Goal: Information Seeking & Learning: Compare options

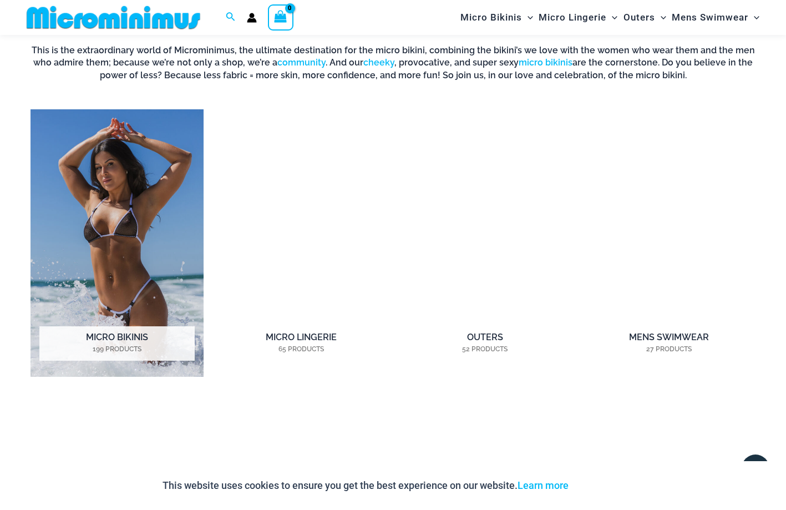
scroll to position [763, 0]
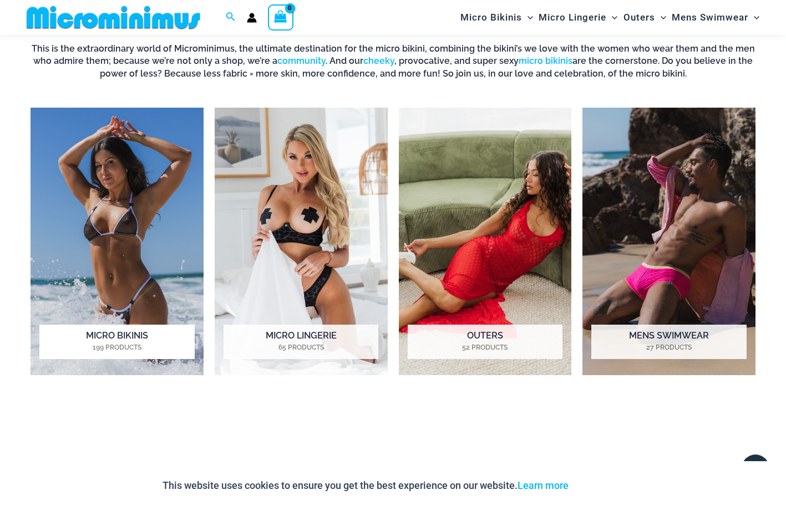
click at [159, 217] on img "Visit product category Micro Bikinis" at bounding box center [116, 241] width 173 height 267
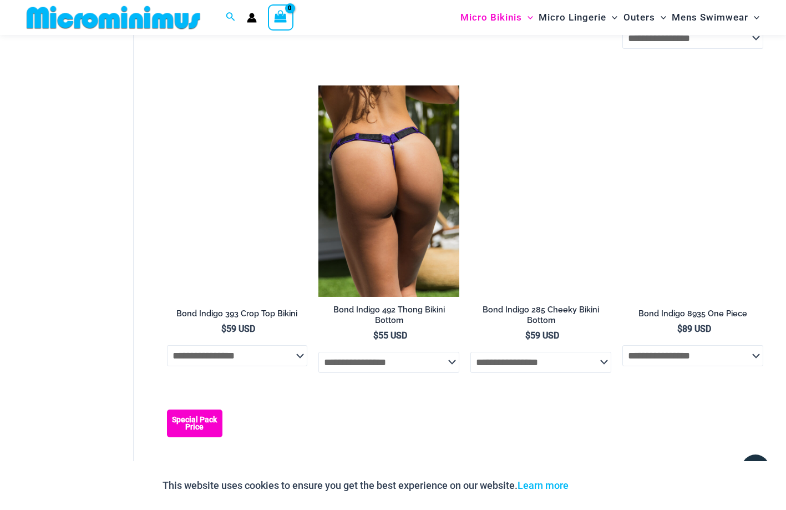
scroll to position [605, 0]
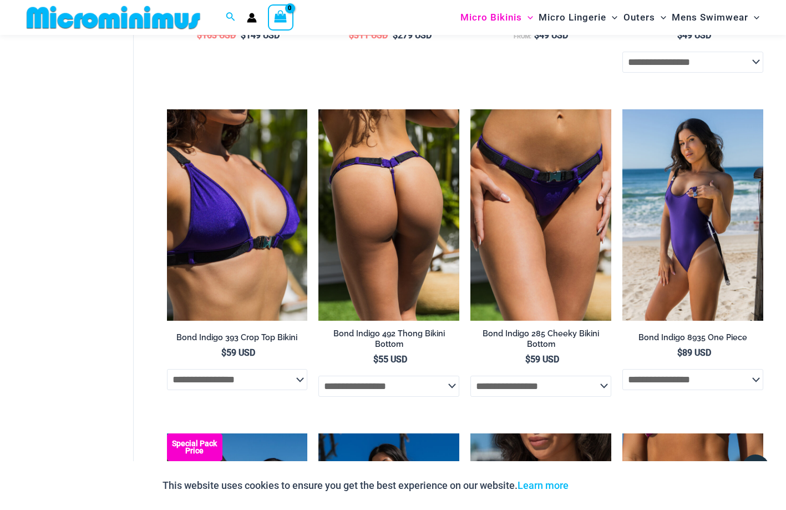
click at [411, 225] on img at bounding box center [388, 214] width 141 height 211
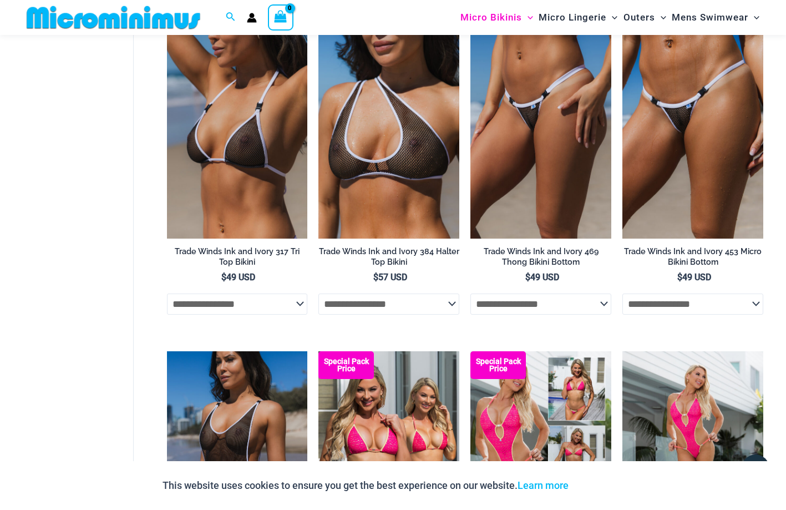
scroll to position [1640, 0]
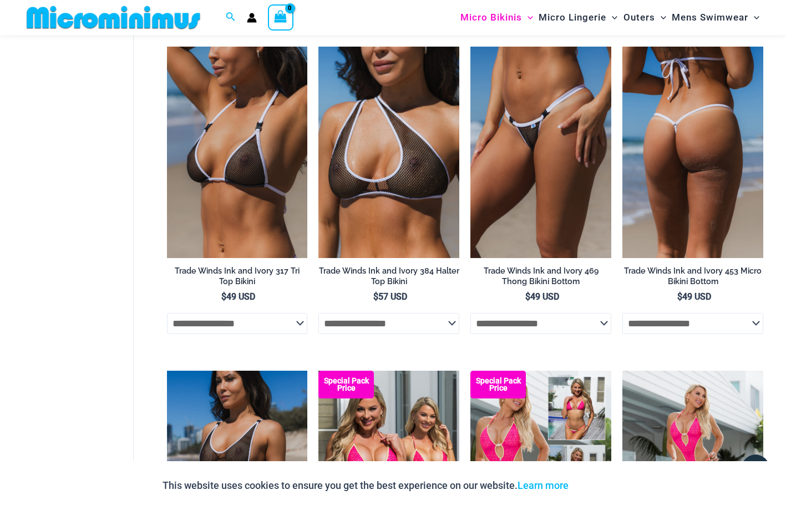
click at [656, 236] on img at bounding box center [692, 152] width 141 height 211
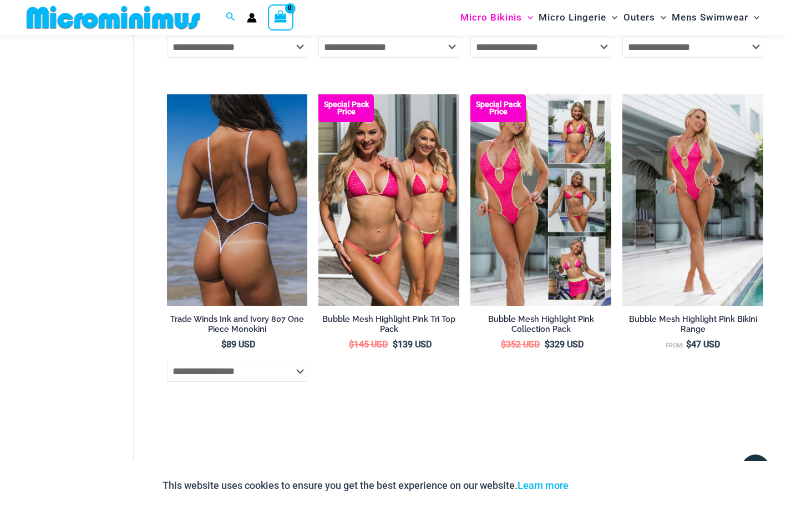
scroll to position [1921, 0]
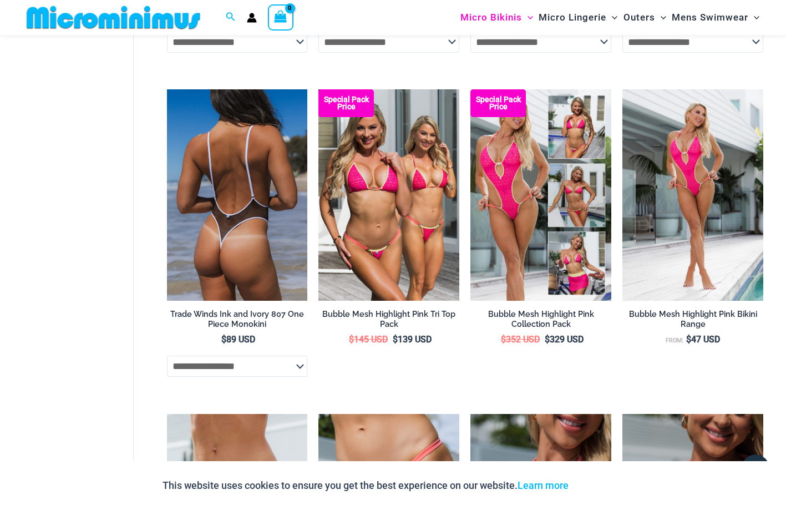
click at [223, 221] on img at bounding box center [237, 194] width 141 height 211
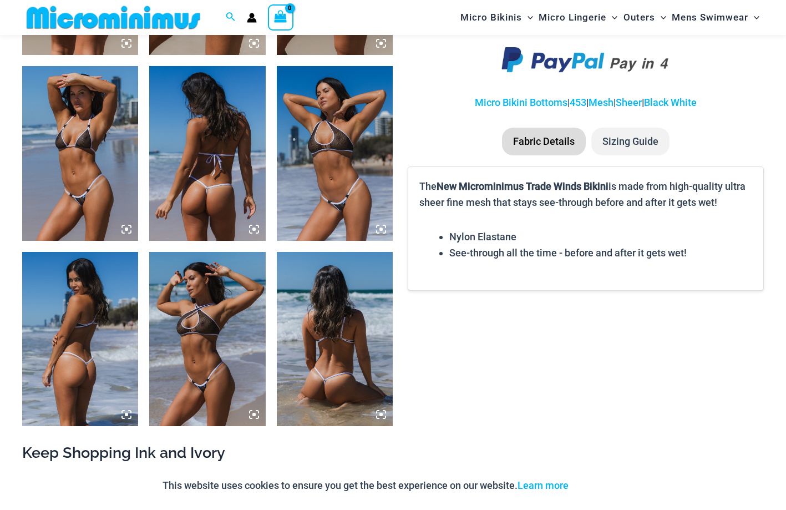
scroll to position [789, 0]
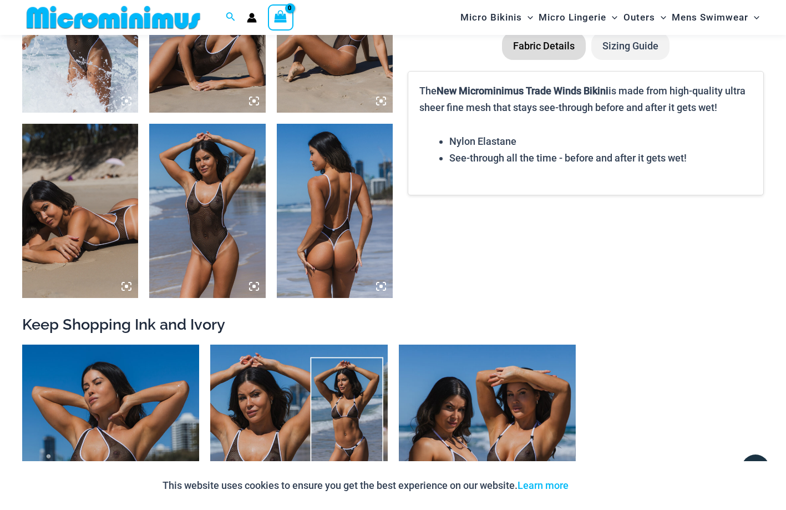
scroll to position [860, 0]
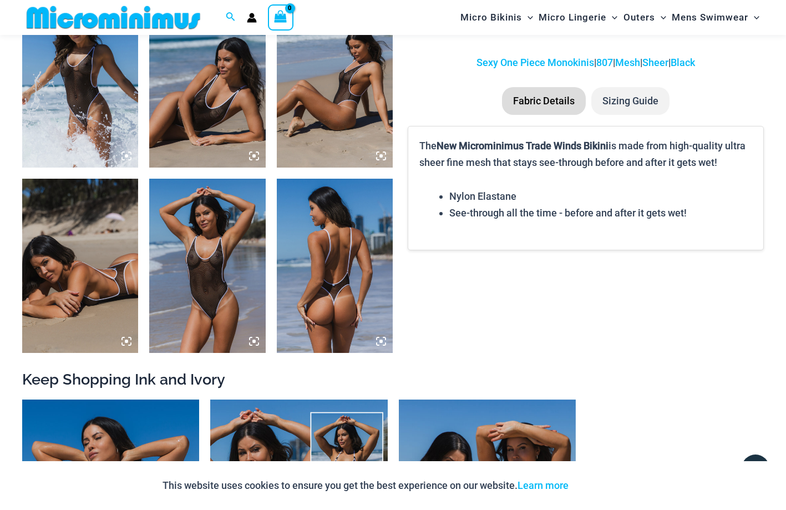
click at [253, 343] on icon at bounding box center [254, 341] width 10 height 10
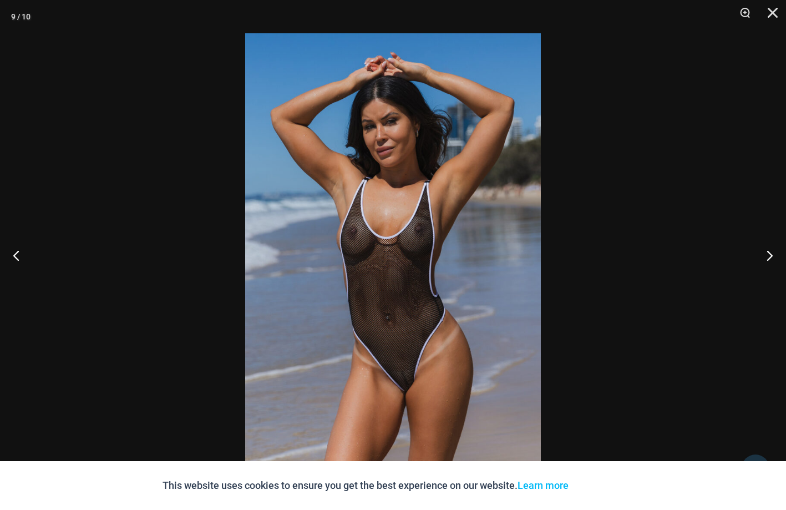
click at [397, 369] on img at bounding box center [392, 254] width 295 height 443
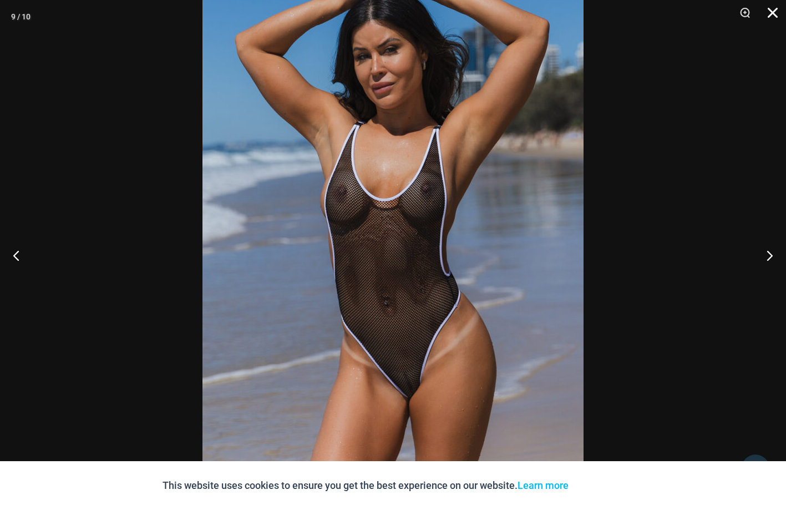
click at [769, 8] on button "Close" at bounding box center [769, 16] width 28 height 33
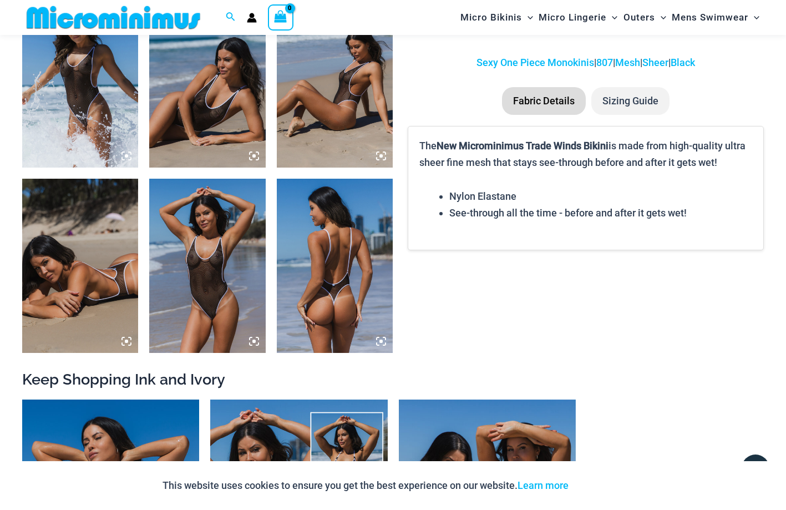
click at [79, 108] on img at bounding box center [80, 80] width 116 height 174
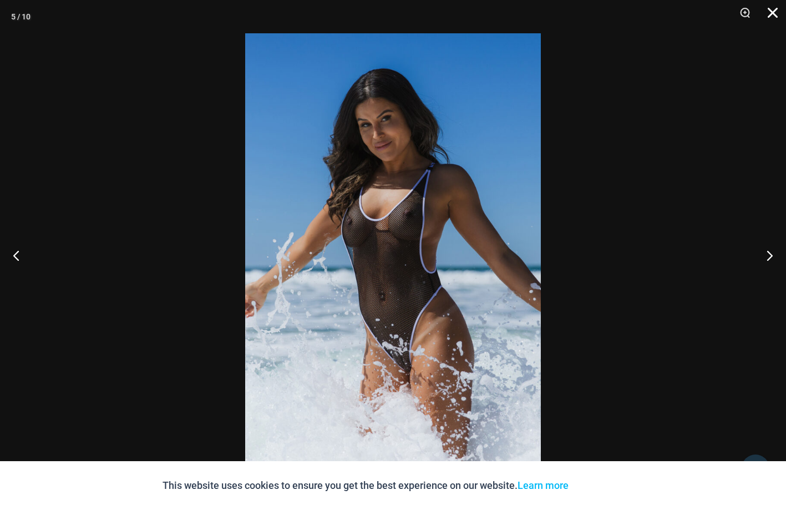
click at [769, 9] on button "Close" at bounding box center [769, 16] width 28 height 33
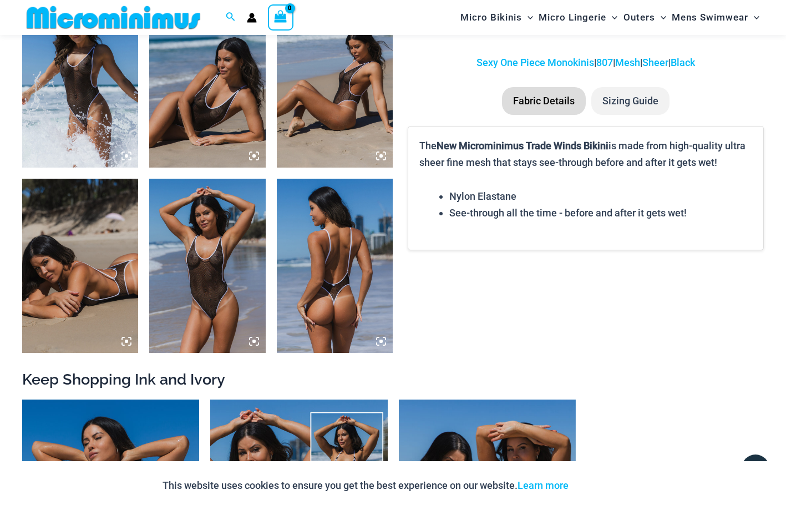
click at [346, 100] on img at bounding box center [335, 80] width 116 height 174
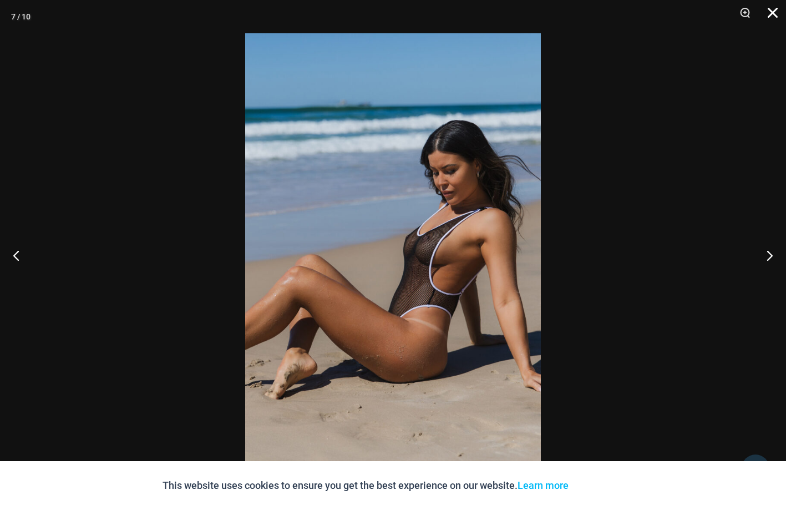
click at [771, 11] on button "Close" at bounding box center [769, 16] width 28 height 33
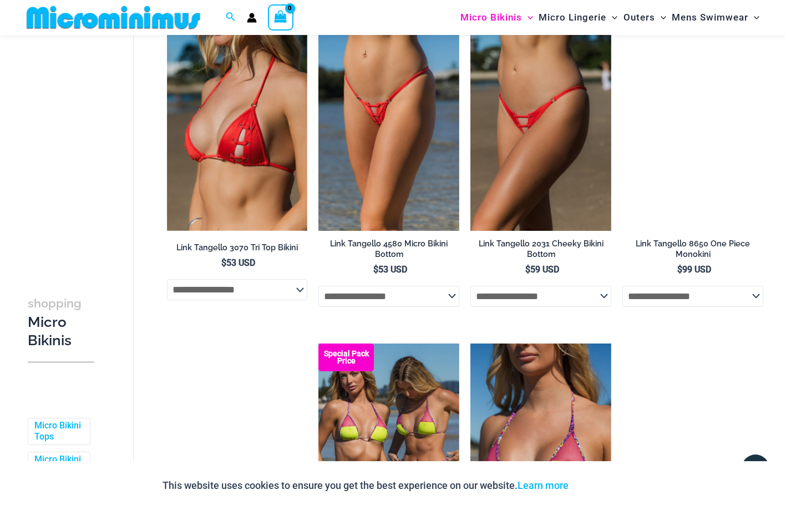
scroll to position [752, 0]
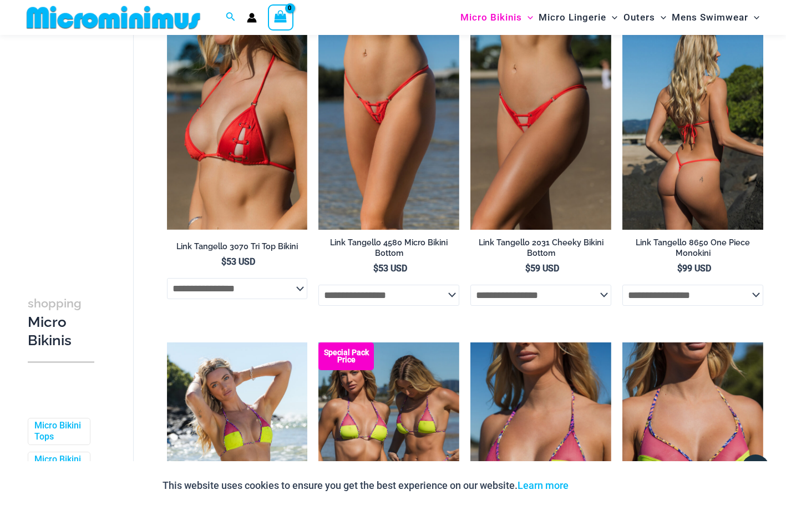
click at [699, 213] on img at bounding box center [692, 123] width 141 height 211
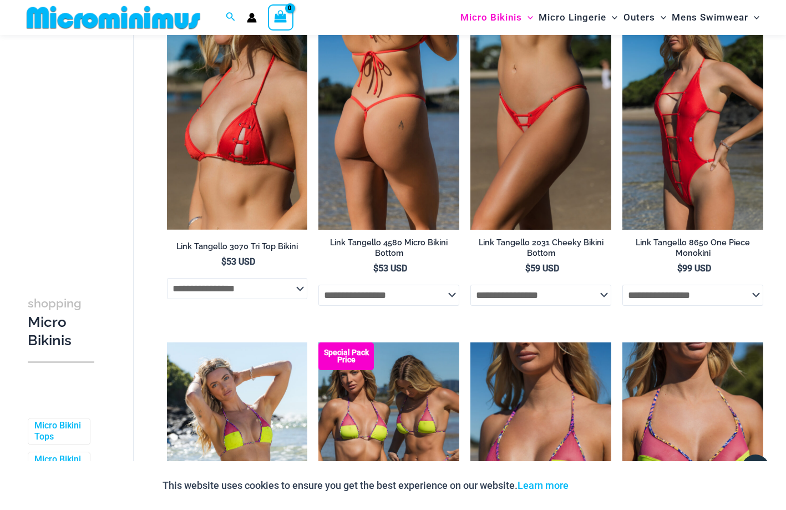
click at [396, 161] on img at bounding box center [388, 123] width 141 height 211
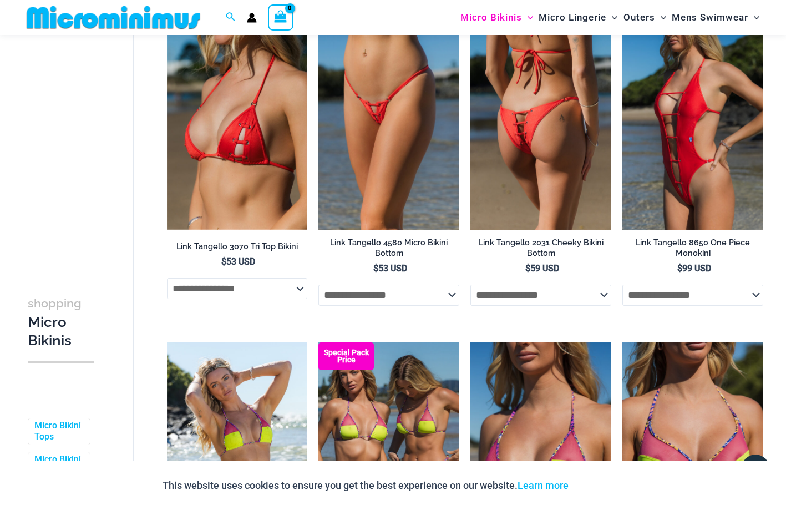
click at [500, 169] on img at bounding box center [540, 123] width 141 height 211
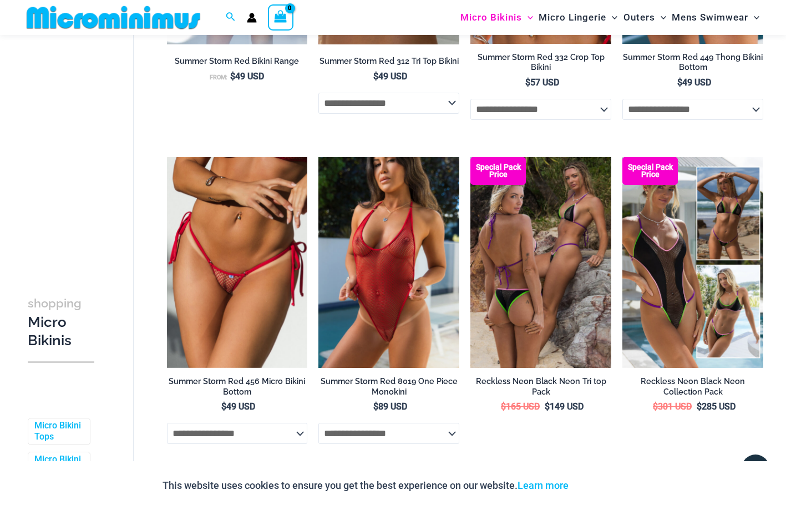
scroll to position [1913, 0]
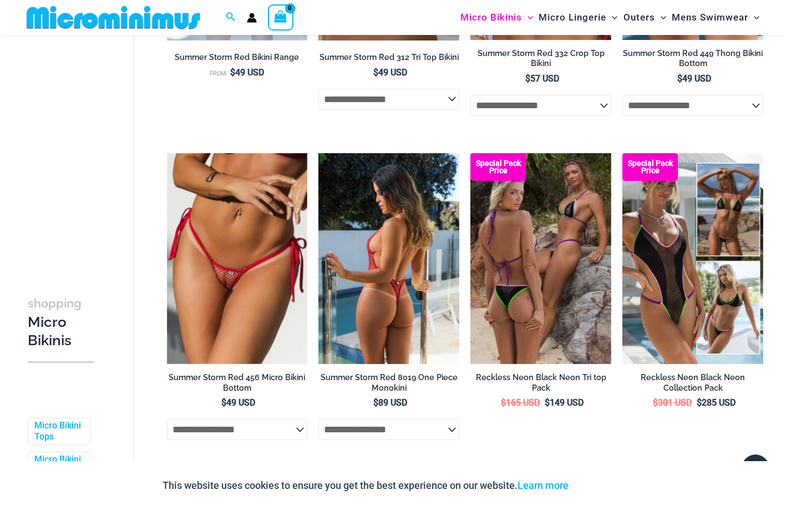
click at [378, 308] on img at bounding box center [388, 258] width 141 height 211
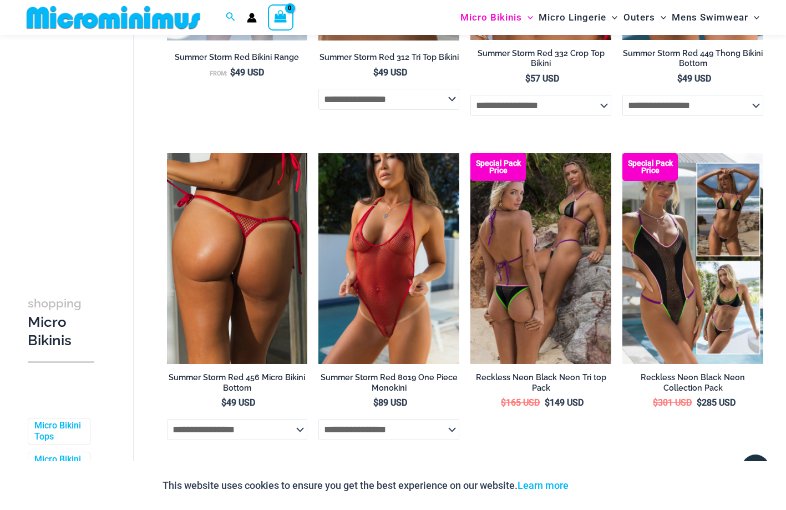
click at [272, 272] on img at bounding box center [237, 258] width 141 height 211
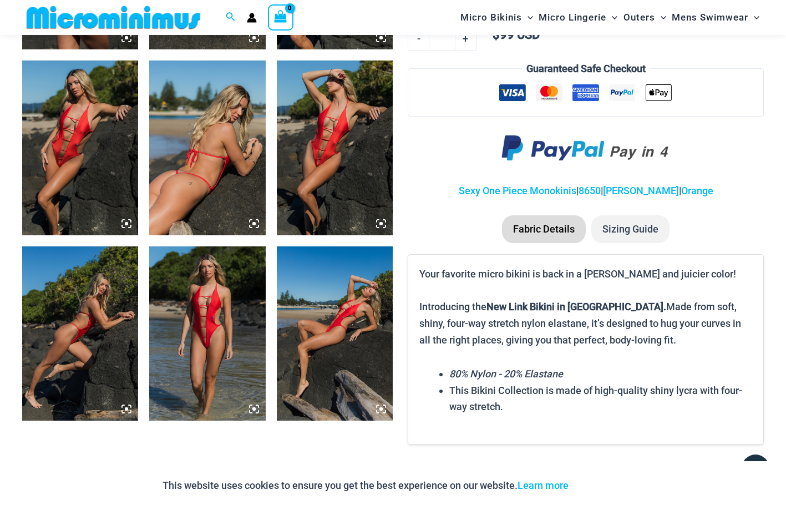
scroll to position [831, 0]
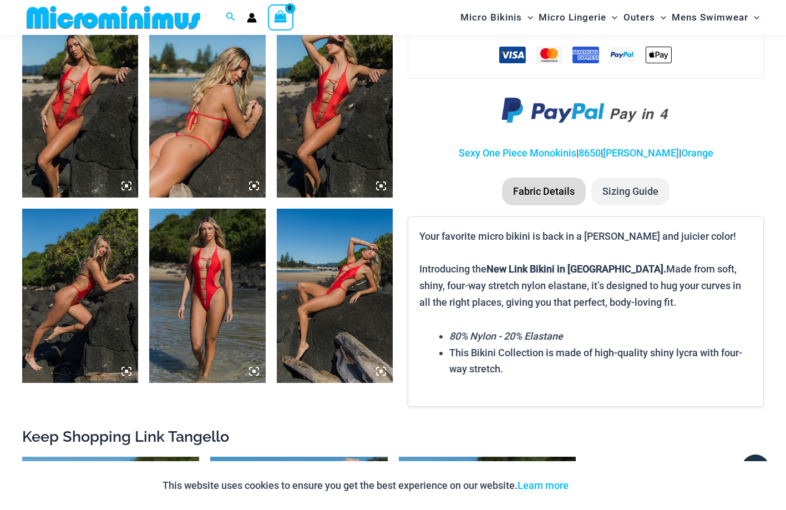
click at [208, 312] on img at bounding box center [207, 295] width 116 height 174
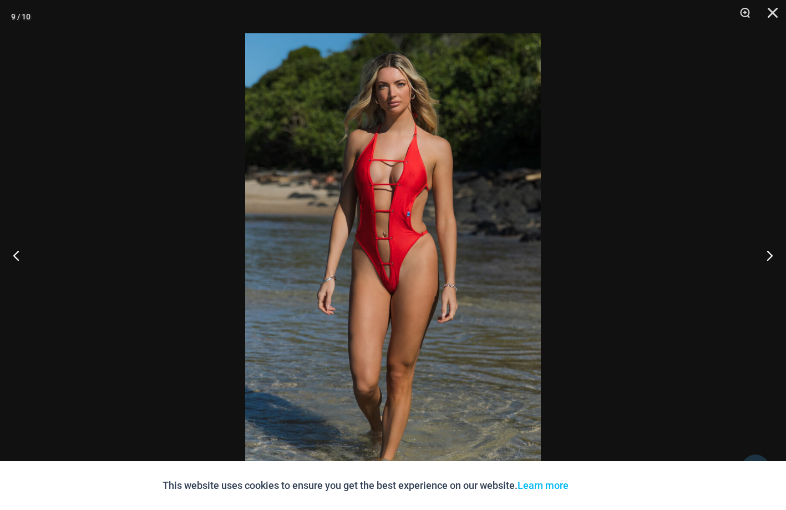
click at [386, 288] on img at bounding box center [392, 254] width 295 height 443
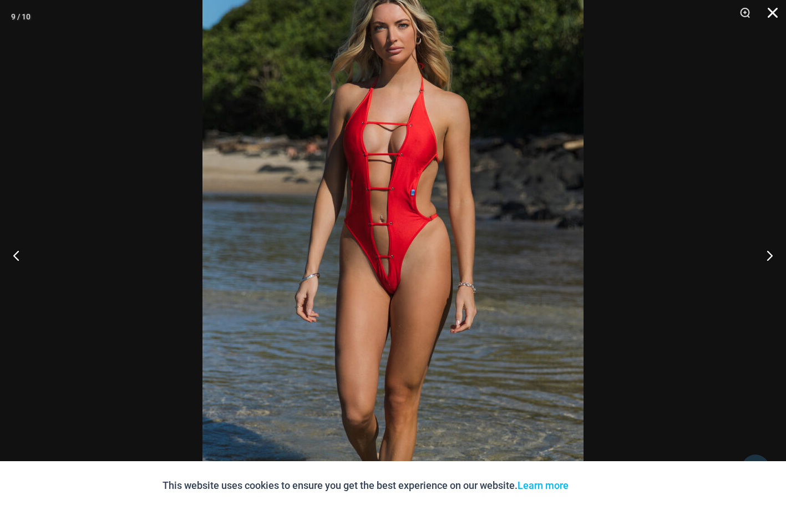
click at [775, 12] on button "Close" at bounding box center [769, 16] width 28 height 33
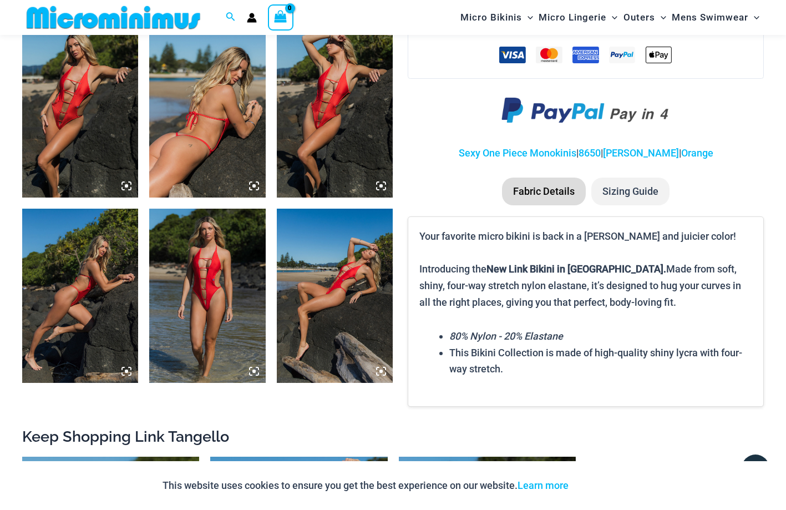
click at [249, 183] on icon at bounding box center [250, 183] width 2 height 2
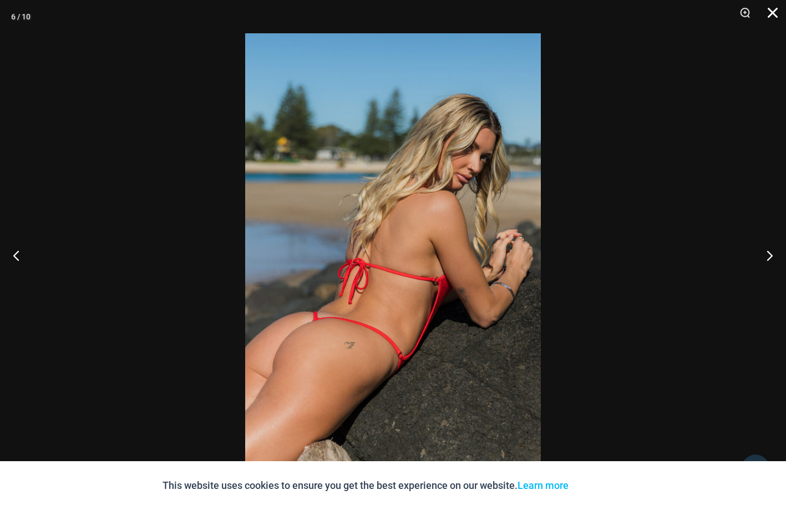
click at [769, 11] on button "Close" at bounding box center [769, 16] width 28 height 33
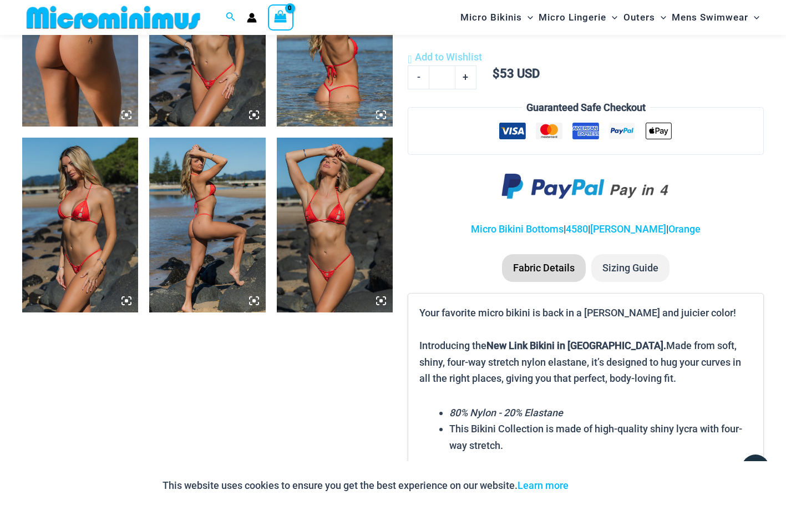
scroll to position [721, 0]
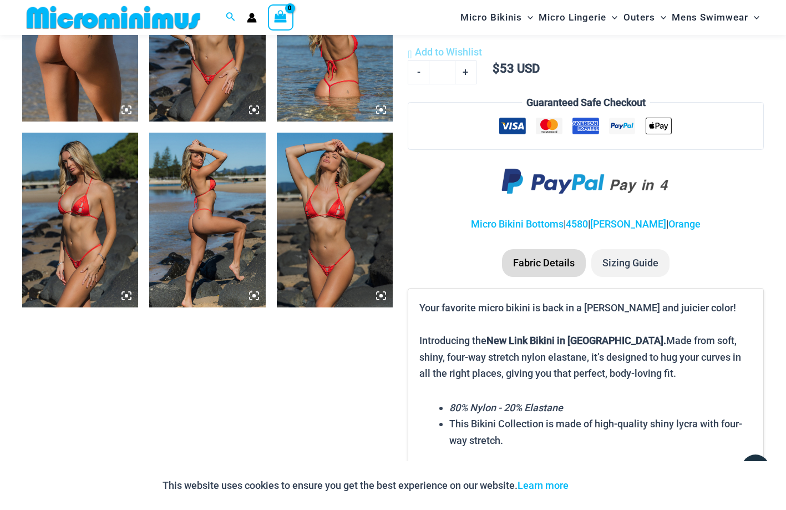
click at [383, 295] on icon at bounding box center [380, 295] width 3 height 3
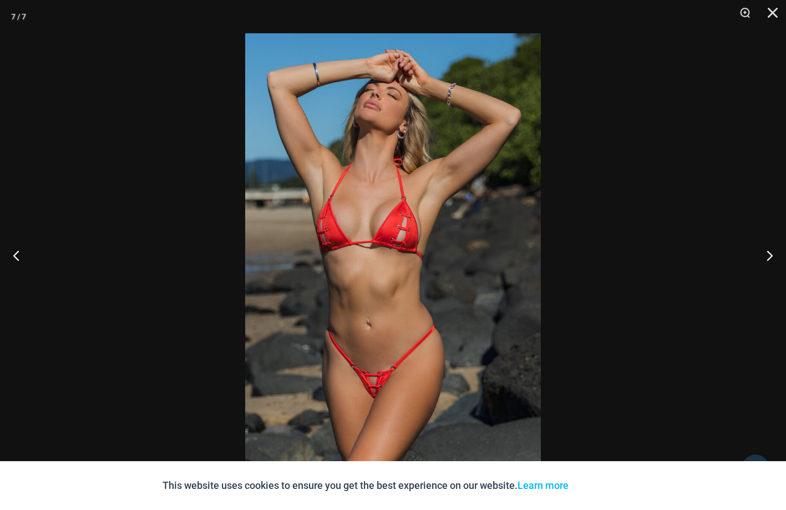
click at [383, 399] on img at bounding box center [392, 254] width 295 height 443
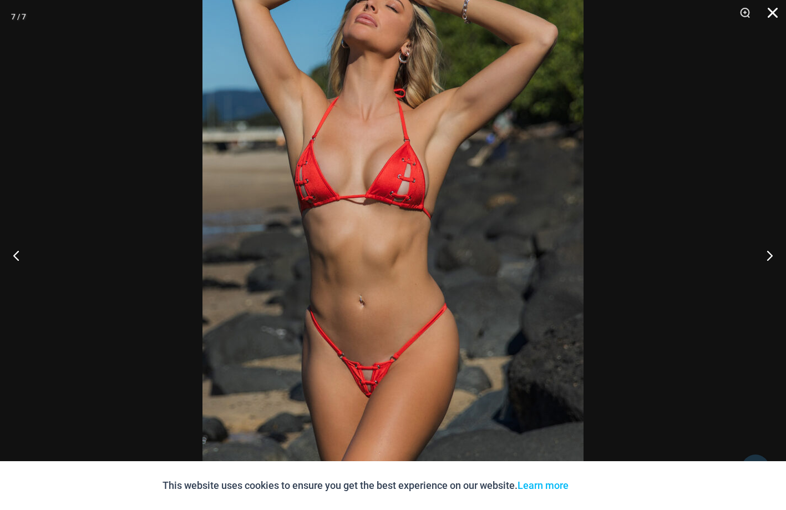
click at [775, 12] on button "Close" at bounding box center [769, 16] width 28 height 33
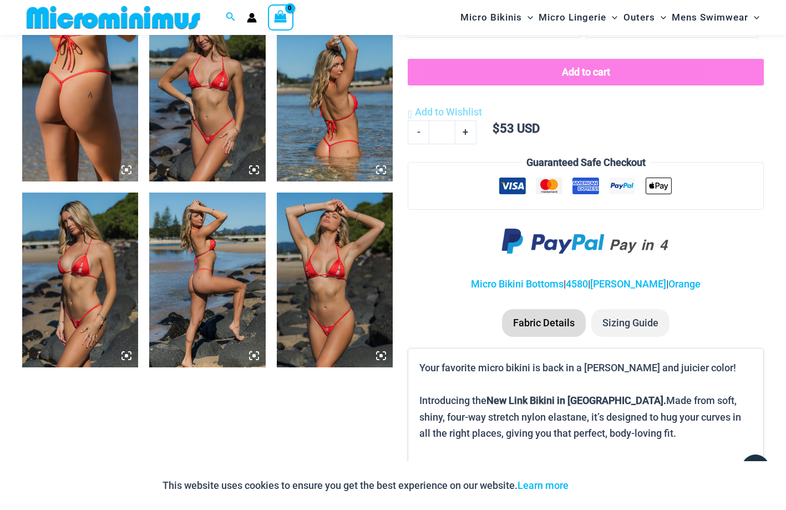
scroll to position [655, 0]
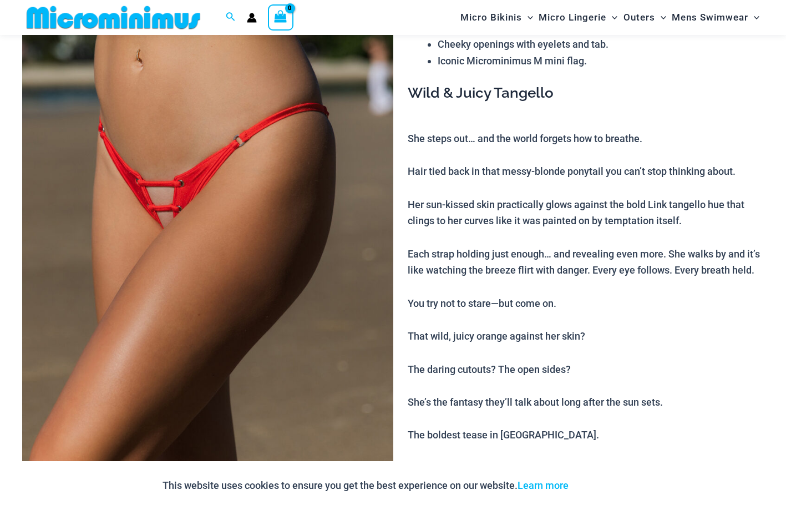
scroll to position [611, 0]
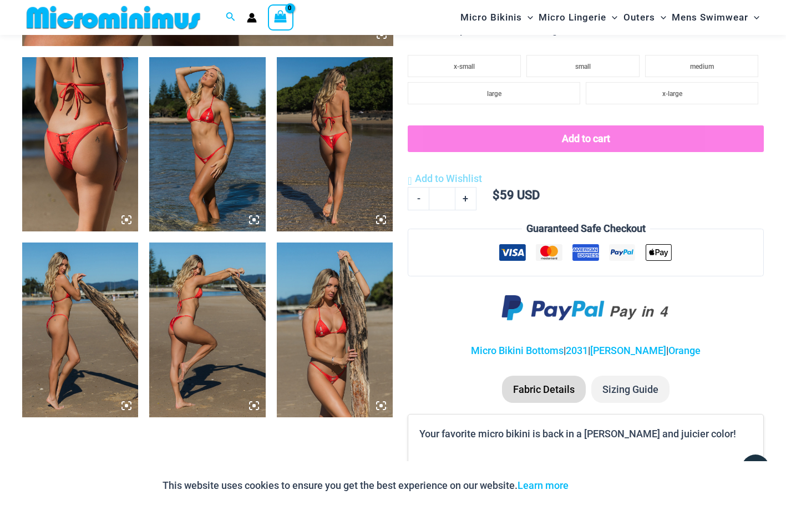
click at [387, 404] on img at bounding box center [335, 329] width 116 height 174
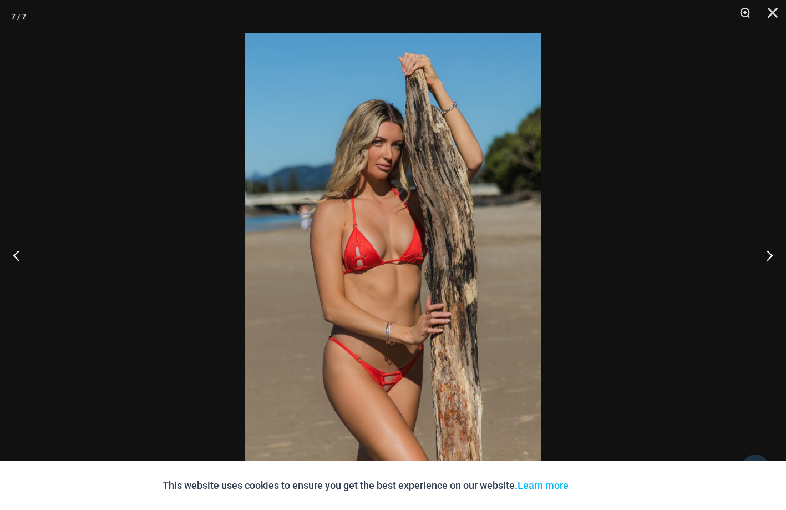
click at [395, 395] on img at bounding box center [392, 254] width 295 height 443
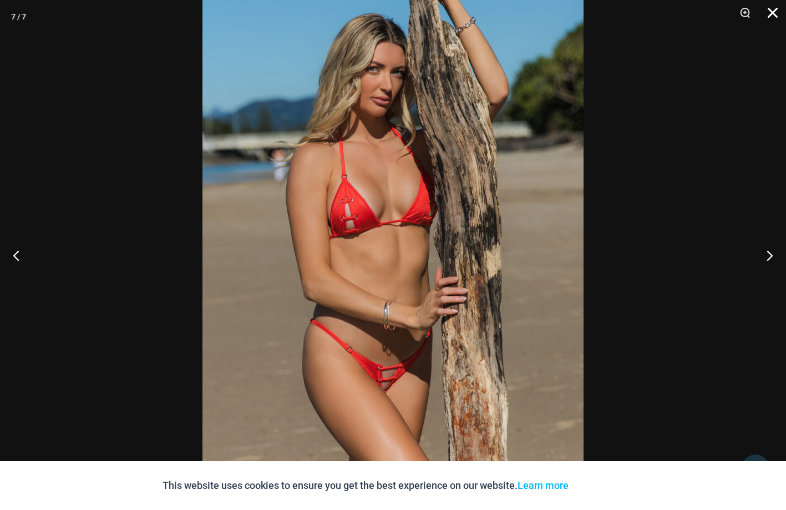
click at [770, 12] on button "Close" at bounding box center [769, 16] width 28 height 33
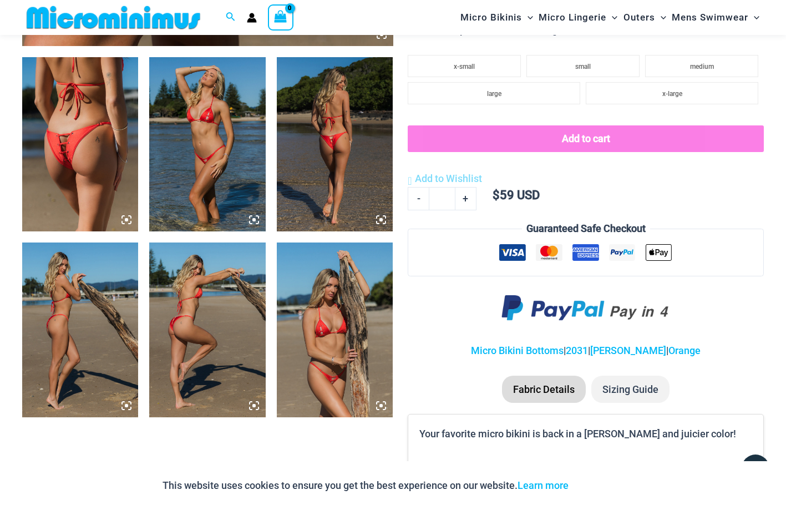
scroll to position [612, 0]
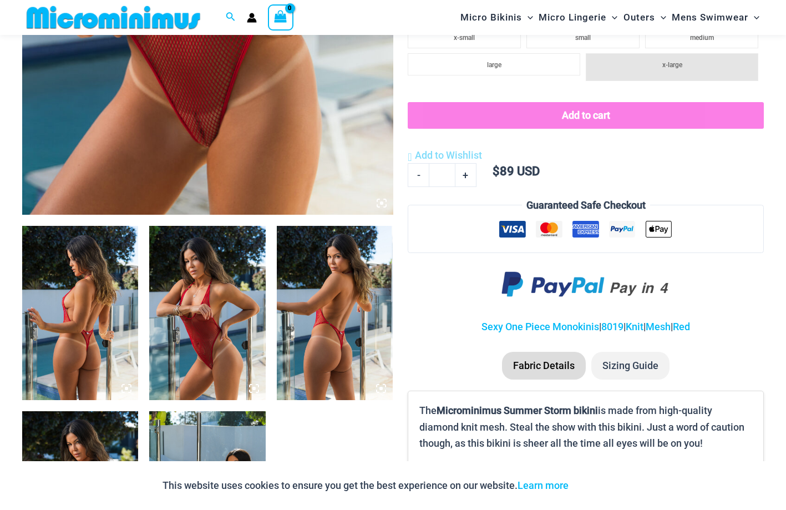
scroll to position [443, 0]
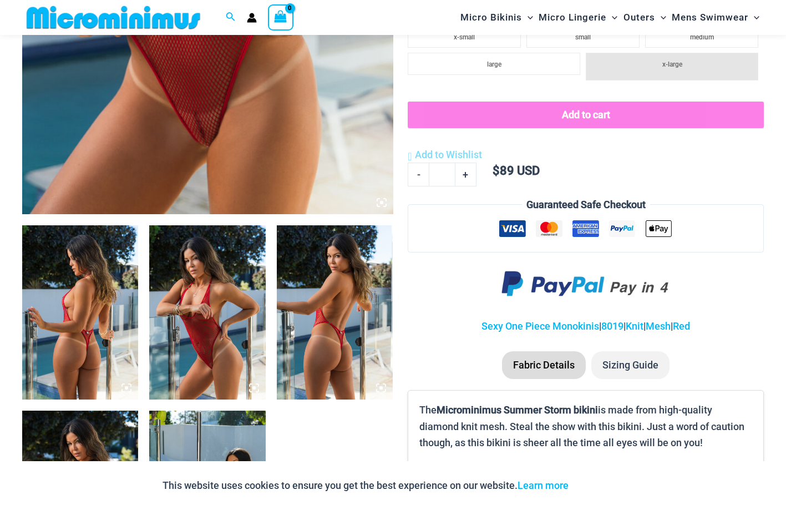
click at [344, 342] on img at bounding box center [335, 312] width 116 height 174
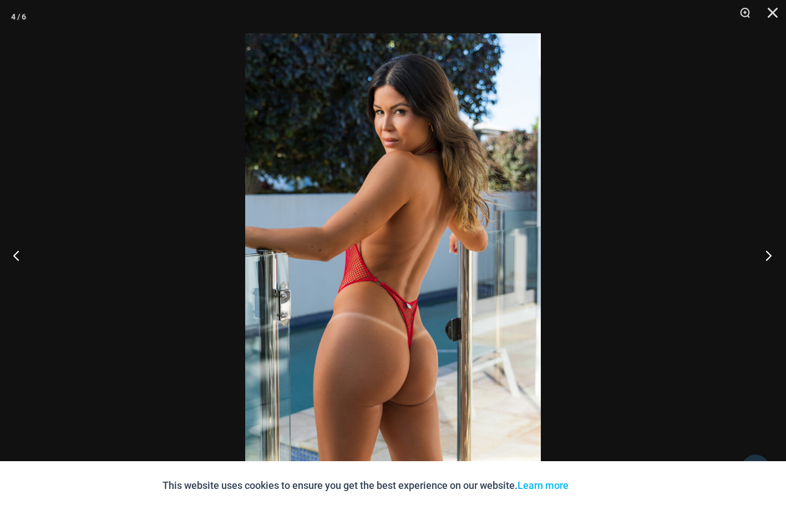
click at [768, 257] on button "Next" at bounding box center [765, 254] width 42 height 55
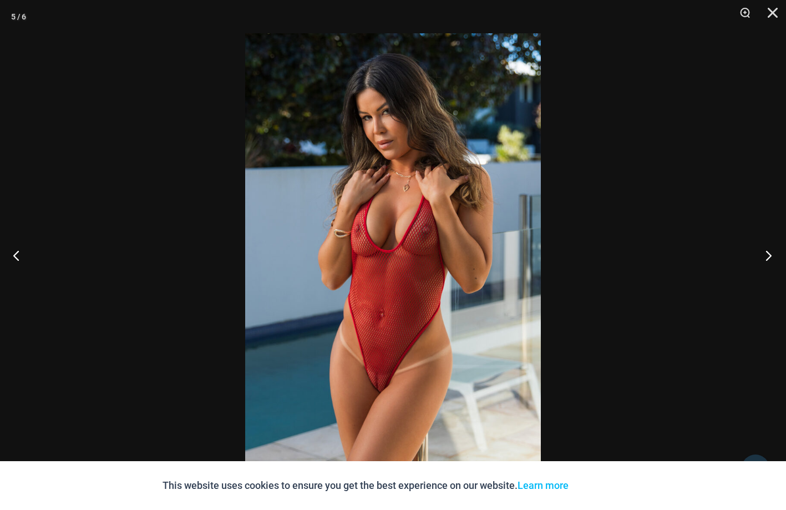
click at [768, 257] on button "Next" at bounding box center [765, 254] width 42 height 55
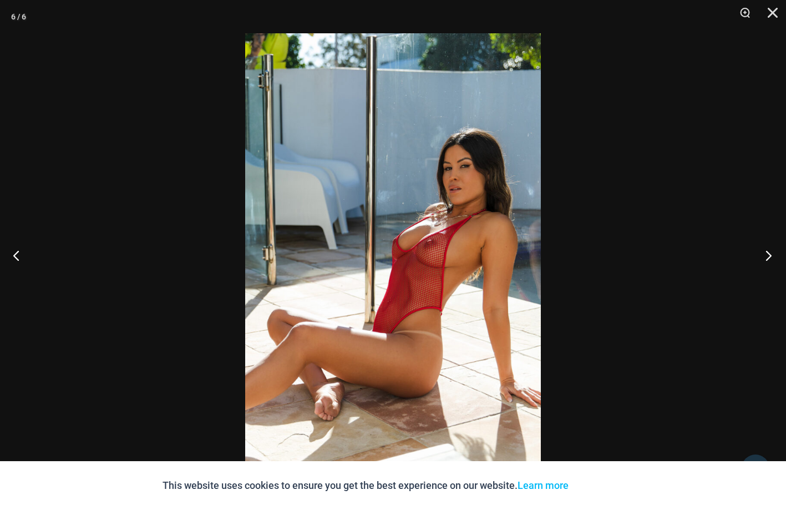
click at [768, 256] on button "Next" at bounding box center [765, 254] width 42 height 55
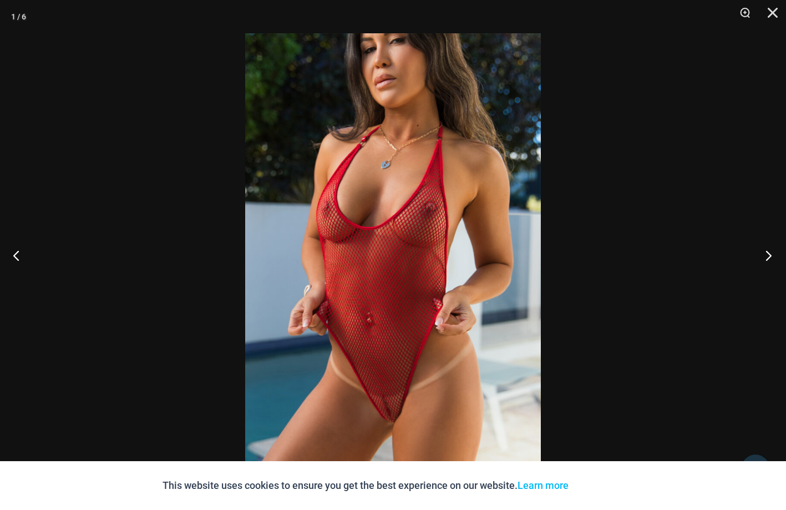
click at [768, 256] on button "Next" at bounding box center [765, 254] width 42 height 55
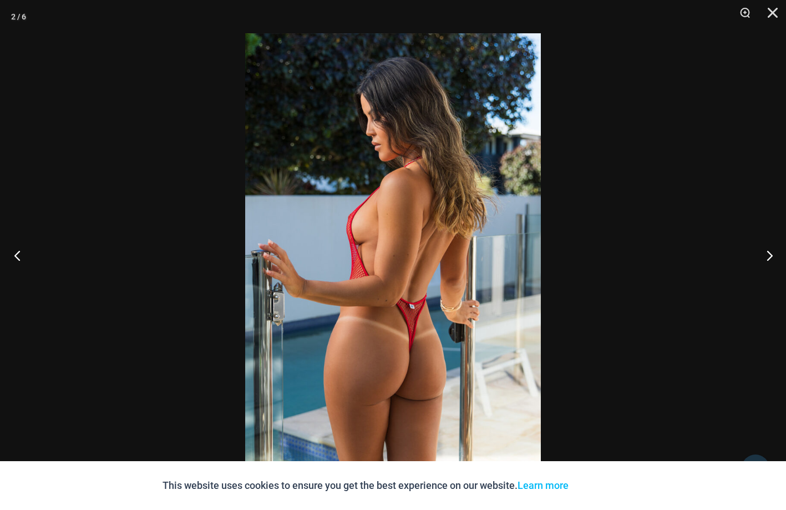
click at [18, 256] on button "Previous" at bounding box center [21, 254] width 42 height 55
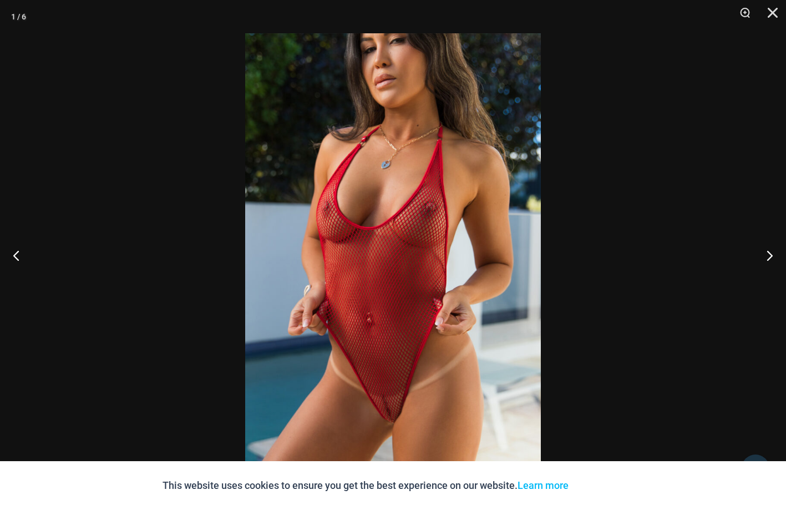
click at [397, 424] on img at bounding box center [392, 254] width 295 height 443
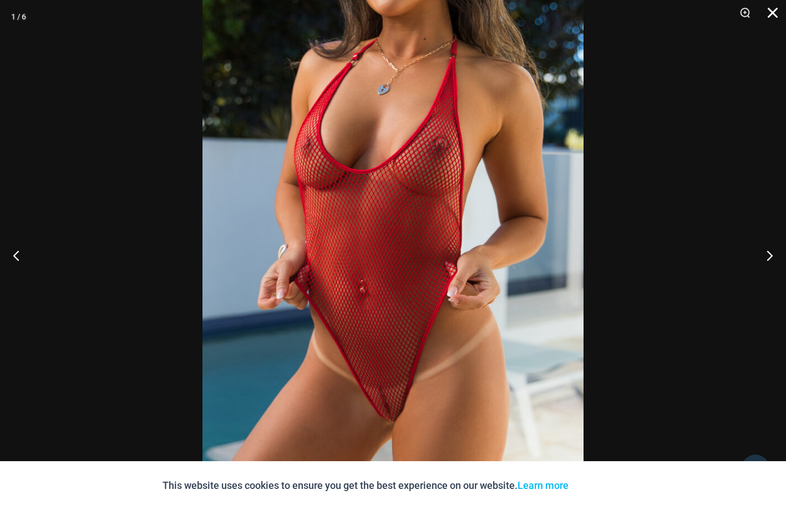
click at [772, 11] on button "Close" at bounding box center [769, 16] width 28 height 33
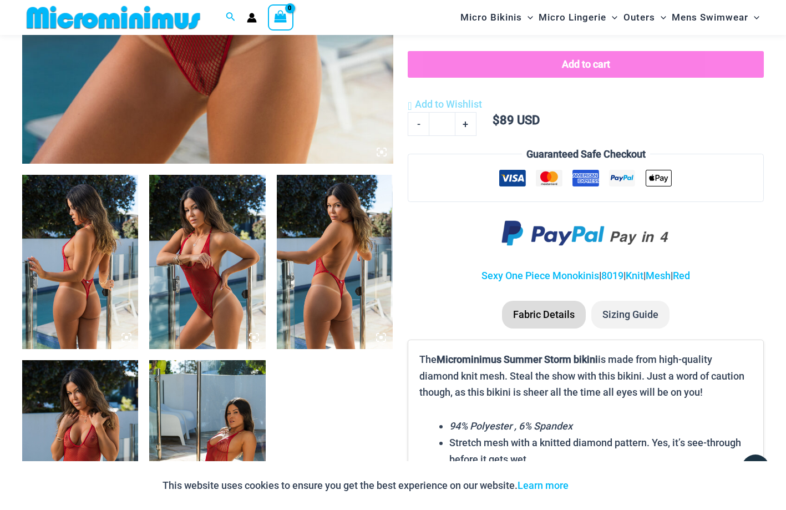
scroll to position [493, 0]
click at [343, 290] on img at bounding box center [335, 262] width 116 height 174
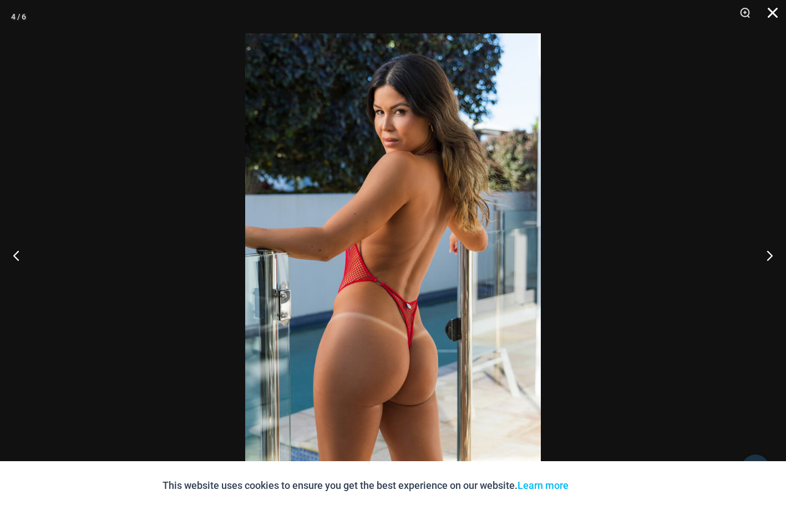
click at [771, 12] on button "Close" at bounding box center [769, 16] width 28 height 33
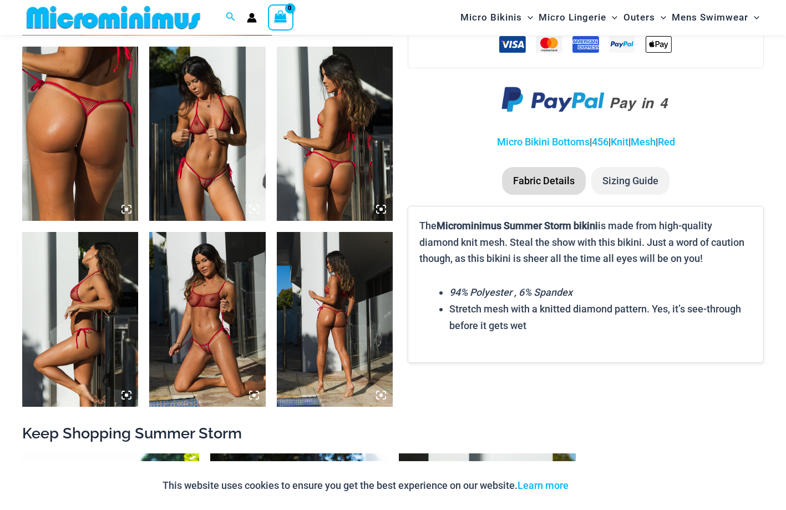
scroll to position [622, 0]
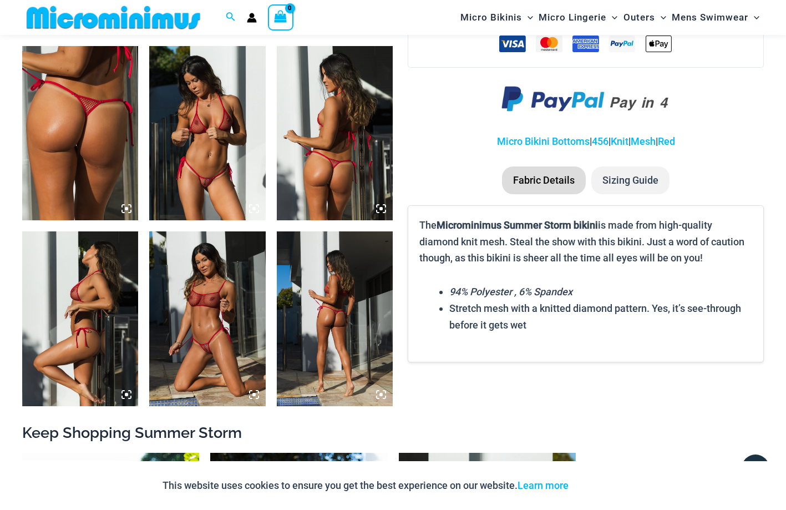
click at [228, 205] on img at bounding box center [207, 133] width 116 height 174
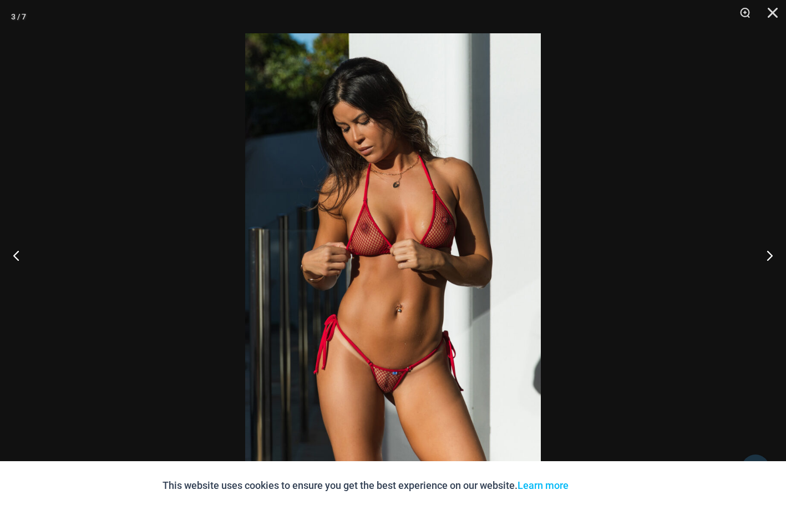
click at [390, 396] on img at bounding box center [392, 254] width 295 height 443
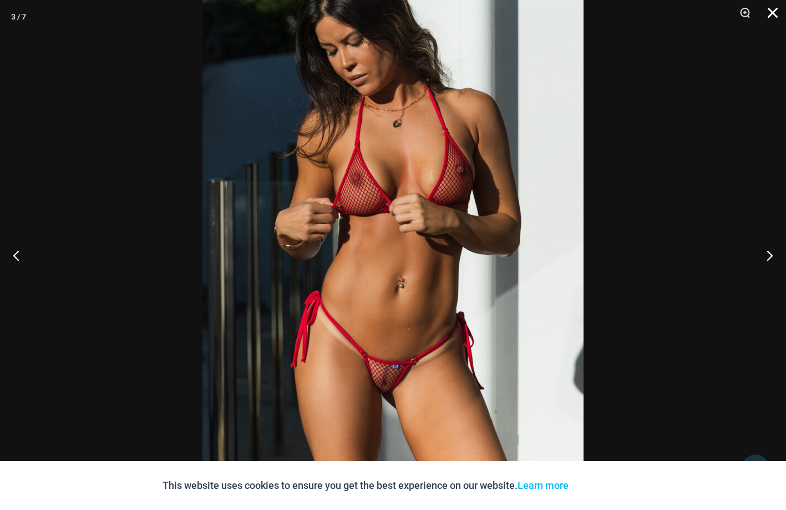
click at [769, 11] on button "Close" at bounding box center [769, 16] width 28 height 33
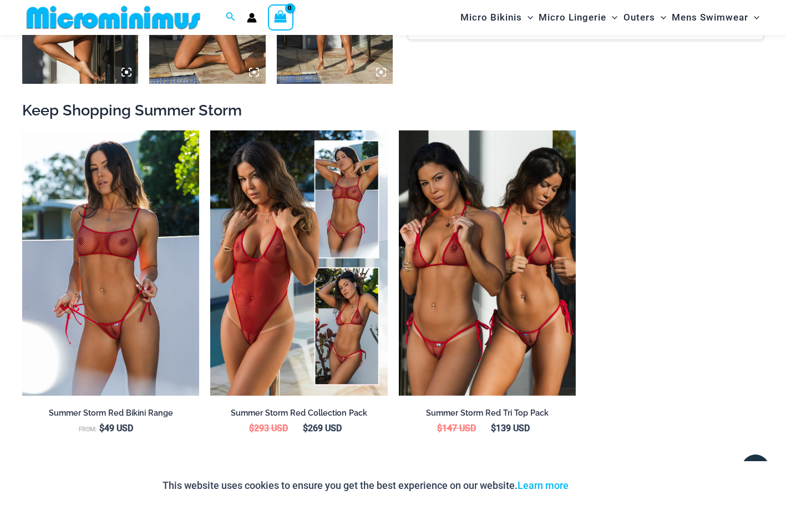
scroll to position [1006, 0]
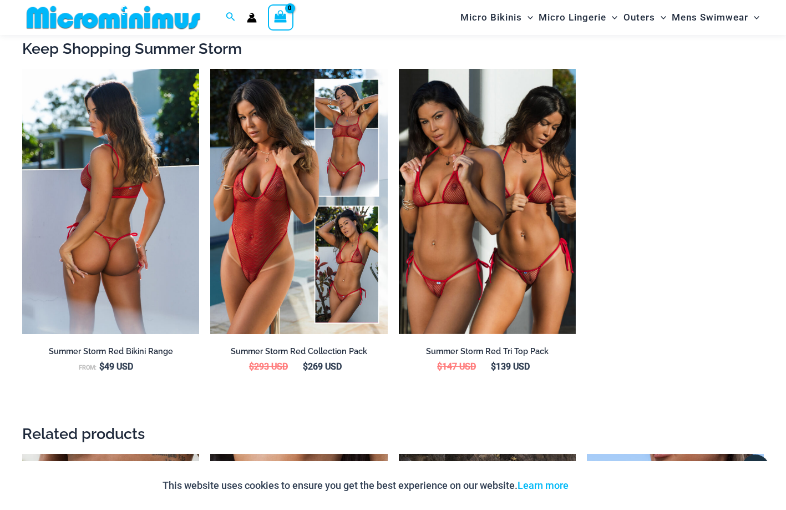
click at [142, 221] on img at bounding box center [110, 202] width 177 height 266
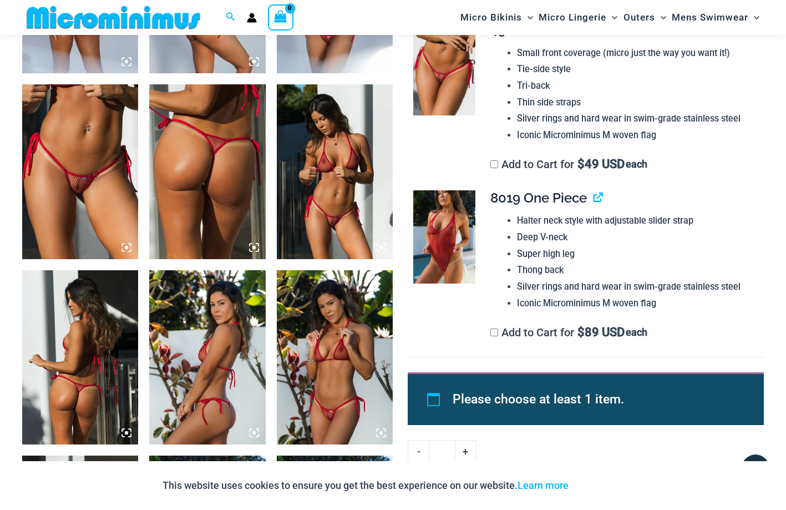
scroll to position [771, 0]
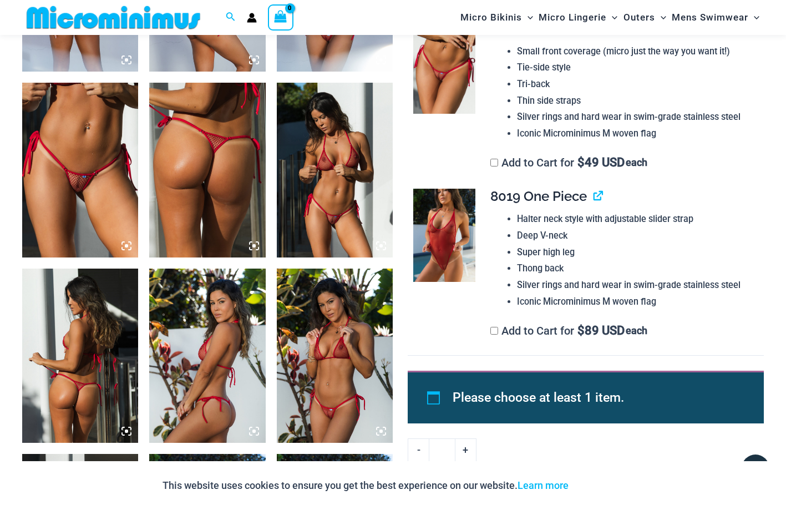
click at [54, 185] on img at bounding box center [80, 170] width 116 height 174
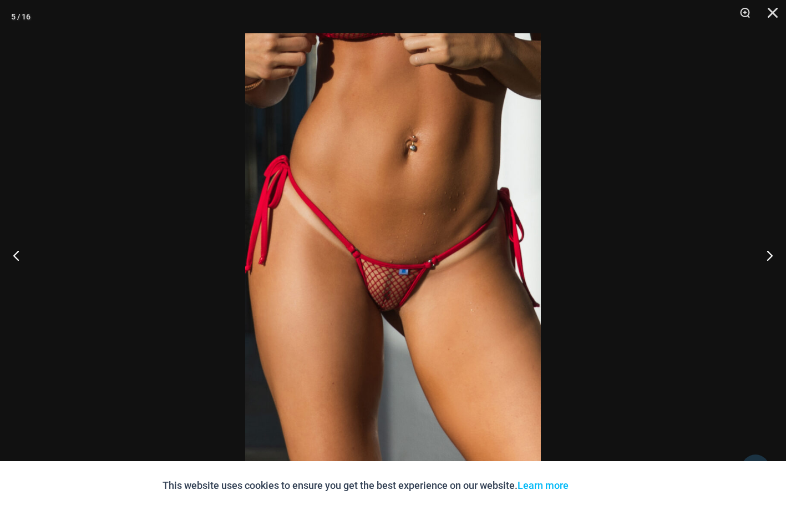
click at [389, 321] on img at bounding box center [392, 254] width 295 height 443
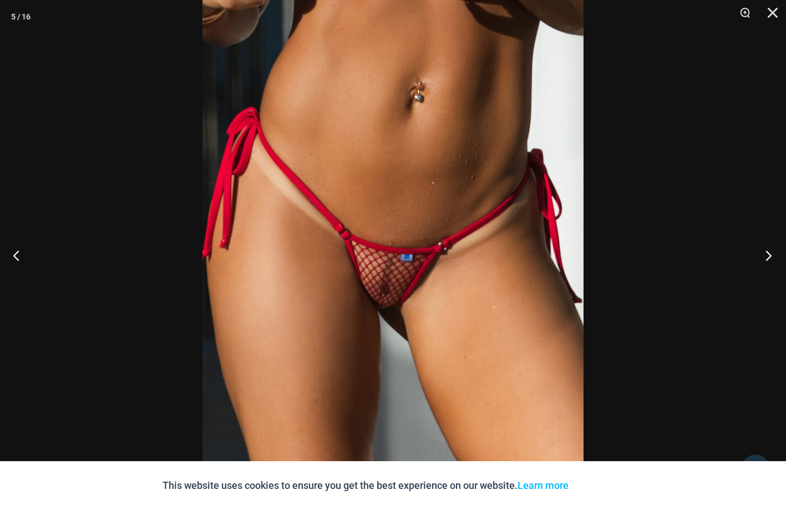
click at [770, 254] on button "Next" at bounding box center [765, 254] width 42 height 55
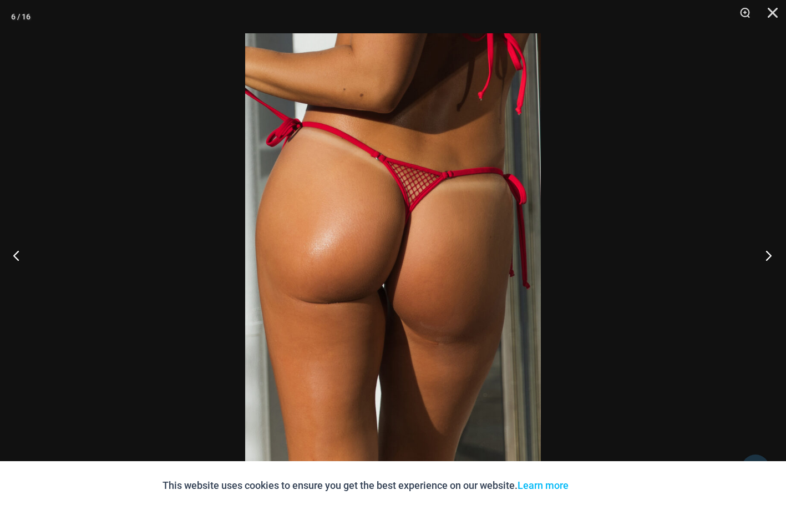
click at [770, 254] on button "Next" at bounding box center [765, 254] width 42 height 55
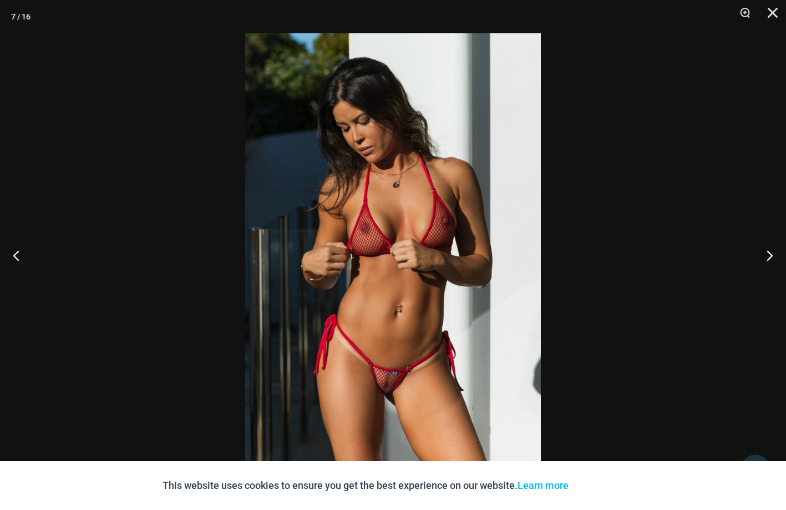
click at [392, 398] on img at bounding box center [392, 254] width 295 height 443
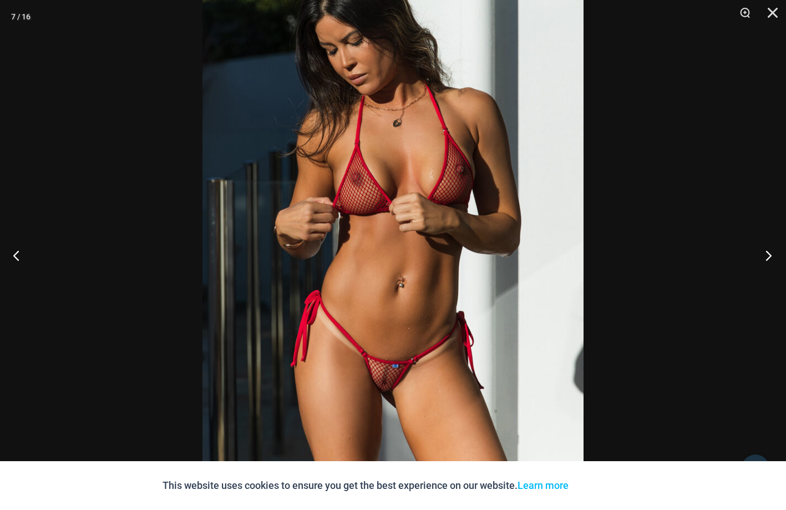
click at [766, 254] on button "Next" at bounding box center [765, 254] width 42 height 55
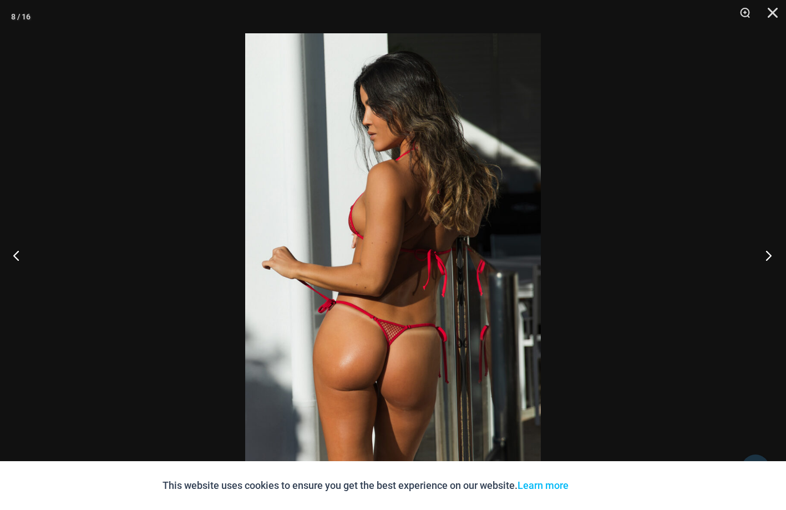
click at [766, 254] on button "Next" at bounding box center [765, 254] width 42 height 55
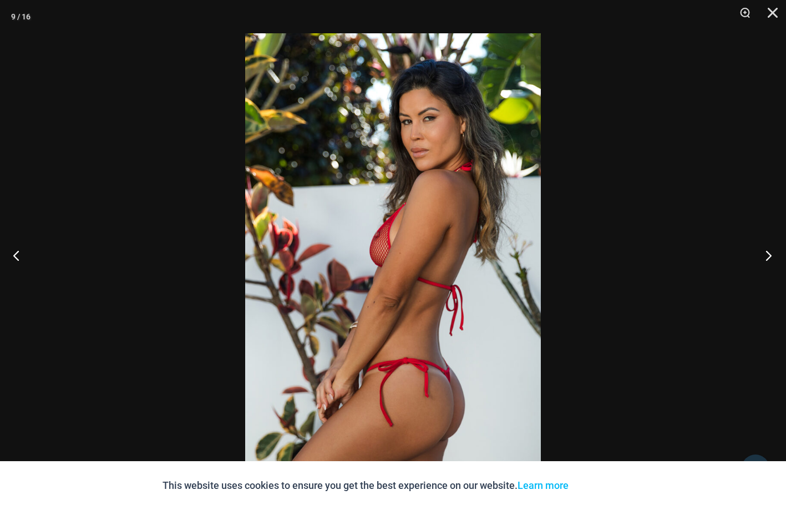
click at [766, 254] on button "Next" at bounding box center [765, 254] width 42 height 55
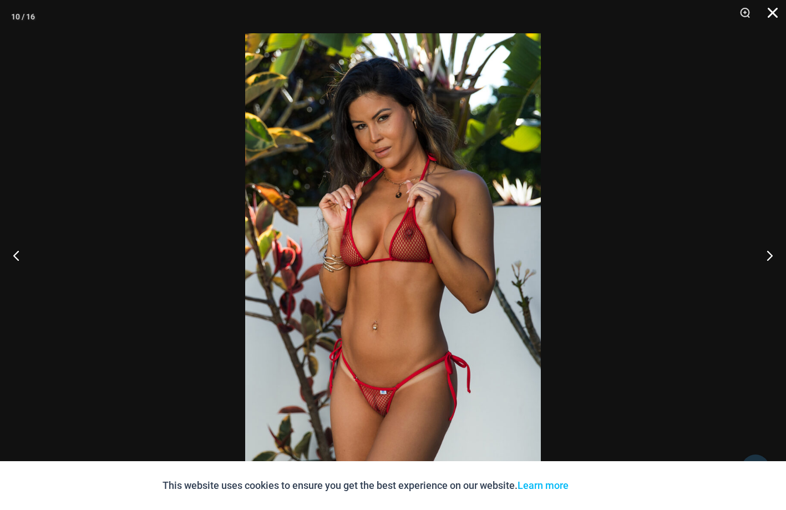
click at [768, 11] on button "Close" at bounding box center [769, 16] width 28 height 33
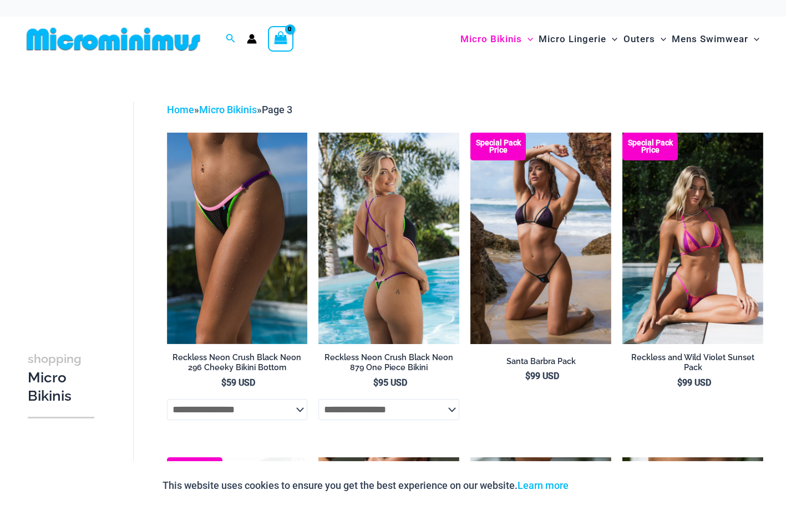
click at [377, 304] on img at bounding box center [388, 238] width 141 height 211
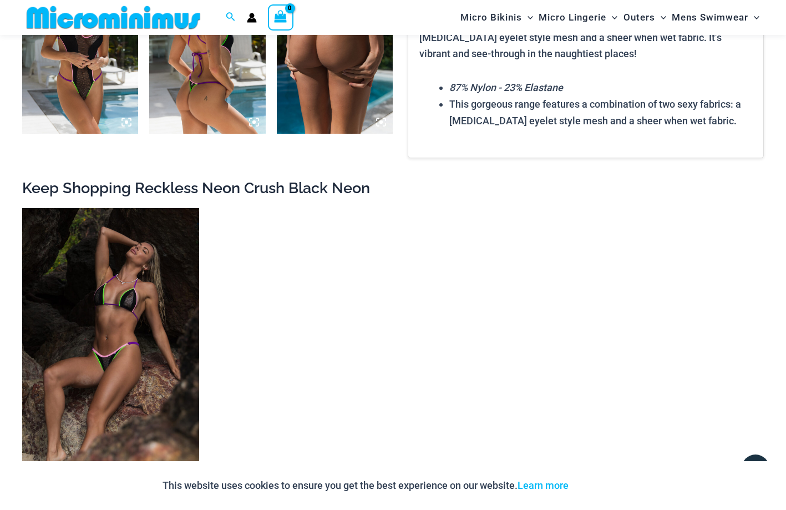
scroll to position [915, 0]
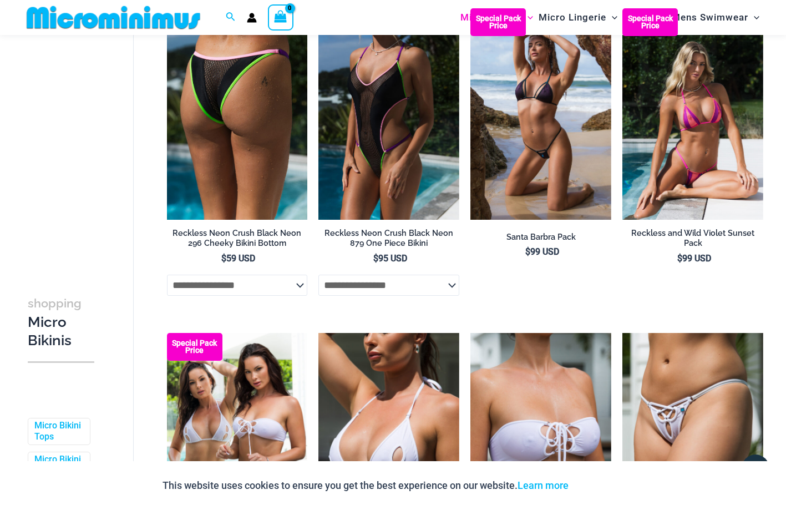
scroll to position [2, 0]
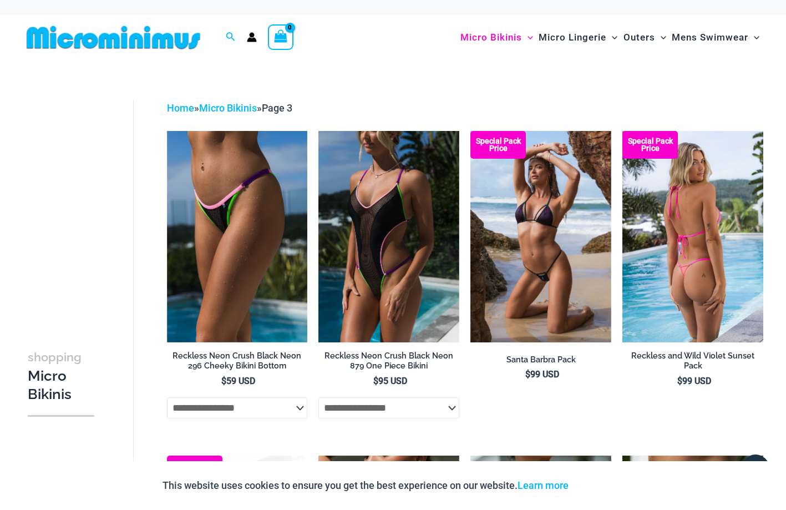
click at [705, 258] on img at bounding box center [692, 236] width 141 height 211
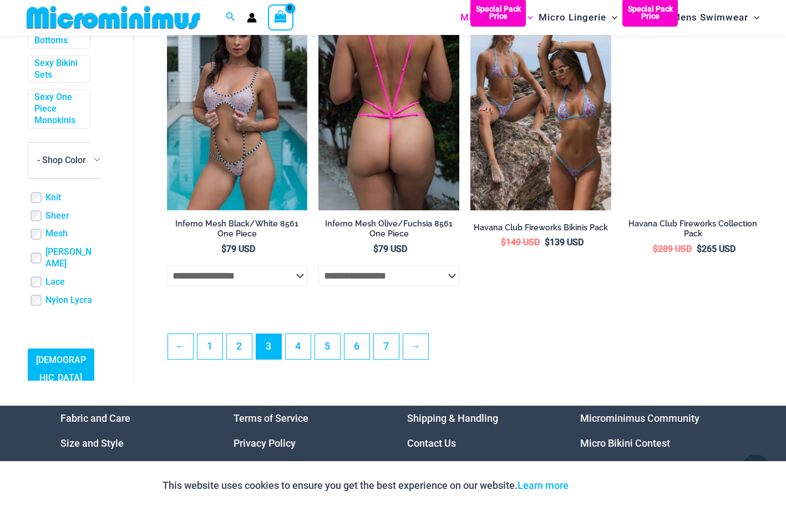
scroll to position [2403, 0]
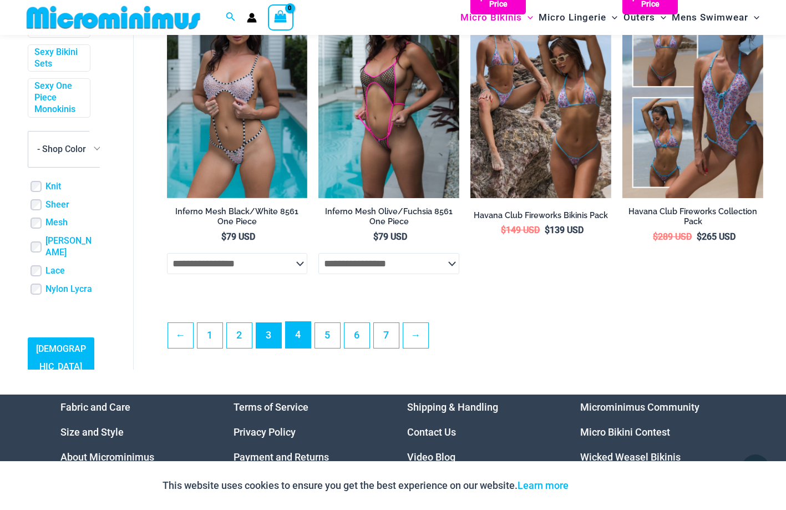
click at [303, 347] on link "4" at bounding box center [298, 335] width 25 height 26
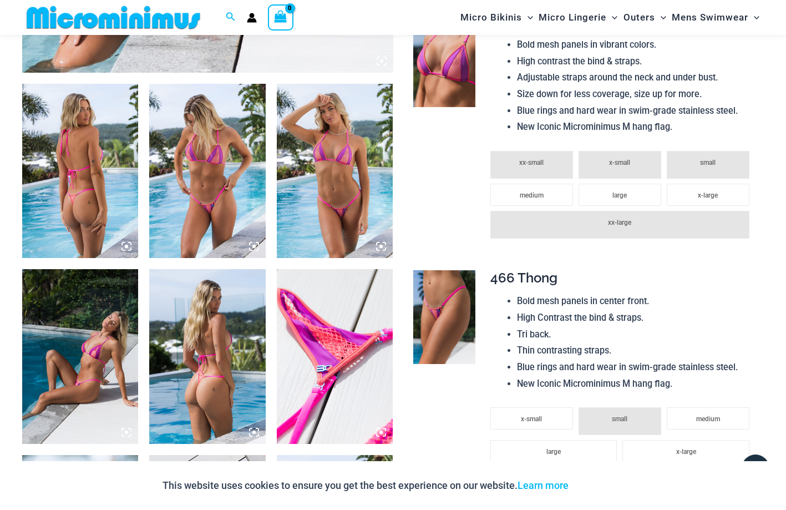
scroll to position [586, 0]
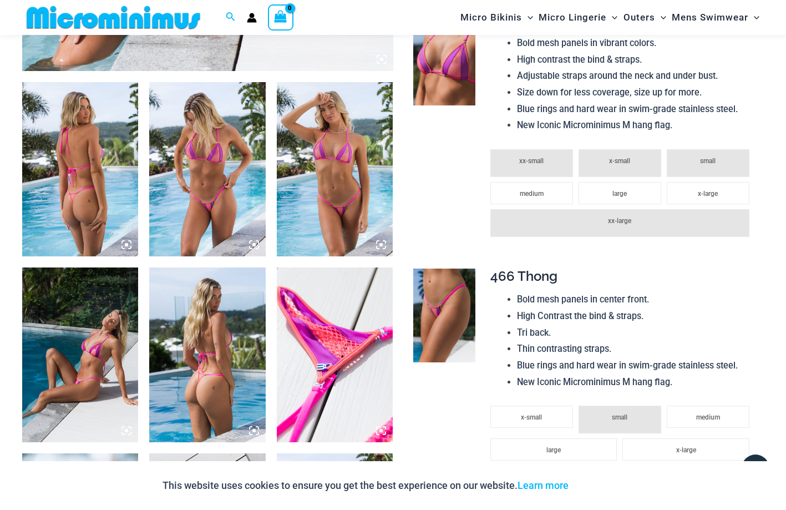
click at [302, 326] on img at bounding box center [335, 354] width 116 height 174
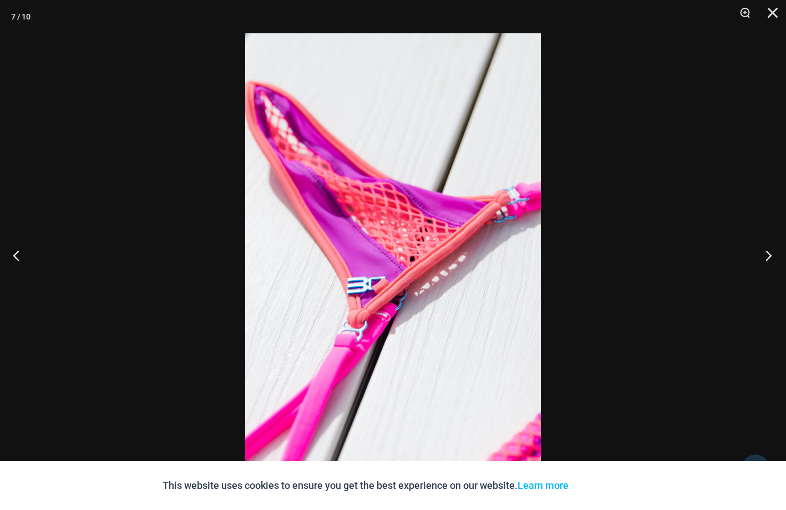
click at [766, 255] on button "Next" at bounding box center [765, 254] width 42 height 55
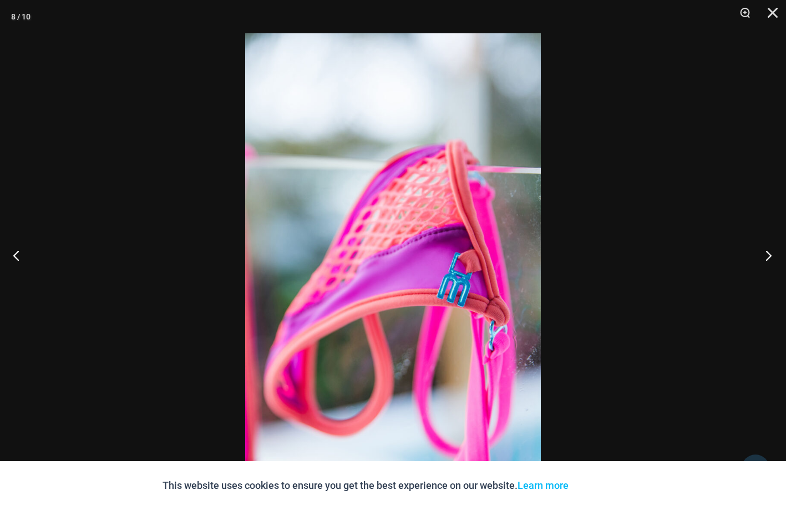
click at [766, 255] on button "Next" at bounding box center [765, 254] width 42 height 55
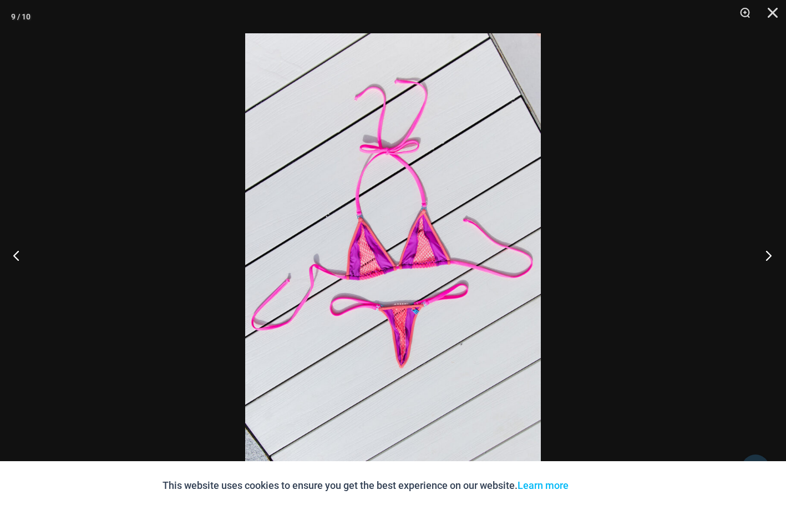
click at [766, 255] on button "Next" at bounding box center [765, 254] width 42 height 55
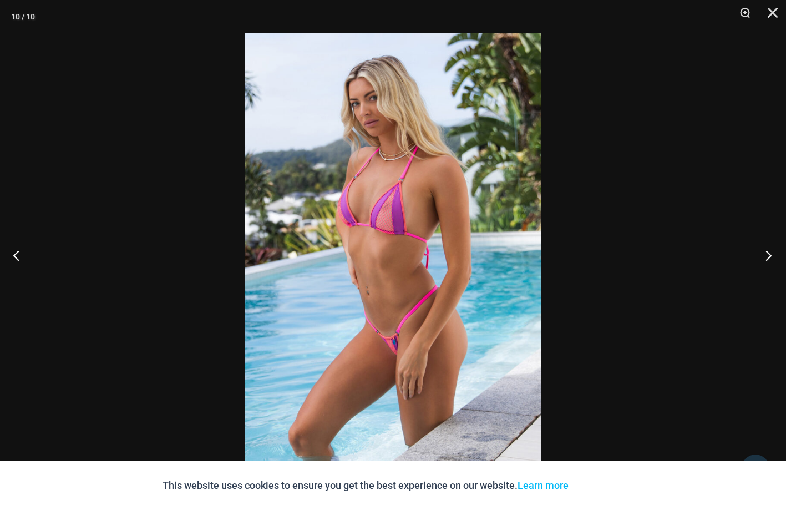
click at [766, 255] on button "Next" at bounding box center [765, 254] width 42 height 55
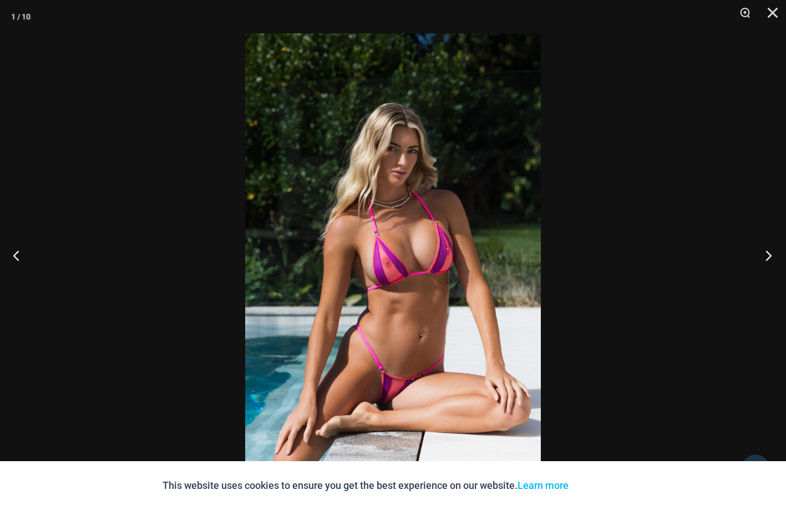
click at [766, 255] on button "Next" at bounding box center [765, 254] width 42 height 55
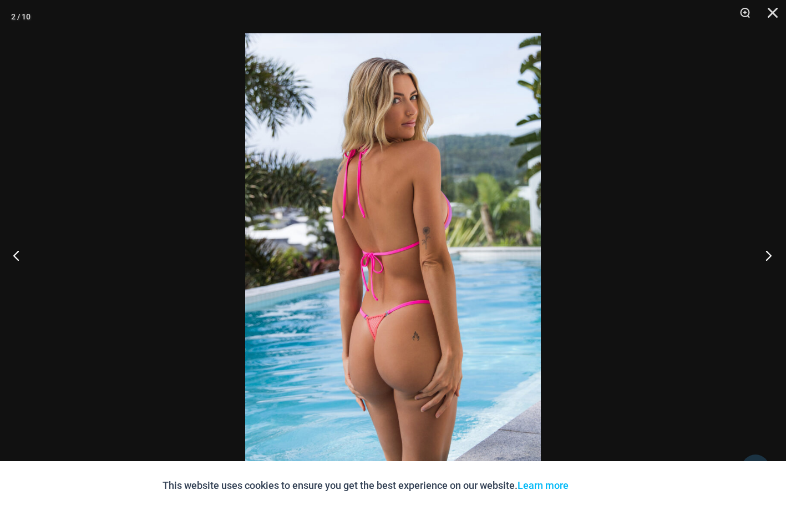
click at [766, 255] on button "Next" at bounding box center [765, 254] width 42 height 55
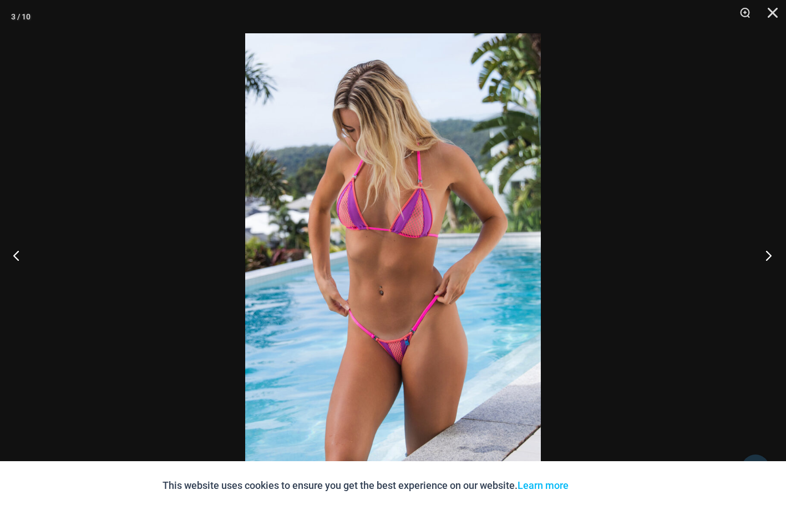
click at [766, 255] on button "Next" at bounding box center [765, 254] width 42 height 55
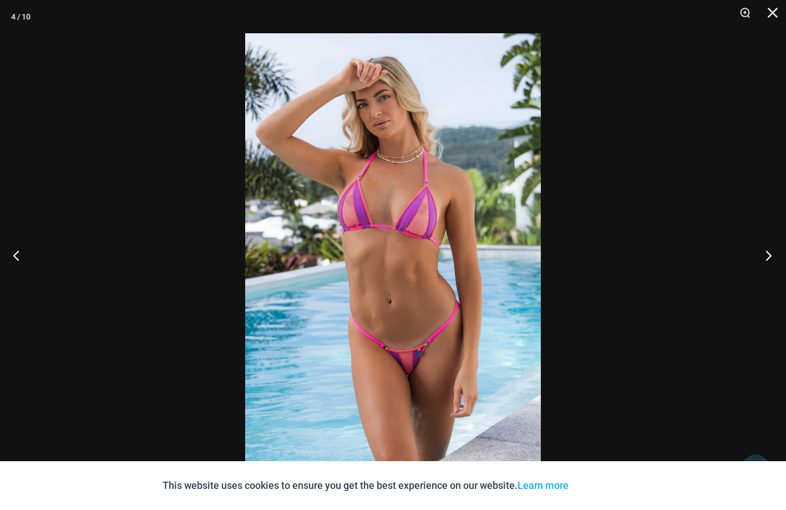
click at [766, 255] on button "Next" at bounding box center [765, 254] width 42 height 55
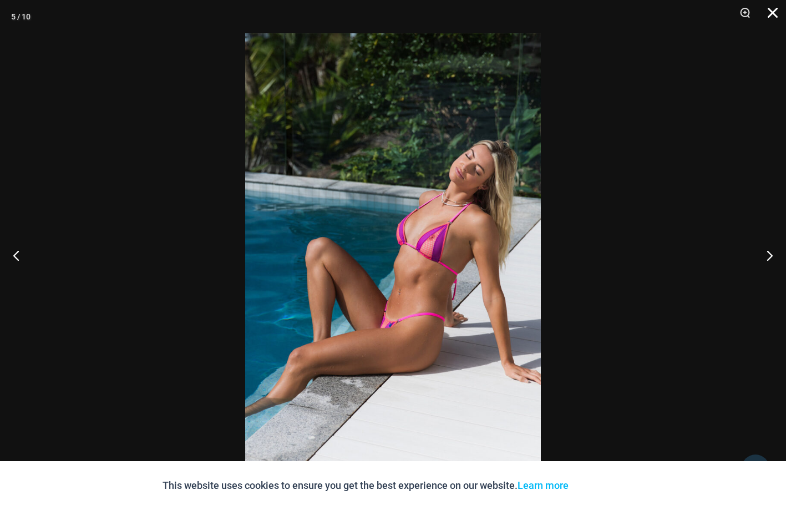
click at [771, 12] on button "Close" at bounding box center [769, 16] width 28 height 33
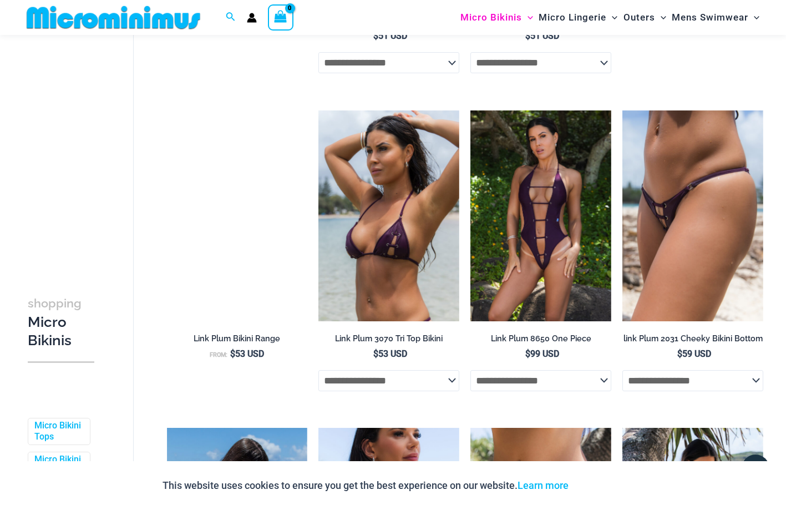
scroll to position [1310, 0]
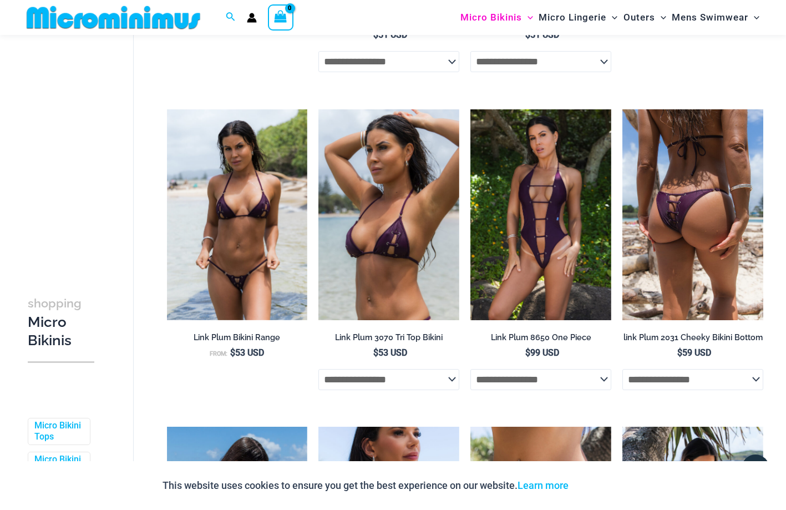
click at [672, 268] on img at bounding box center [692, 214] width 141 height 211
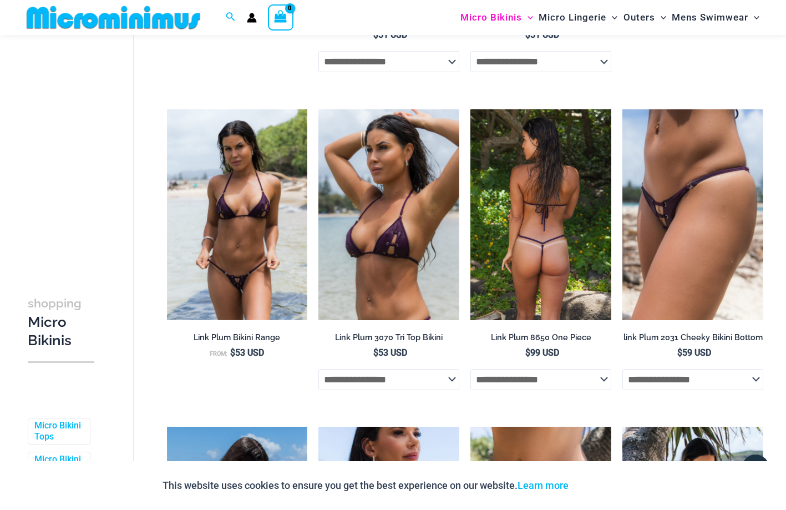
click at [543, 268] on img at bounding box center [540, 214] width 141 height 211
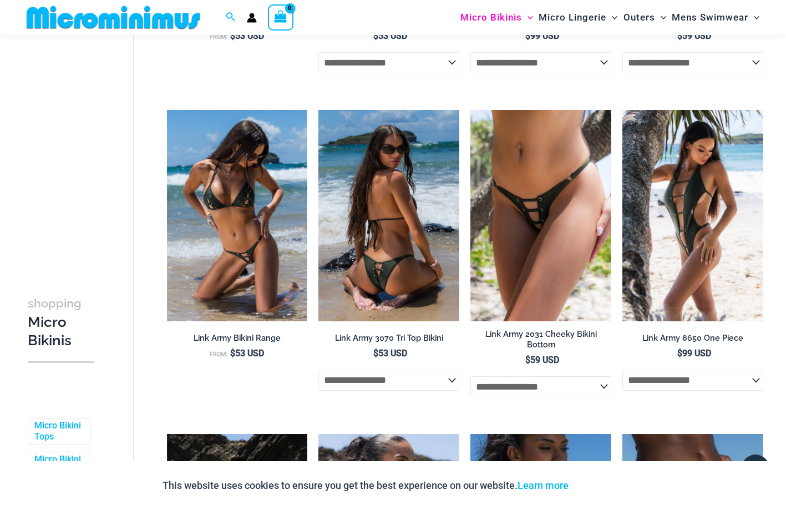
scroll to position [1632, 0]
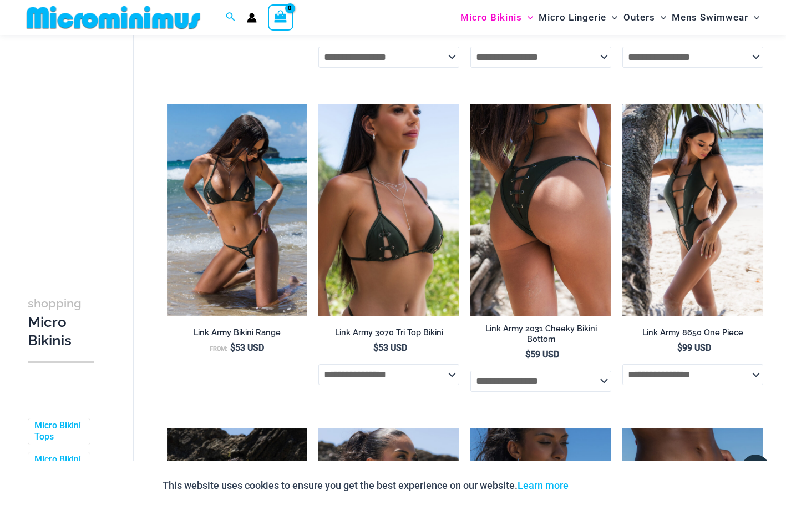
click at [552, 294] on img at bounding box center [540, 209] width 141 height 211
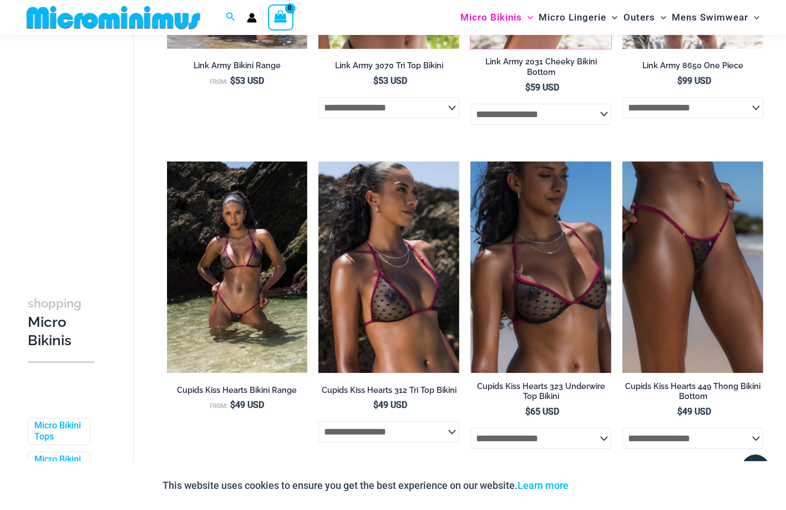
scroll to position [1854, 0]
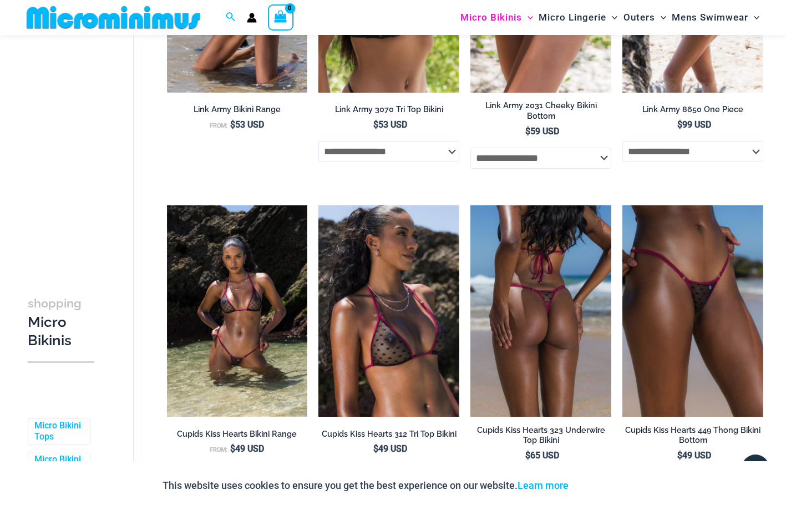
click at [556, 366] on img at bounding box center [540, 310] width 141 height 211
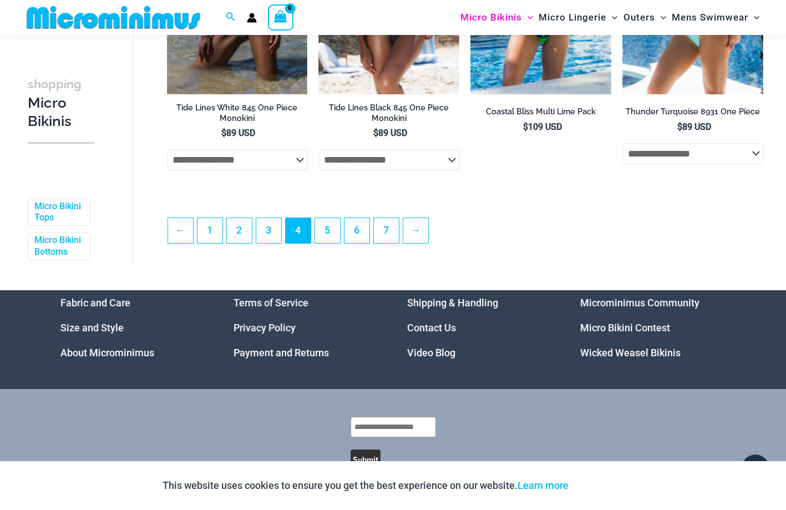
scroll to position [2543, 0]
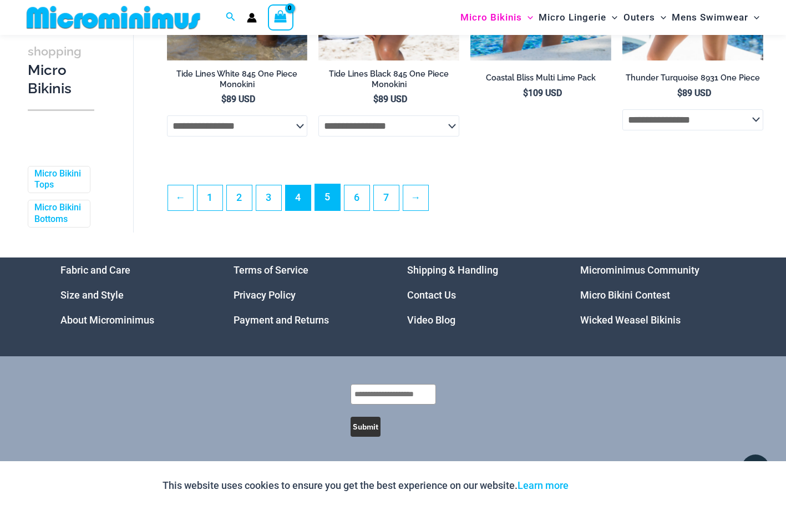
click at [326, 199] on link "5" at bounding box center [327, 197] width 25 height 26
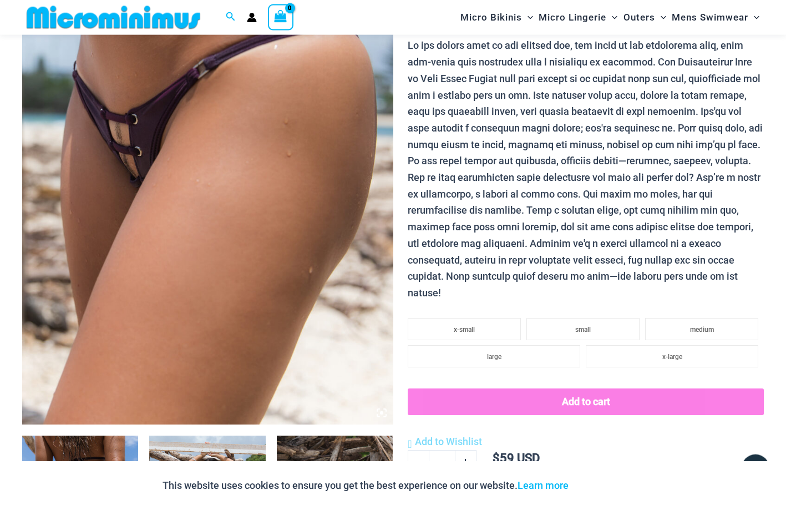
scroll to position [165, 0]
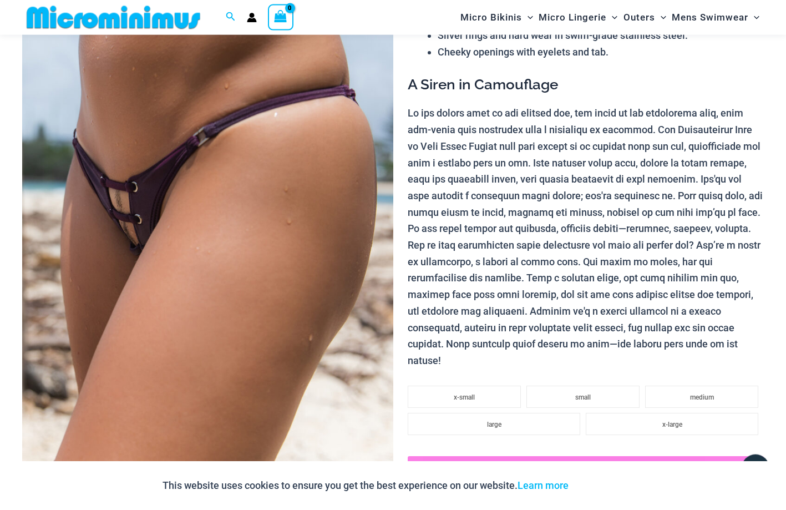
click at [135, 241] on img at bounding box center [207, 214] width 371 height 556
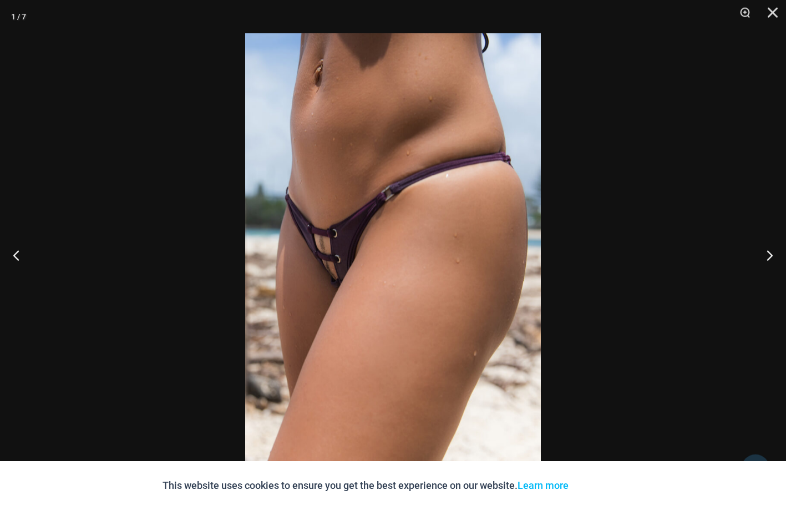
click at [333, 267] on img at bounding box center [392, 254] width 295 height 443
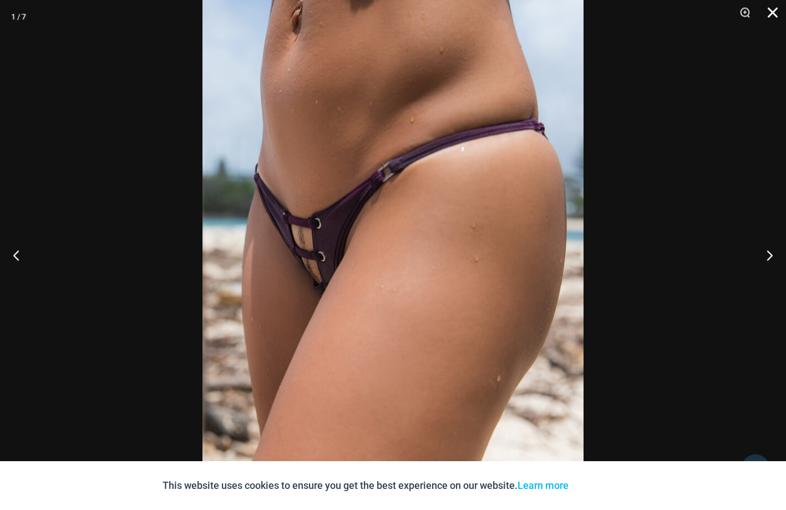
click at [774, 10] on button "Close" at bounding box center [769, 16] width 28 height 33
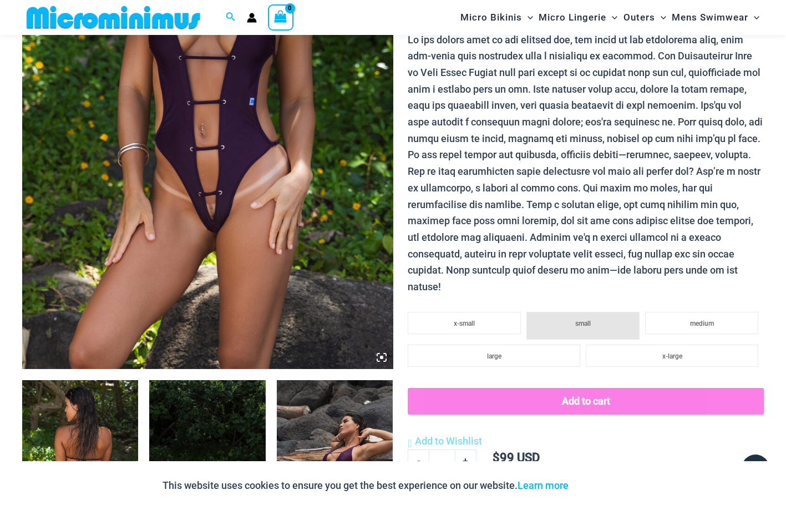
scroll to position [229, 0]
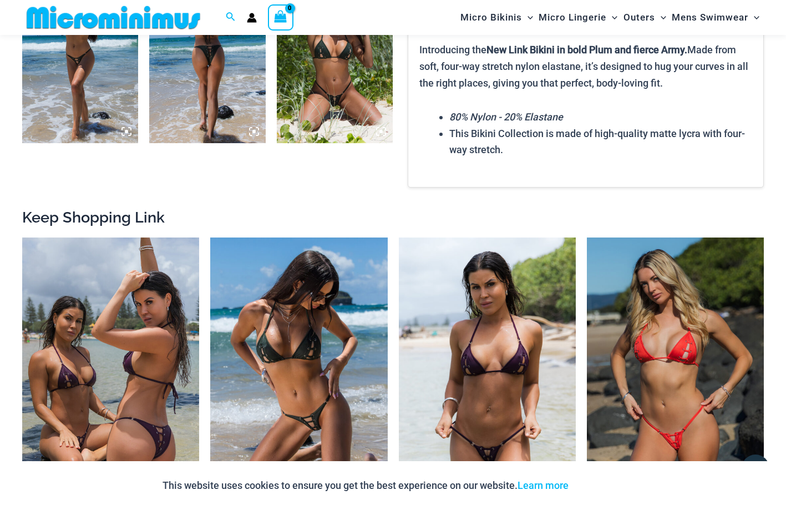
scroll to position [925, 0]
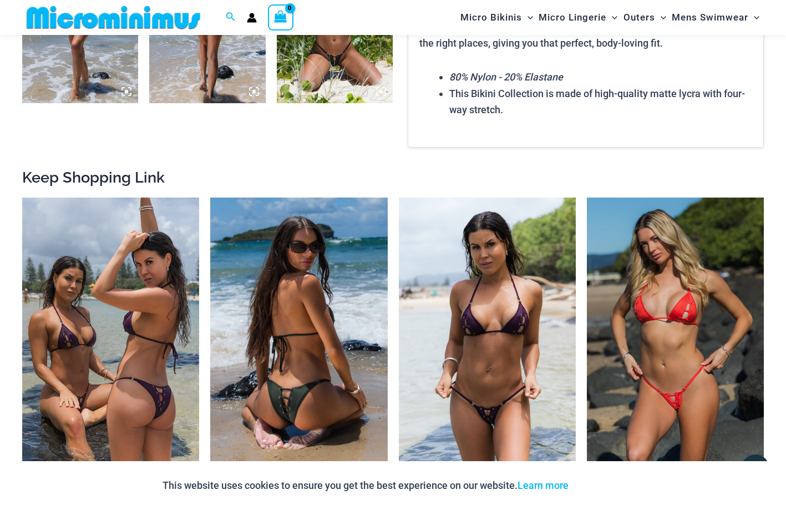
click at [326, 310] on img at bounding box center [298, 330] width 177 height 266
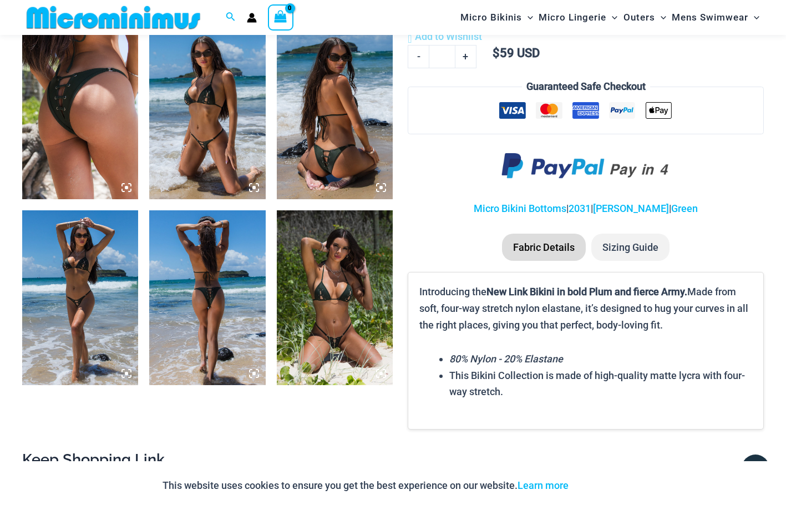
scroll to position [640, 0]
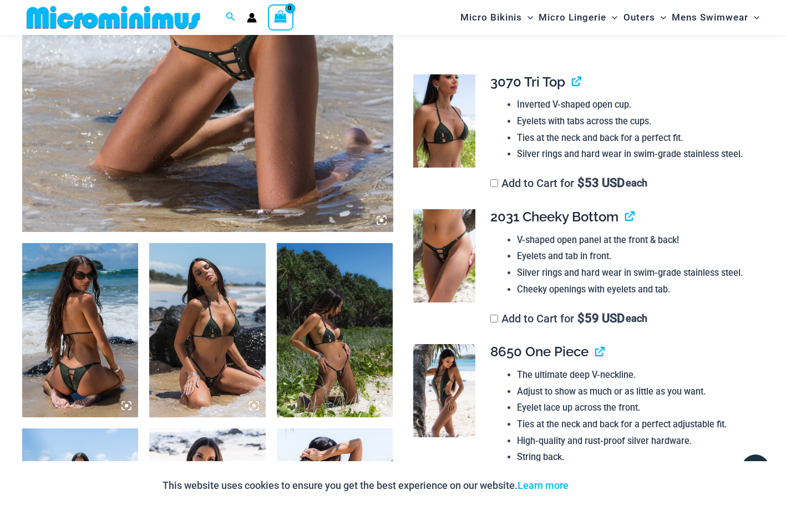
scroll to position [360, 0]
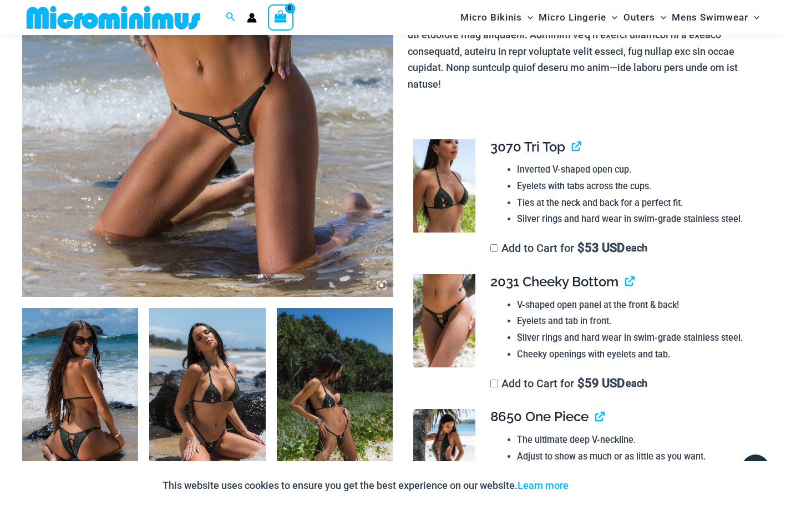
click at [458, 296] on img at bounding box center [444, 320] width 62 height 93
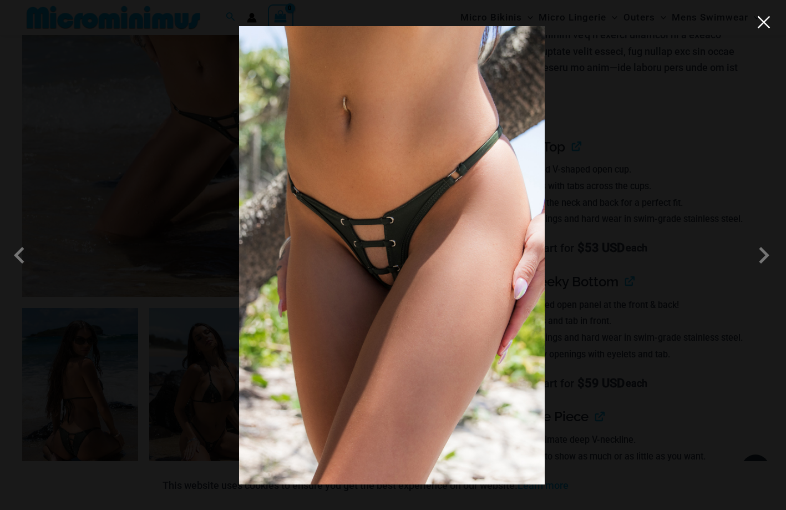
click at [764, 24] on button "Close" at bounding box center [763, 22] width 17 height 17
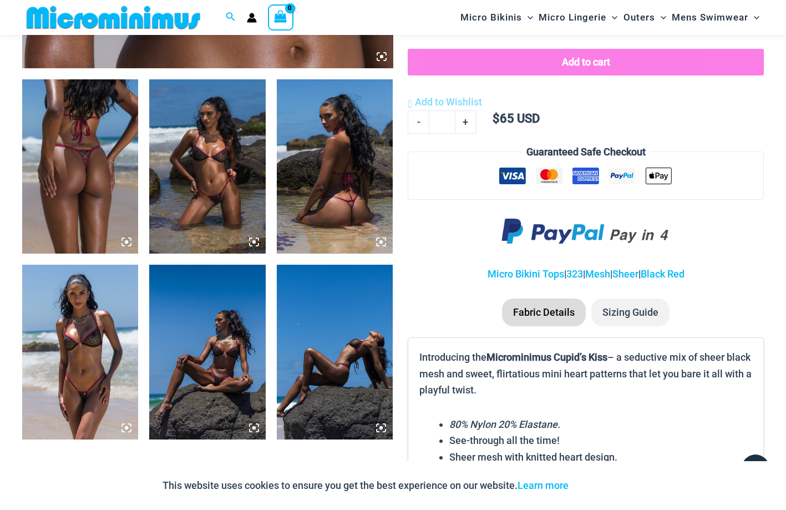
scroll to position [577, 0]
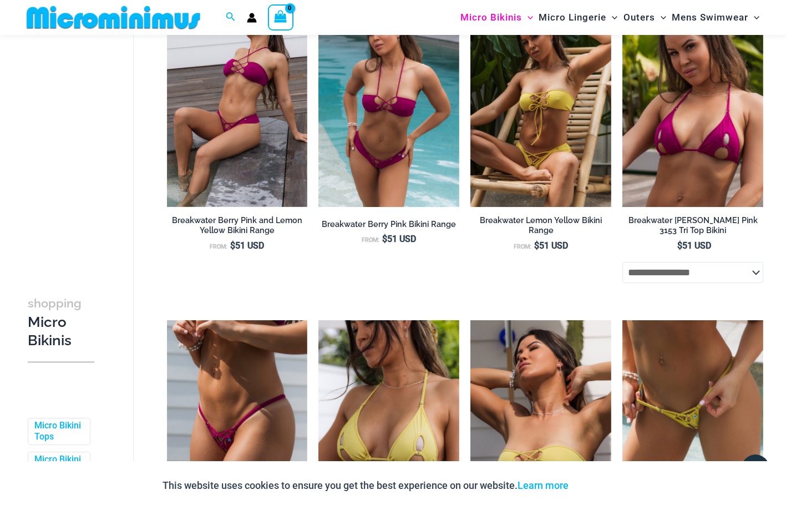
scroll to position [2215, 0]
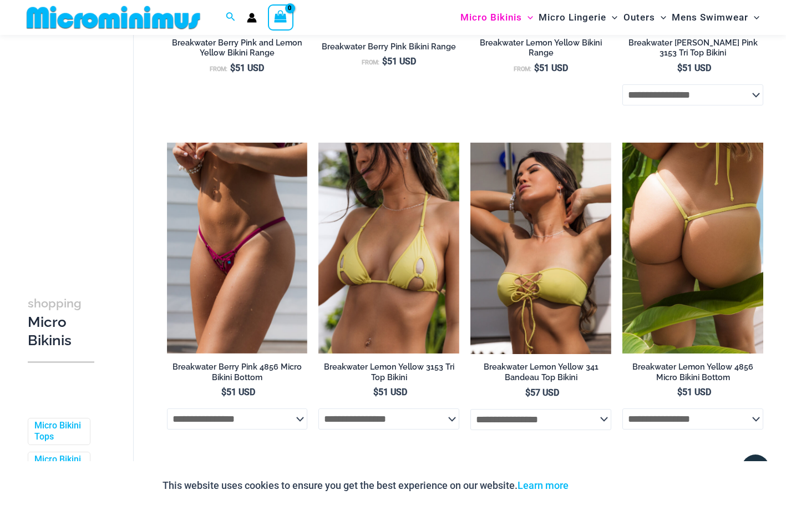
click at [663, 279] on img at bounding box center [692, 247] width 141 height 211
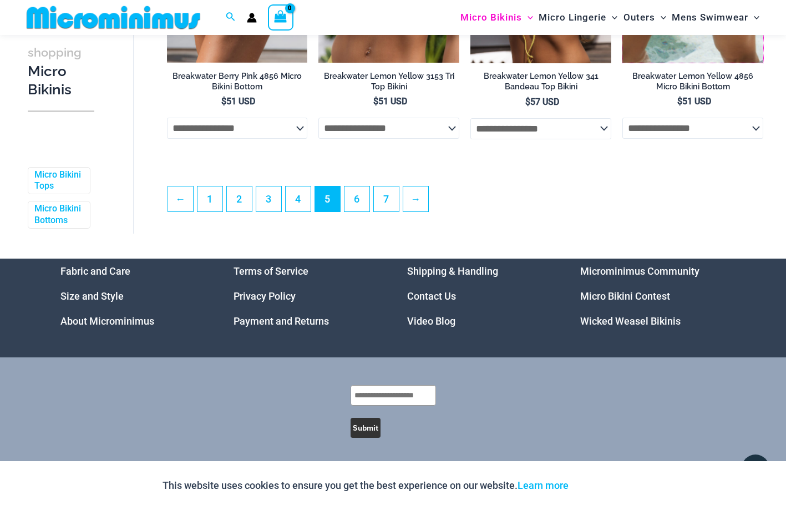
scroll to position [2511, 0]
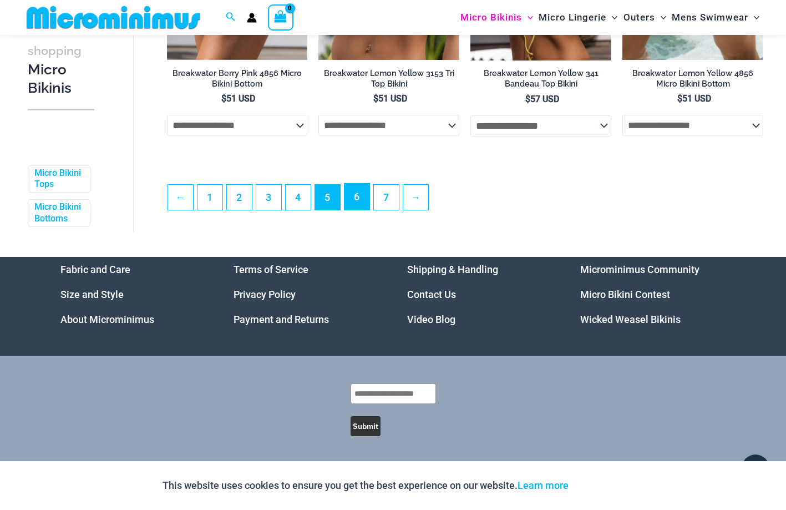
click at [358, 210] on link "6" at bounding box center [356, 197] width 25 height 26
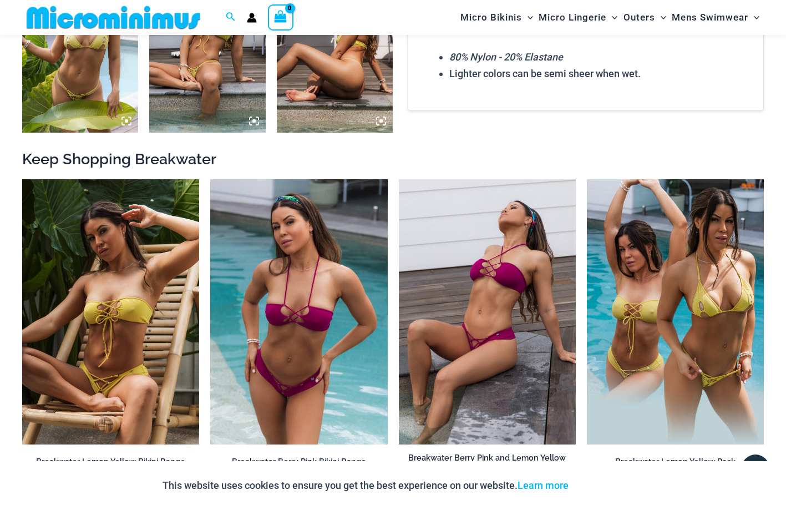
scroll to position [898, 0]
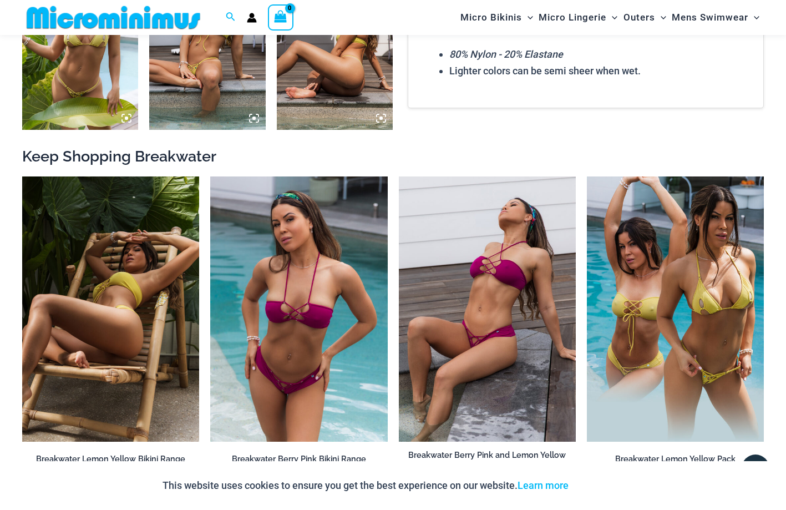
click at [111, 369] on img at bounding box center [110, 309] width 177 height 266
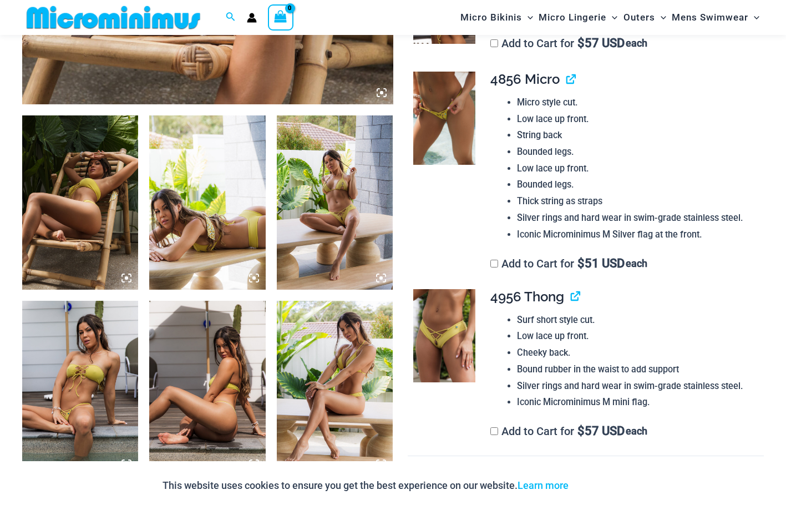
scroll to position [556, 0]
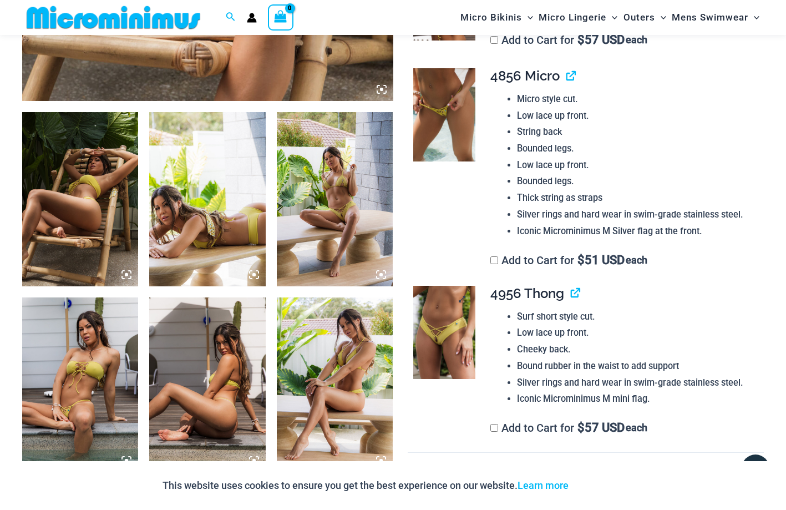
click at [440, 332] on img at bounding box center [444, 332] width 62 height 93
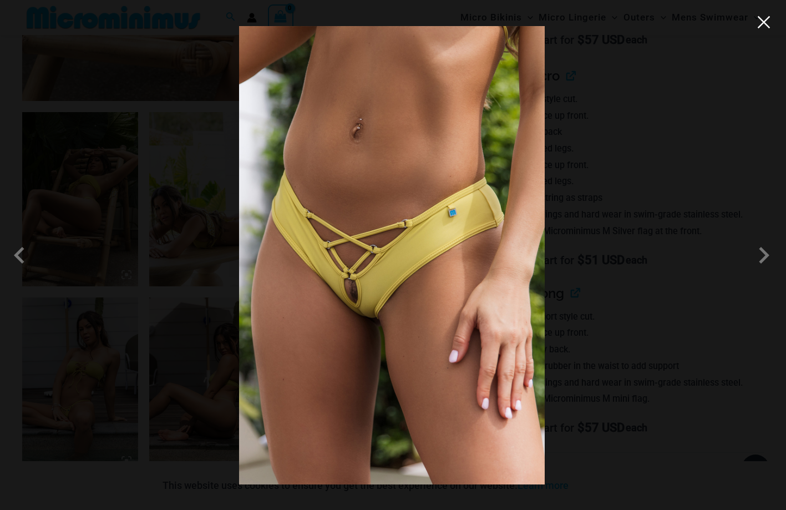
click at [766, 25] on button "Close" at bounding box center [763, 22] width 17 height 17
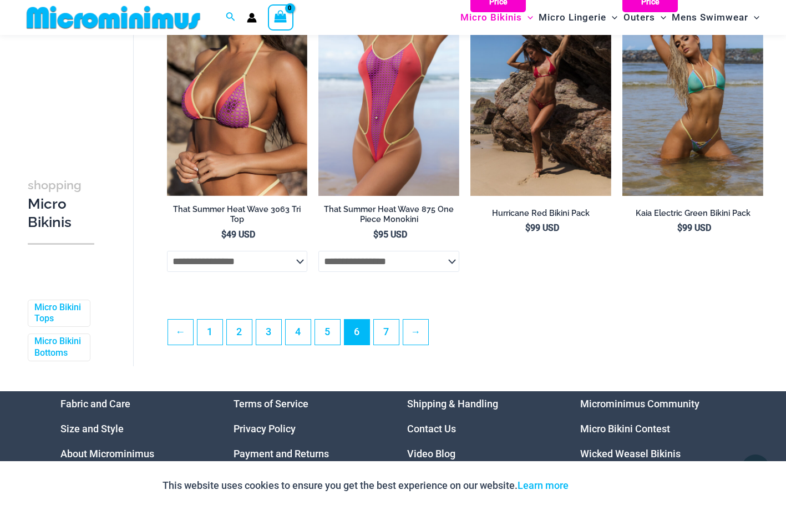
scroll to position [2407, 0]
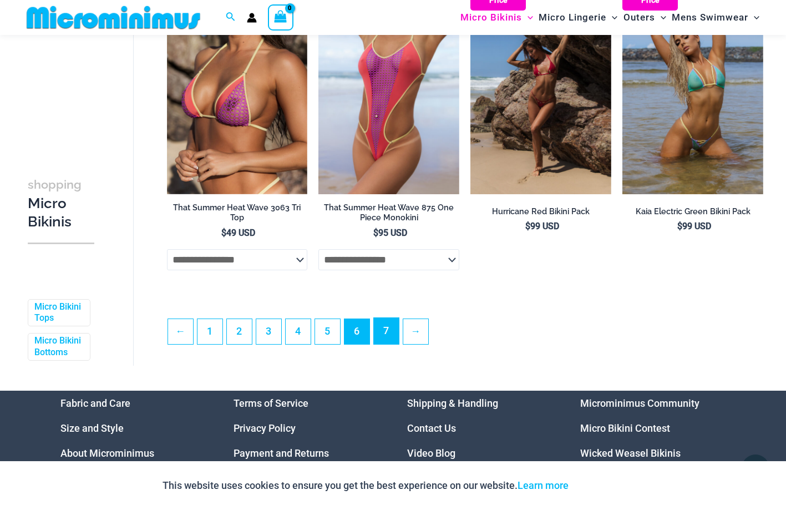
click at [392, 344] on link "7" at bounding box center [386, 331] width 25 height 26
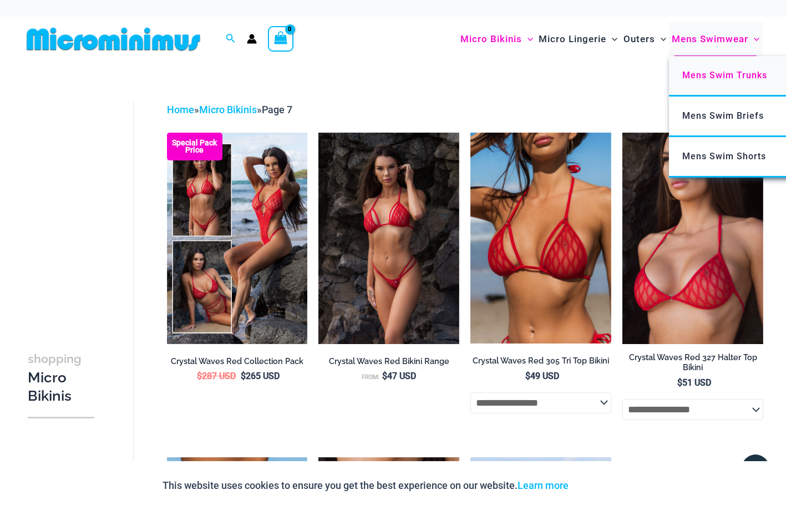
click at [711, 73] on span "Mens Swim Trunks" at bounding box center [724, 75] width 85 height 11
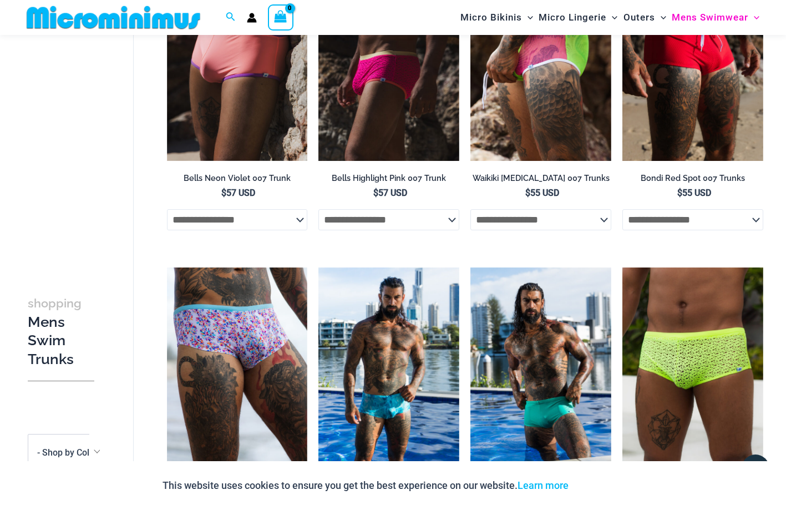
scroll to position [191, 0]
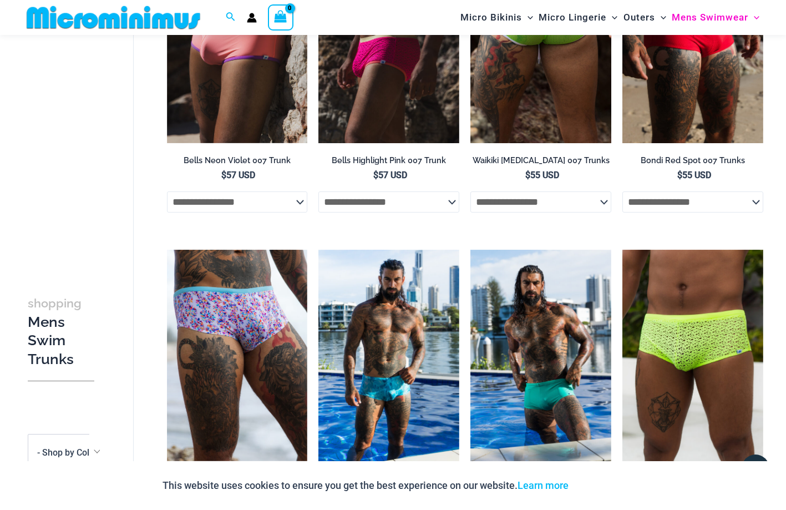
click at [567, 103] on img at bounding box center [540, 37] width 141 height 211
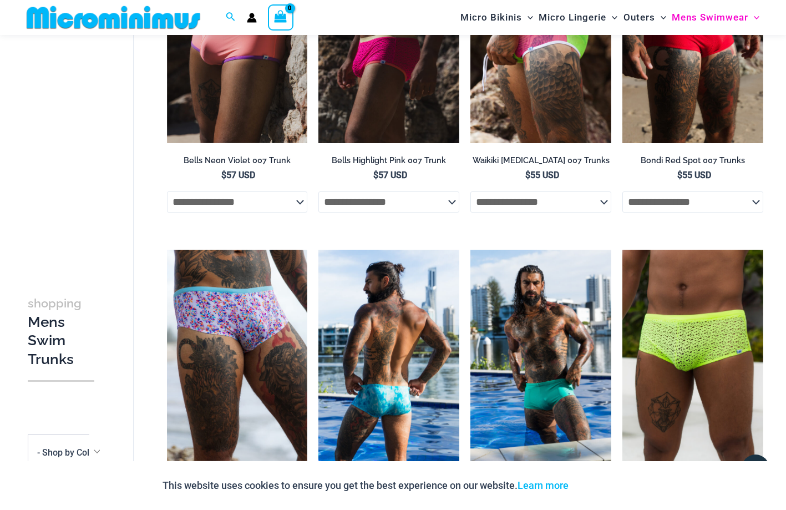
click at [407, 406] on img at bounding box center [388, 354] width 141 height 211
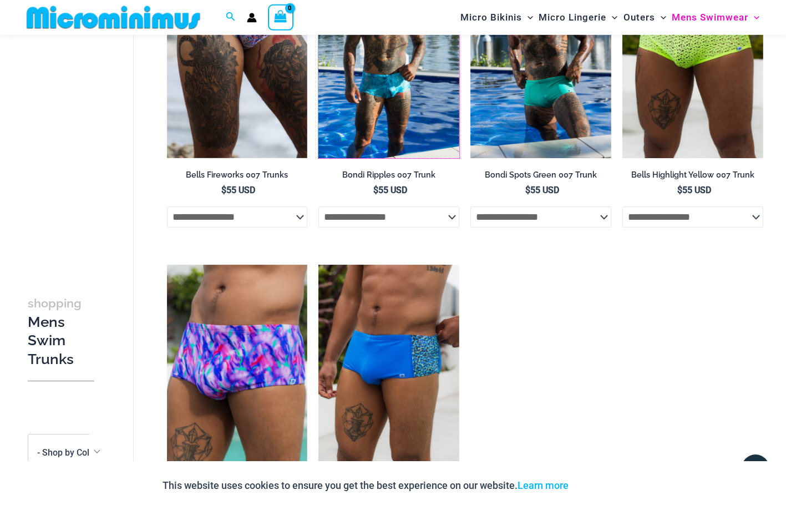
scroll to position [0, 0]
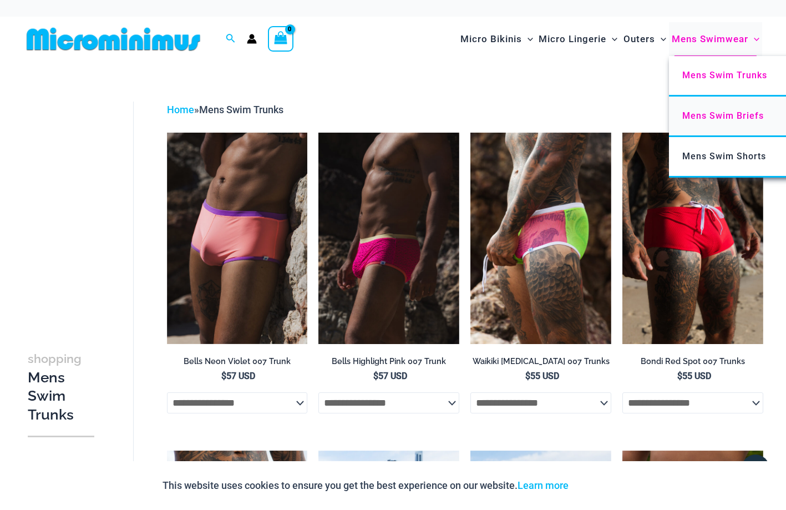
click at [710, 115] on span "Mens Swim Briefs" at bounding box center [722, 115] width 81 height 11
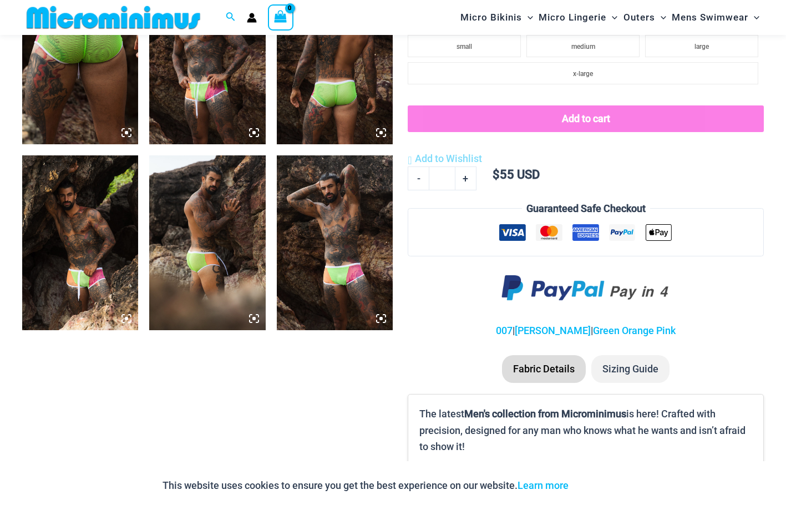
scroll to position [668, 0]
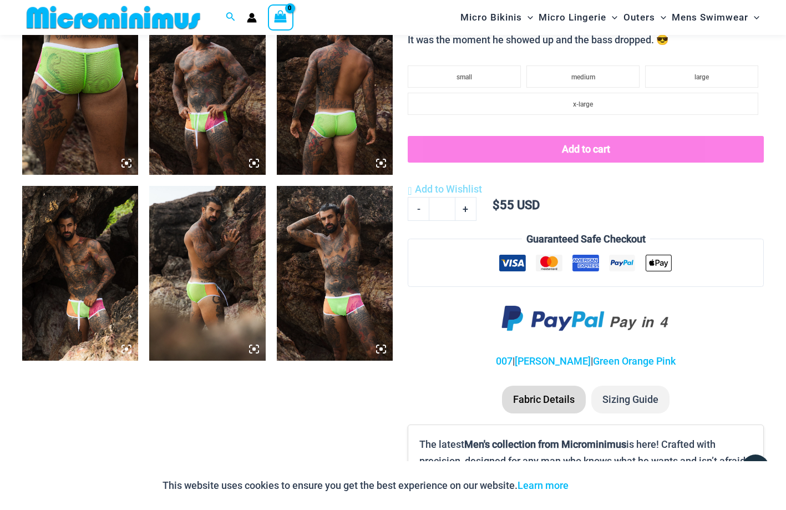
click at [357, 312] on img at bounding box center [335, 273] width 116 height 174
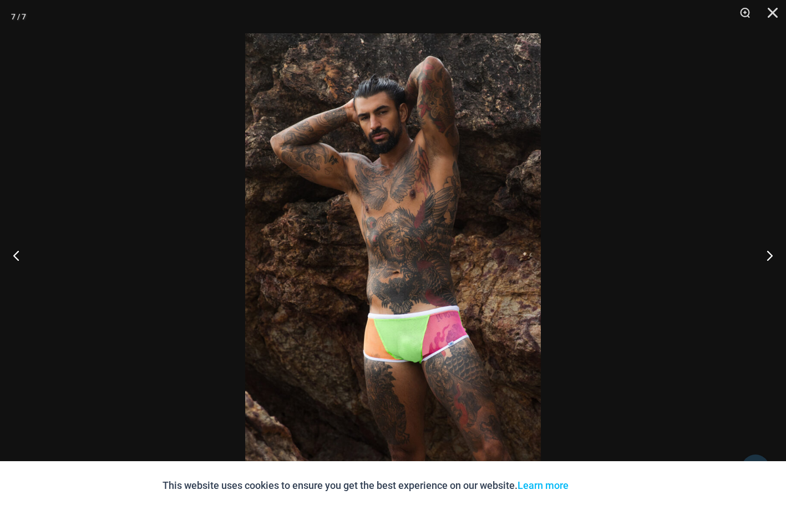
click at [395, 335] on img at bounding box center [392, 254] width 295 height 443
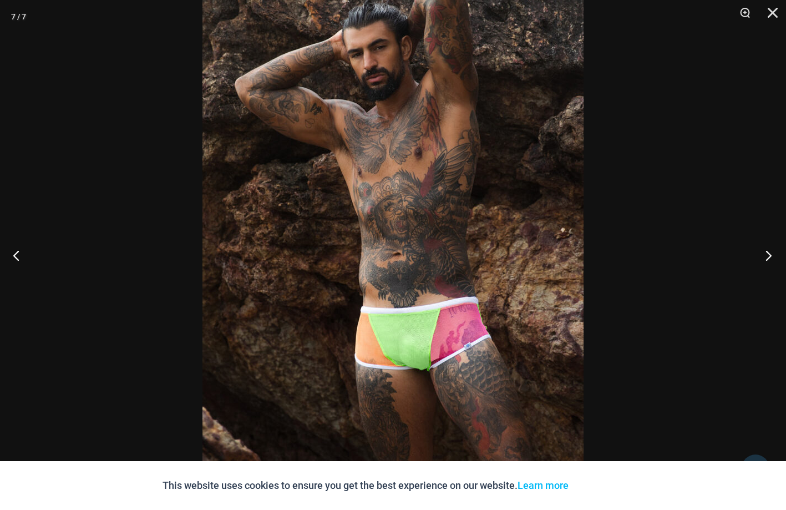
click at [763, 253] on button "Next" at bounding box center [765, 254] width 42 height 55
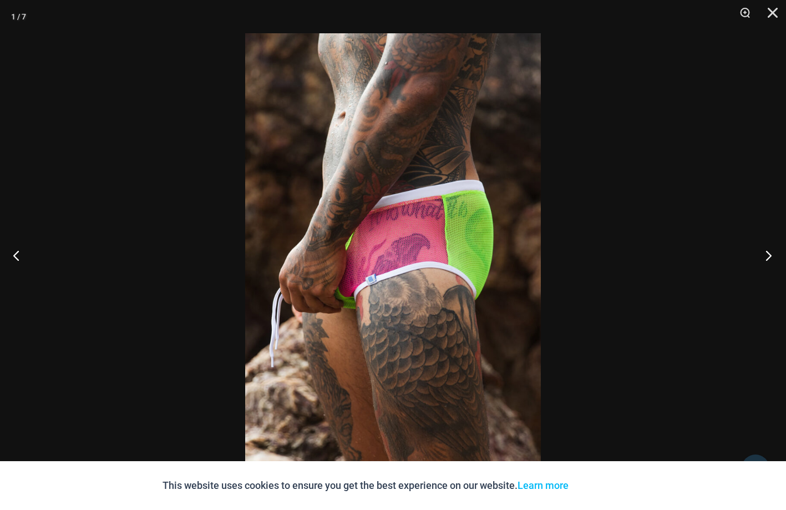
click at [763, 253] on button "Next" at bounding box center [765, 254] width 42 height 55
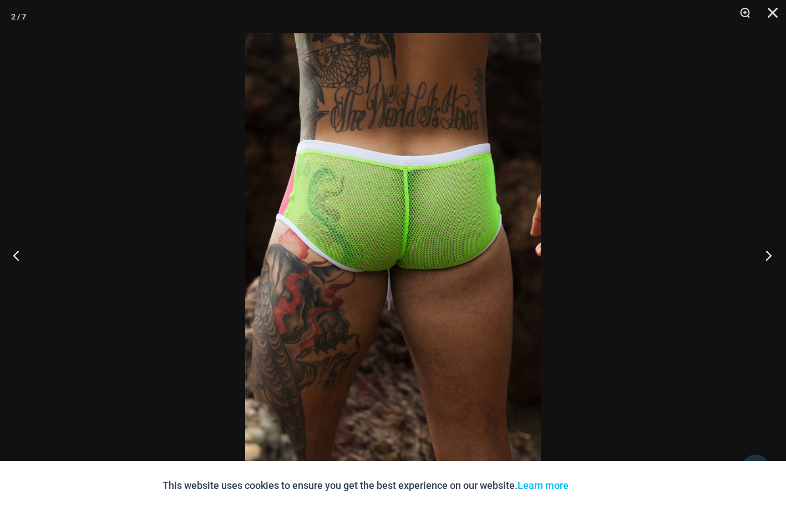
click at [763, 253] on button "Next" at bounding box center [765, 254] width 42 height 55
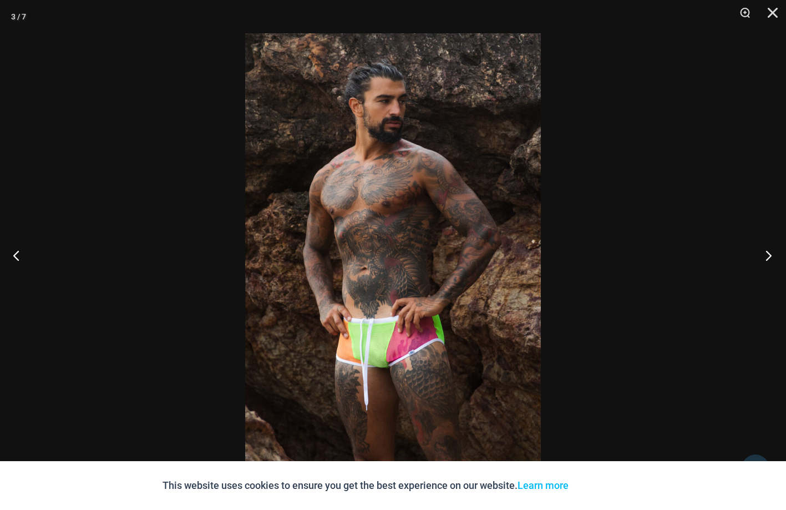
click at [763, 253] on button "Next" at bounding box center [765, 254] width 42 height 55
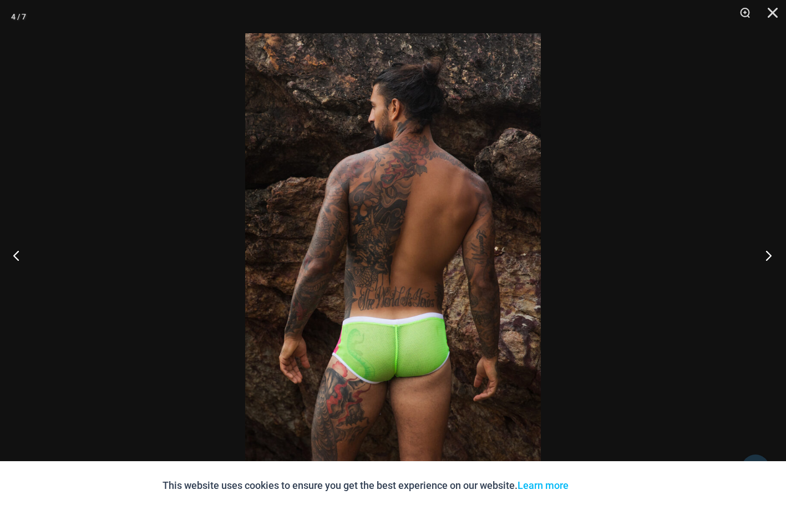
click at [763, 253] on button "Next" at bounding box center [765, 254] width 42 height 55
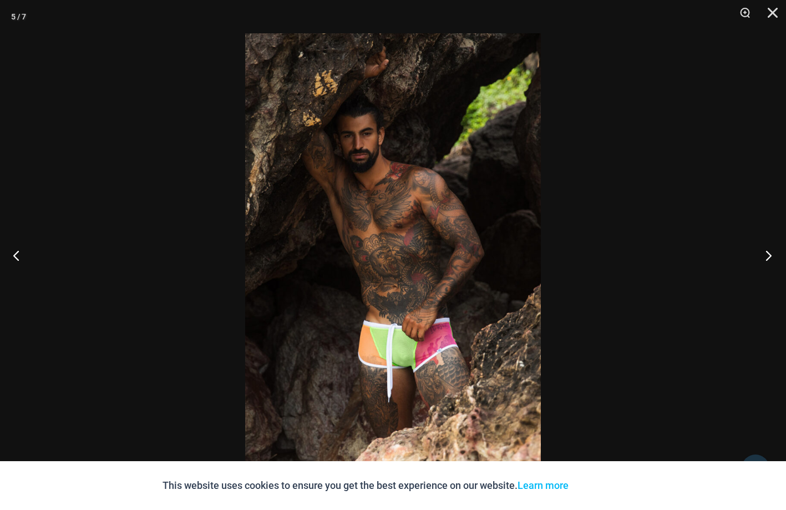
click at [763, 253] on button "Next" at bounding box center [765, 254] width 42 height 55
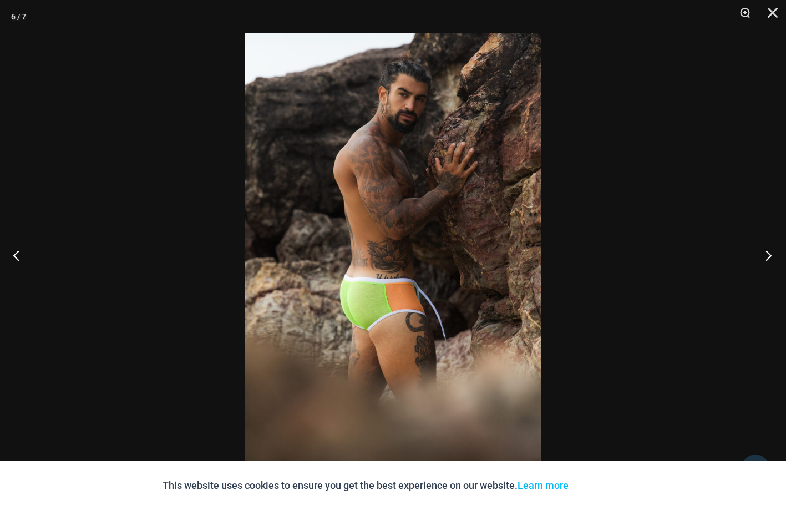
click at [763, 253] on button "Next" at bounding box center [765, 254] width 42 height 55
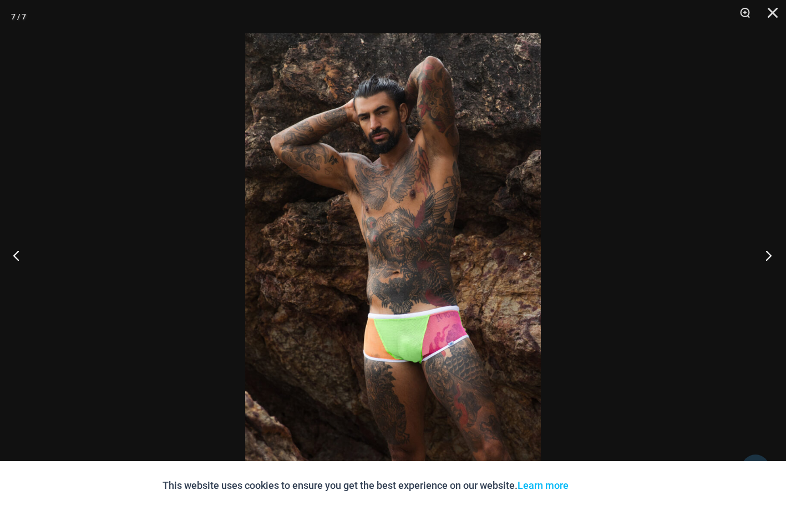
click at [763, 253] on button "Next" at bounding box center [765, 254] width 42 height 55
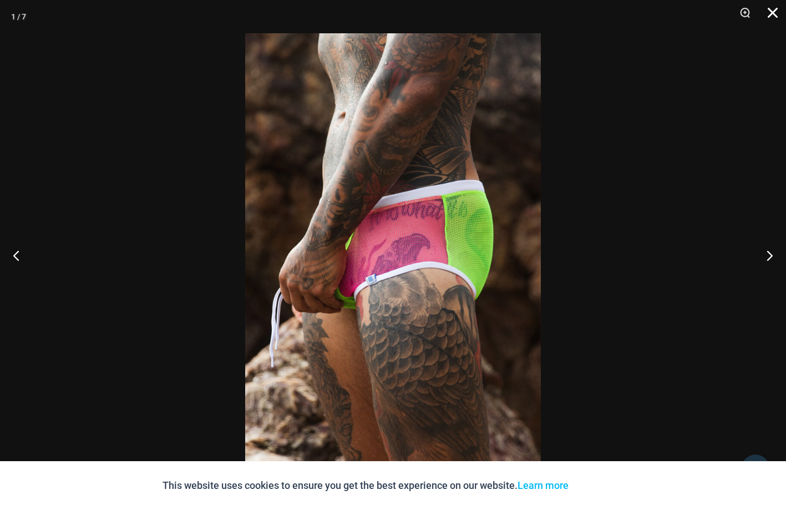
click at [772, 13] on button "Close" at bounding box center [769, 16] width 28 height 33
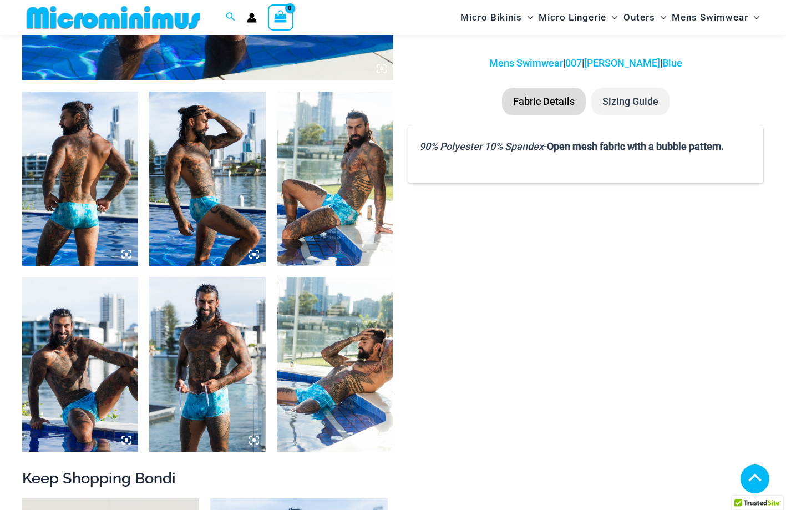
scroll to position [599, 0]
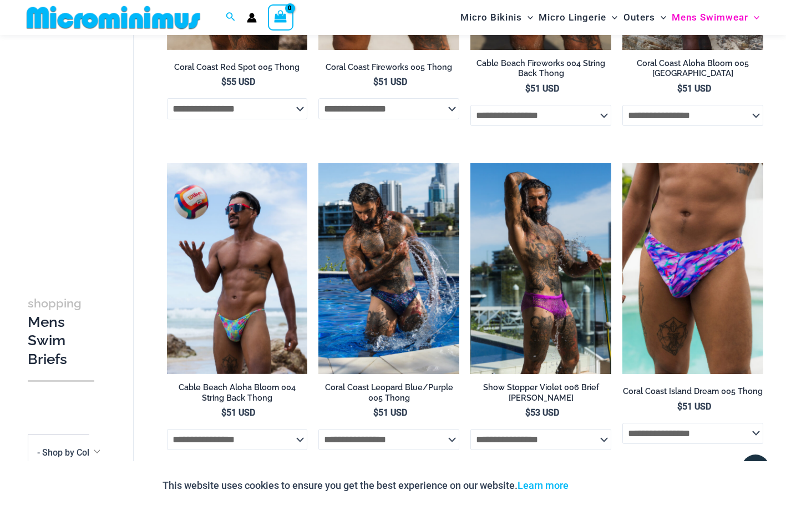
scroll to position [304, 0]
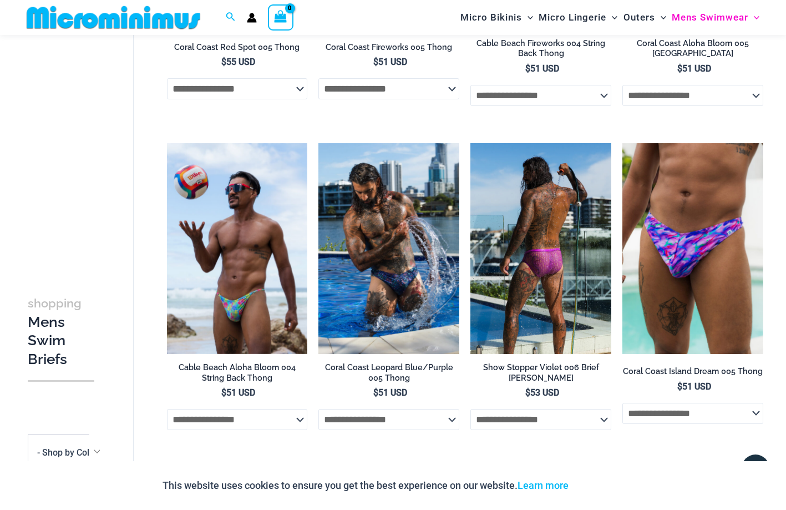
click at [537, 299] on img at bounding box center [540, 248] width 141 height 211
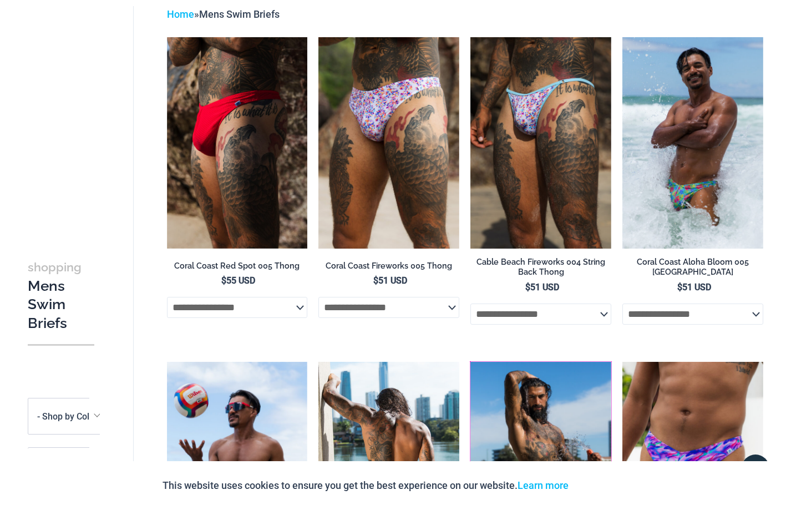
scroll to position [0, 0]
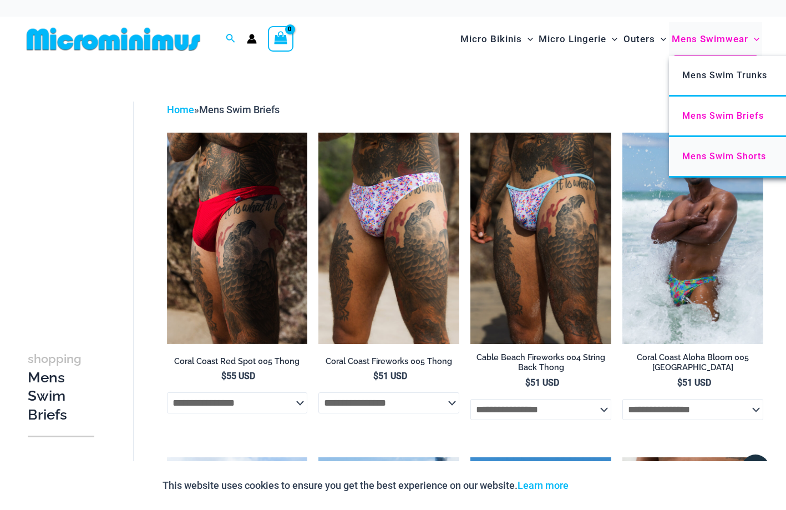
click at [709, 155] on span "Mens Swim Shorts" at bounding box center [724, 156] width 84 height 11
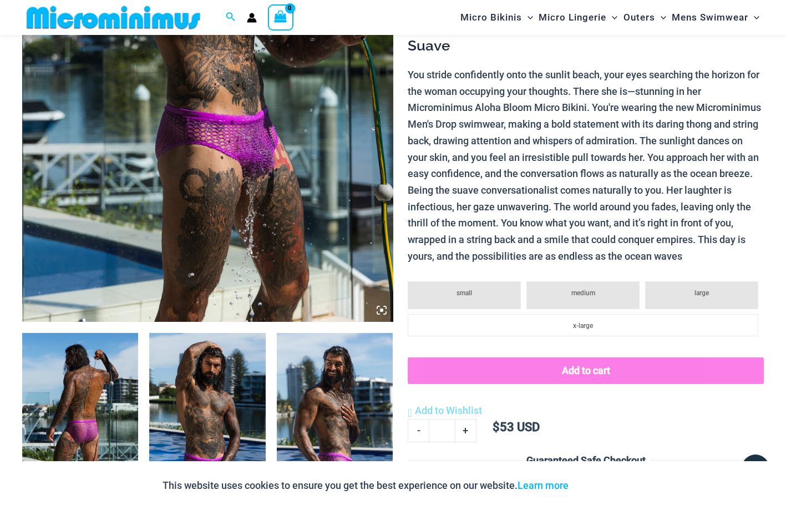
scroll to position [329, 0]
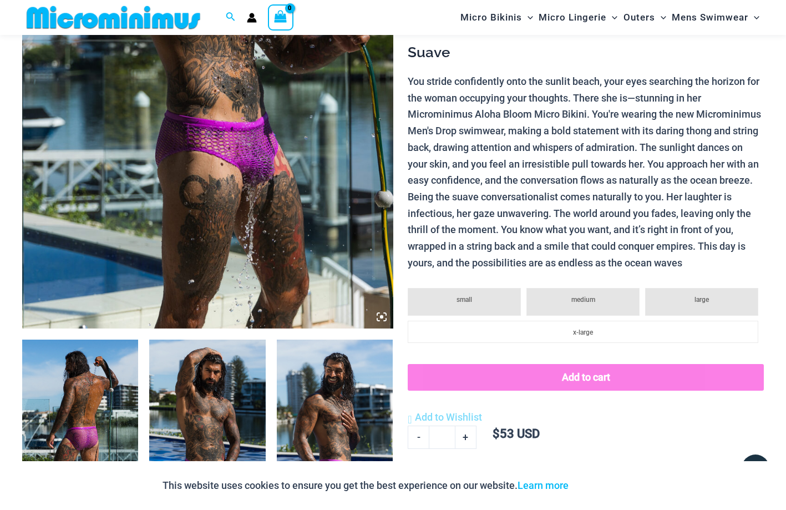
click at [379, 317] on icon at bounding box center [381, 317] width 10 height 10
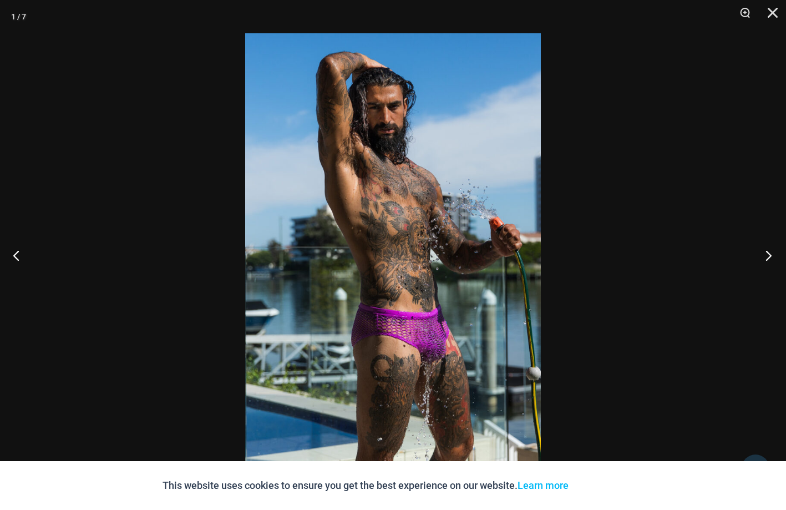
click at [768, 257] on button "Next" at bounding box center [765, 254] width 42 height 55
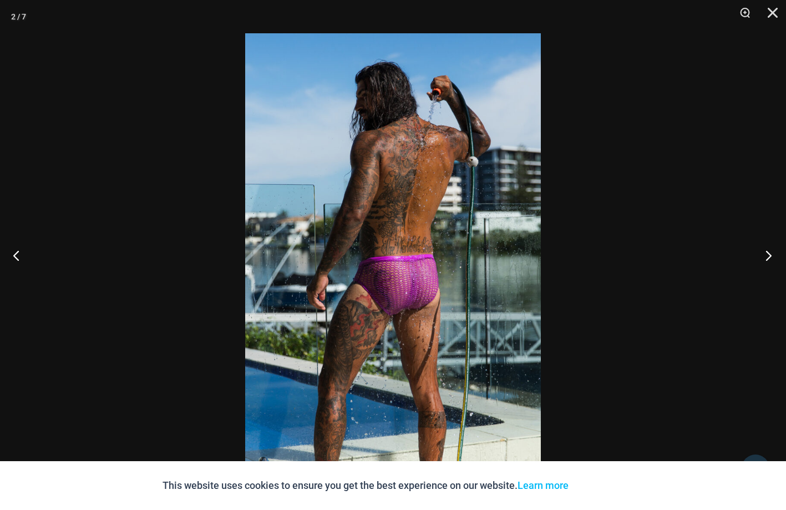
click at [768, 257] on button "Next" at bounding box center [765, 254] width 42 height 55
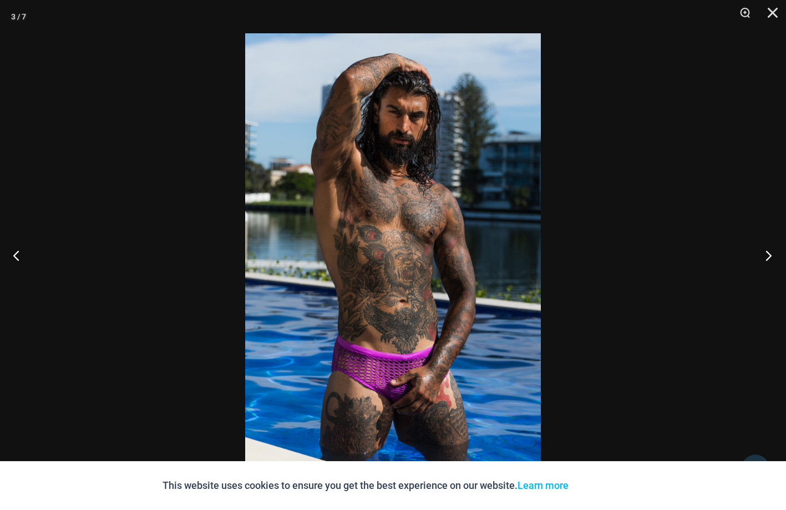
click at [768, 257] on button "Next" at bounding box center [765, 254] width 42 height 55
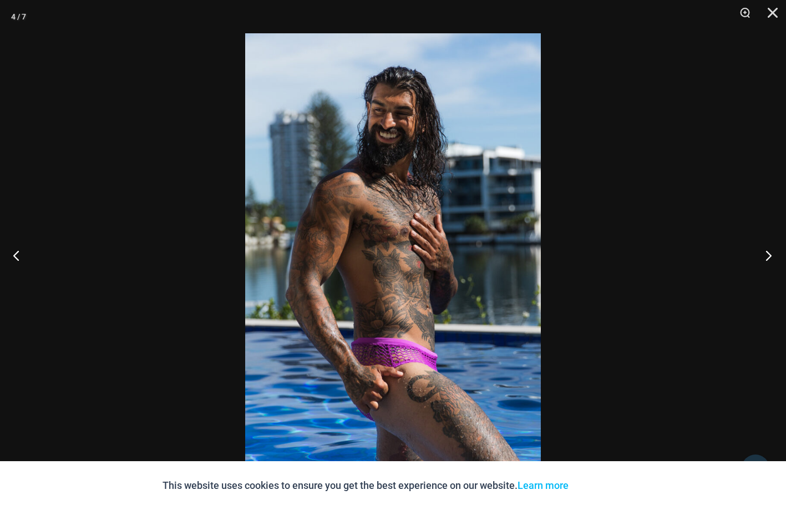
click at [768, 257] on button "Next" at bounding box center [765, 254] width 42 height 55
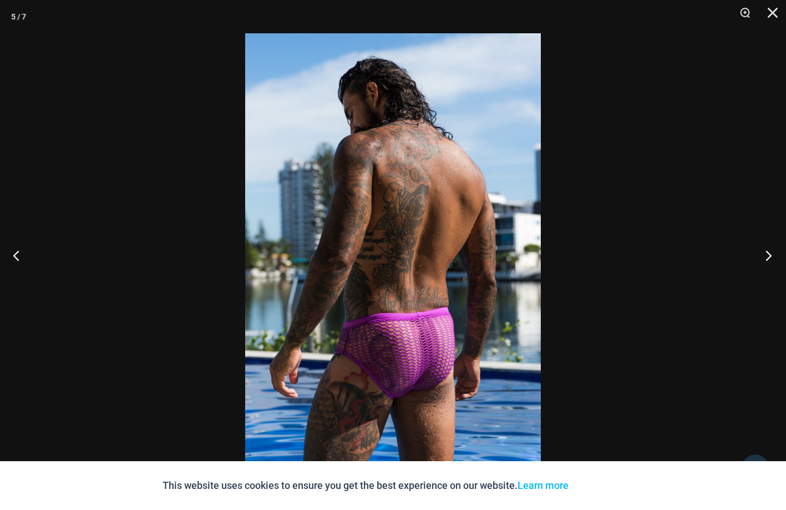
click at [768, 257] on button "Next" at bounding box center [765, 254] width 42 height 55
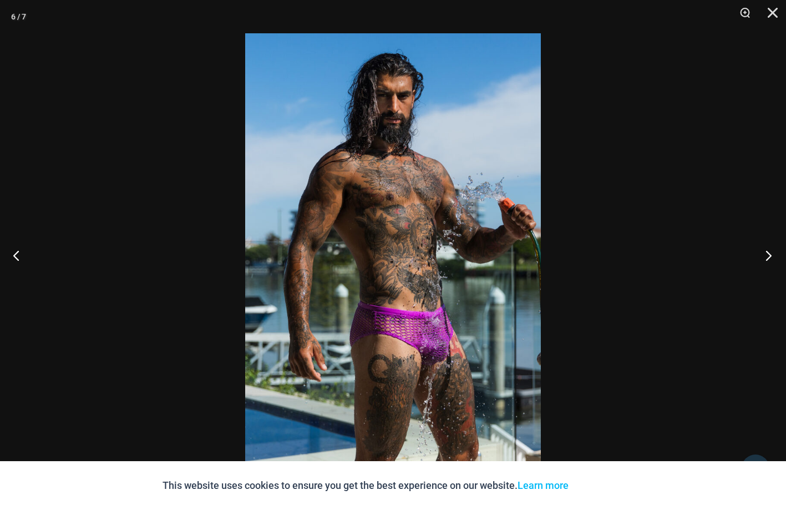
click at [768, 257] on button "Next" at bounding box center [765, 254] width 42 height 55
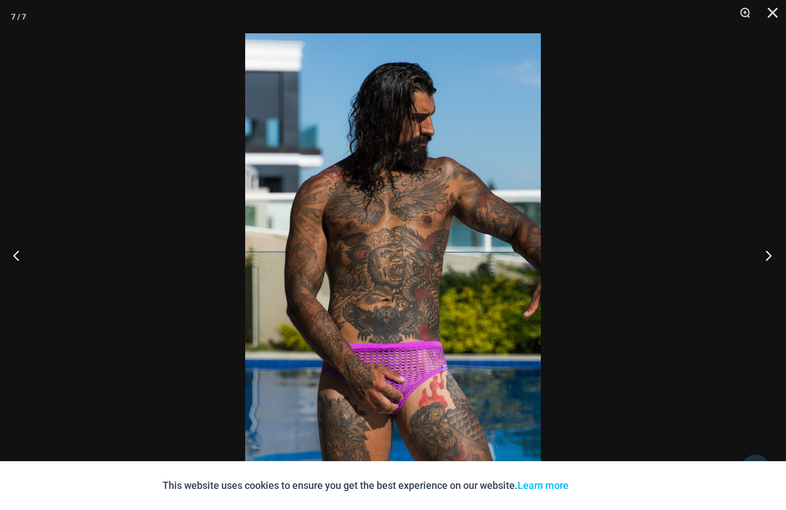
click at [768, 257] on button "Next" at bounding box center [765, 254] width 42 height 55
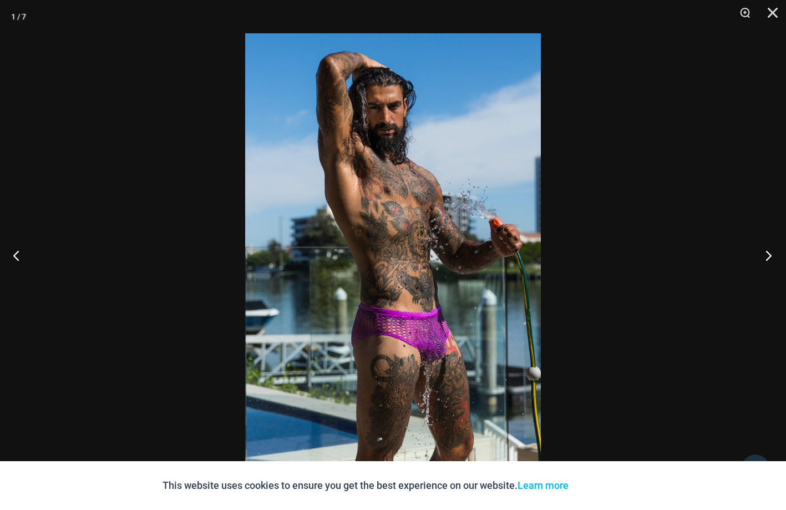
click at [768, 257] on button "Next" at bounding box center [765, 254] width 42 height 55
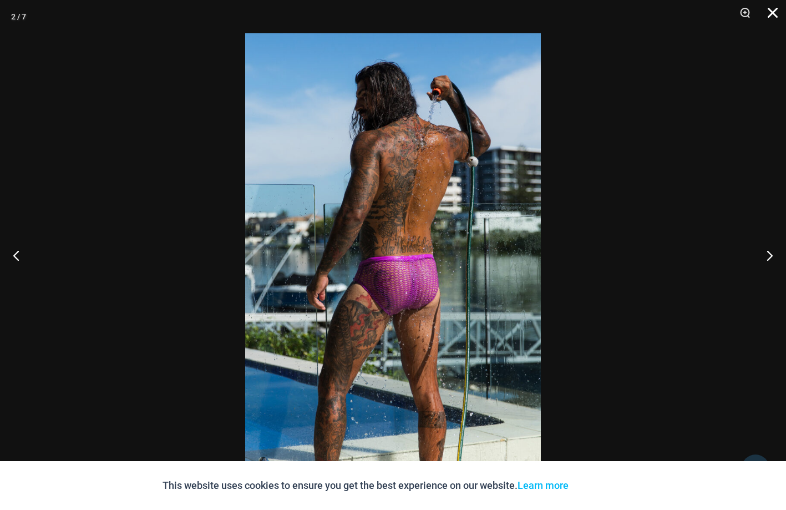
click at [771, 12] on button "Close" at bounding box center [769, 16] width 28 height 33
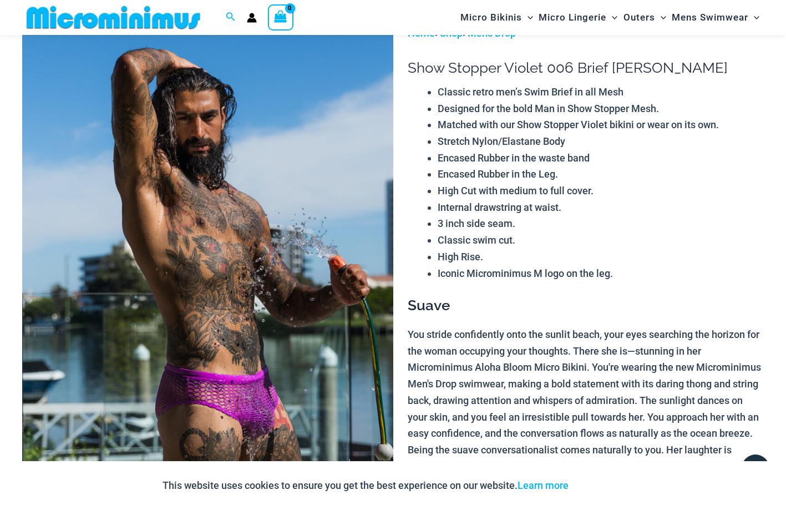
scroll to position [0, 0]
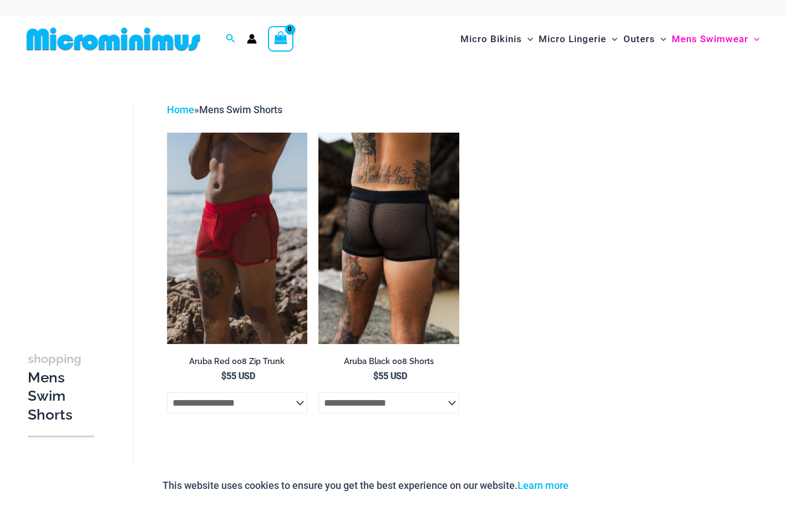
click at [402, 278] on img at bounding box center [388, 238] width 141 height 211
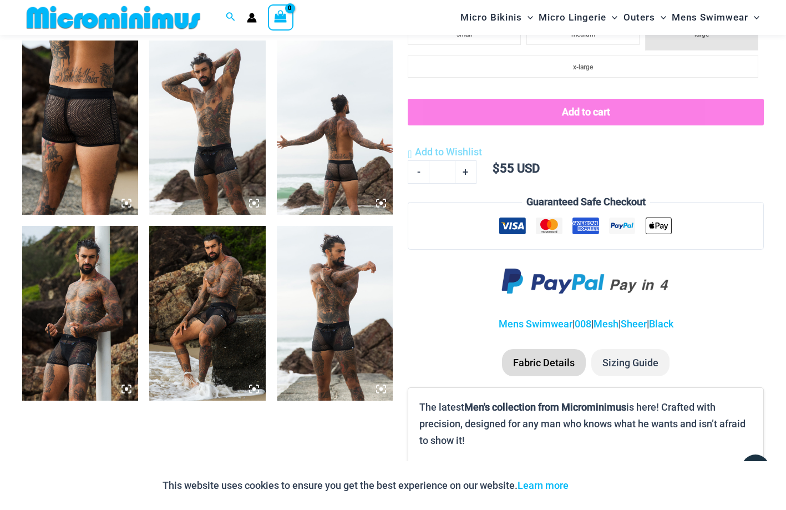
scroll to position [628, 0]
click at [78, 353] on img at bounding box center [80, 312] width 116 height 174
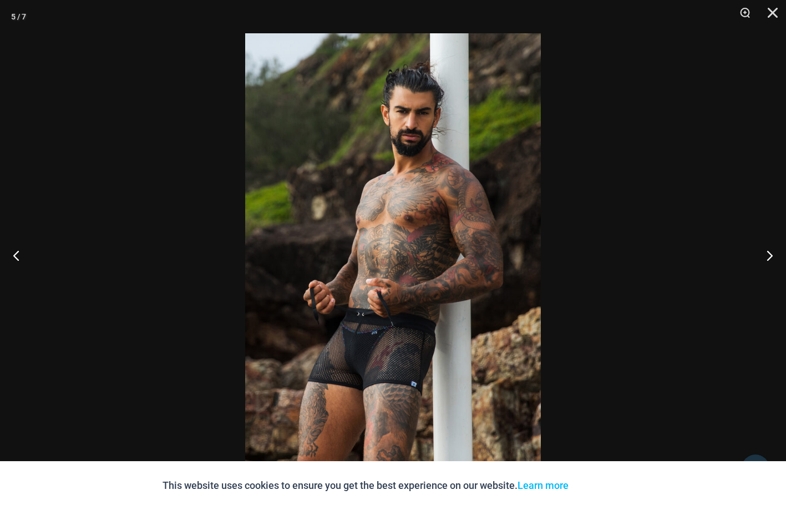
click at [327, 355] on img at bounding box center [392, 254] width 295 height 443
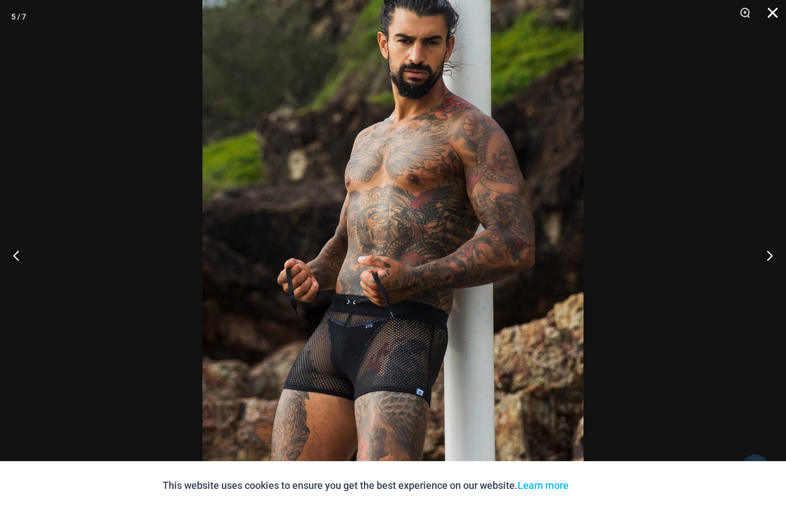
click at [767, 12] on button "Close" at bounding box center [769, 16] width 28 height 33
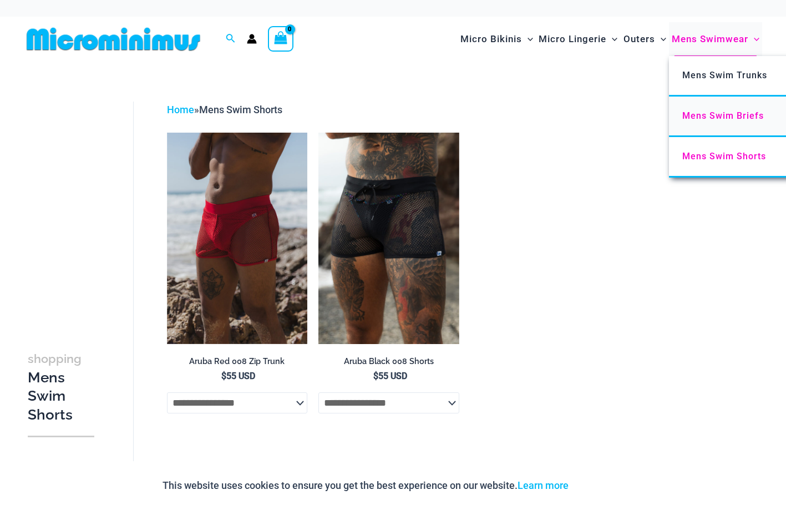
click at [724, 112] on span "Mens Swim Briefs" at bounding box center [722, 115] width 81 height 11
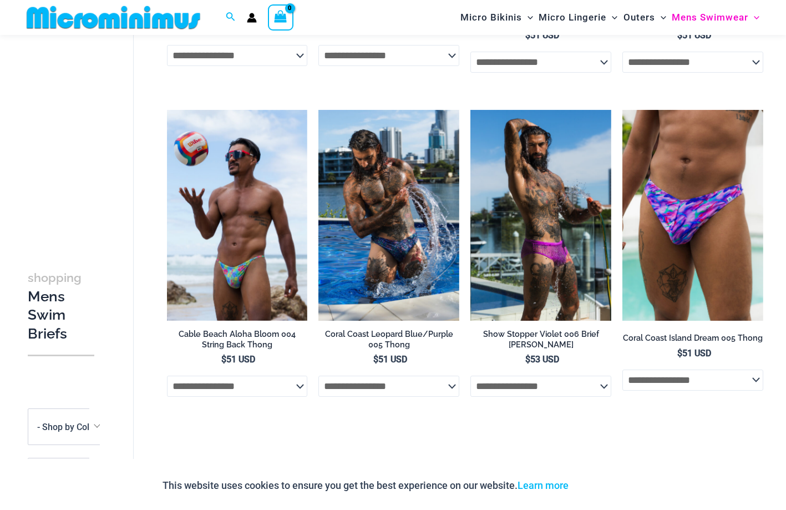
scroll to position [340, 0]
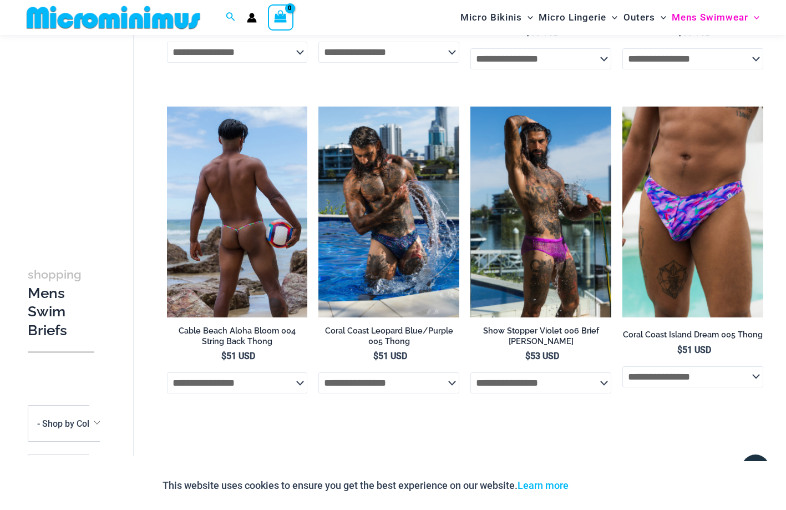
click at [266, 297] on img at bounding box center [237, 211] width 141 height 211
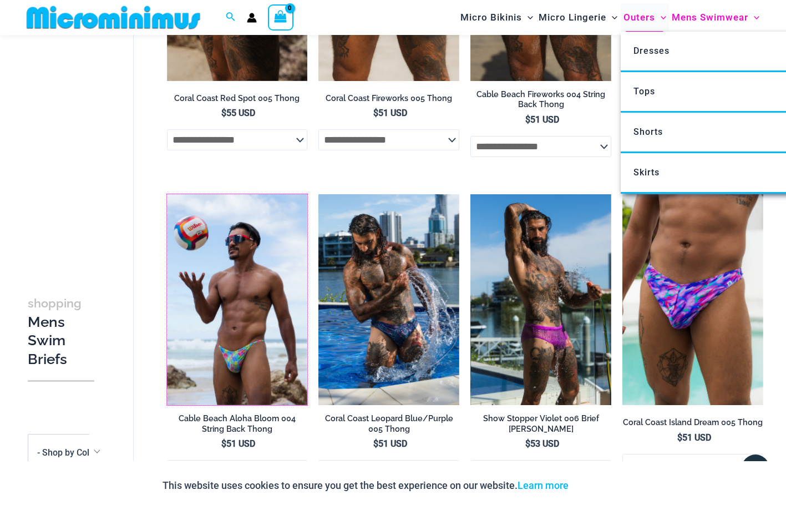
scroll to position [252, 0]
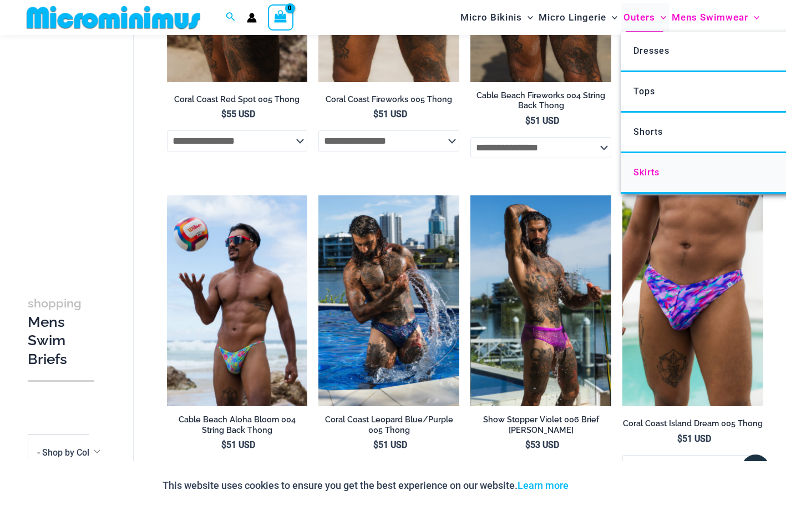
click at [643, 171] on span "Skirts" at bounding box center [646, 172] width 26 height 11
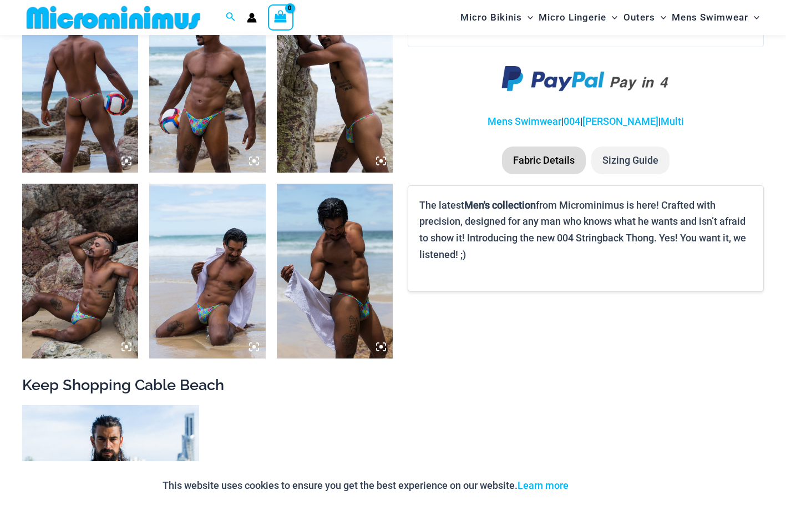
scroll to position [658, 0]
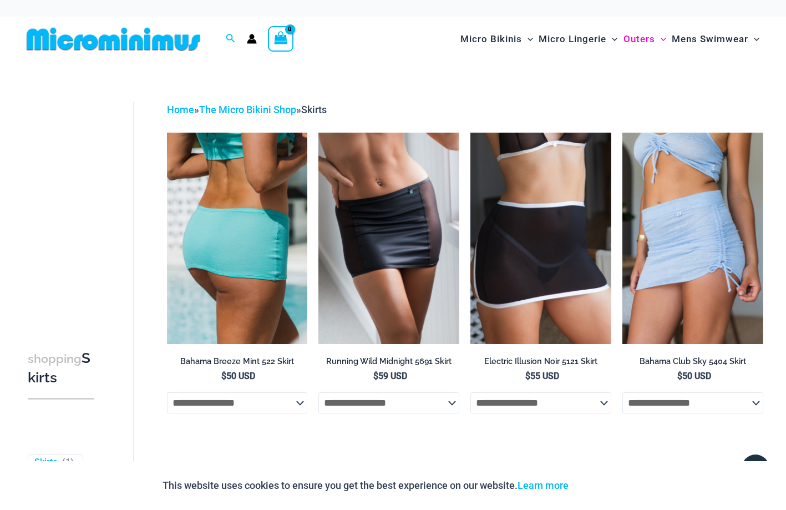
click at [248, 244] on img at bounding box center [237, 238] width 141 height 211
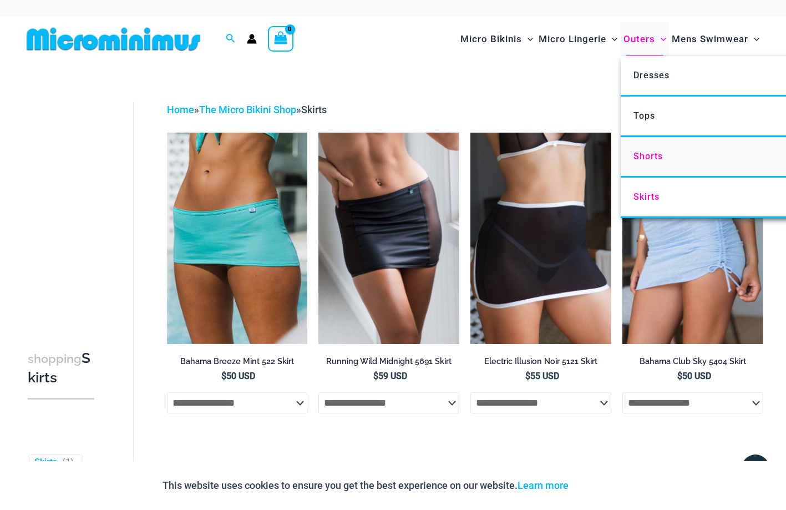
click at [638, 154] on span "Shorts" at bounding box center [647, 156] width 29 height 11
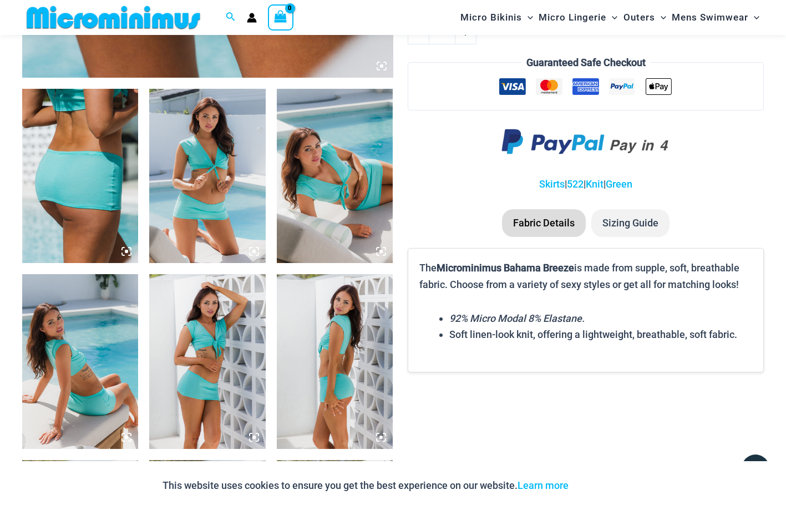
scroll to position [568, 0]
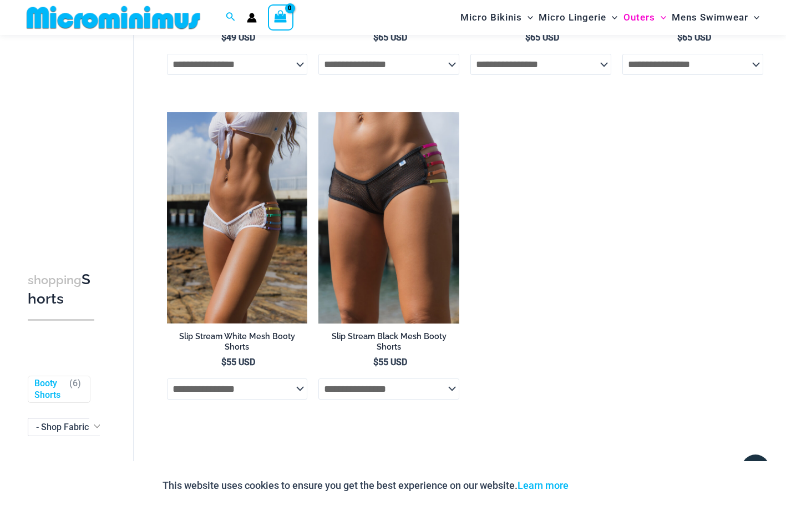
scroll to position [340, 0]
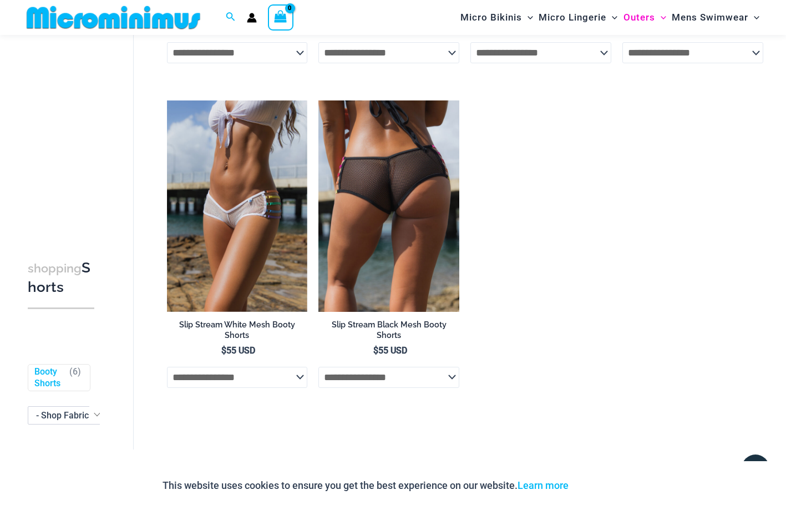
click at [395, 187] on img at bounding box center [388, 205] width 141 height 211
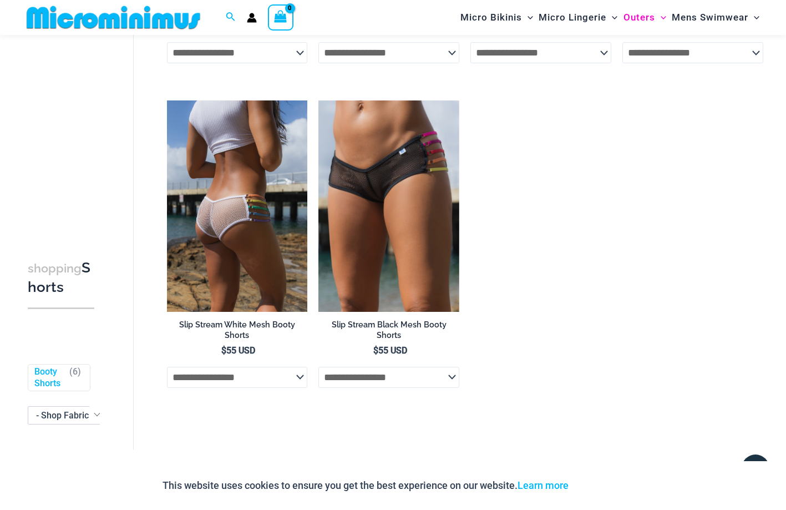
click at [270, 210] on img at bounding box center [237, 205] width 141 height 211
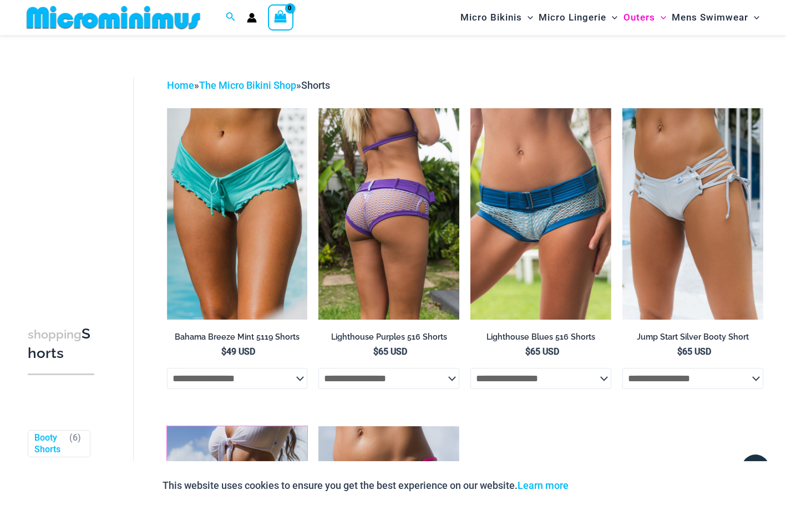
scroll to position [0, 0]
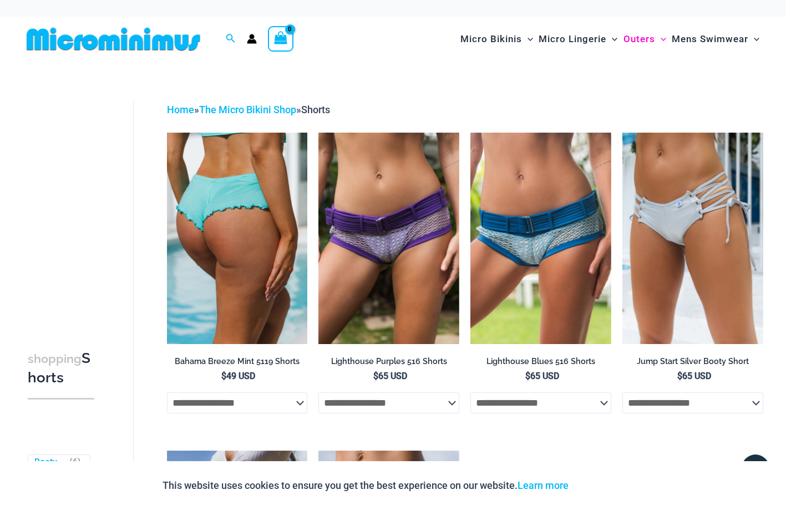
click at [262, 224] on img at bounding box center [237, 238] width 141 height 211
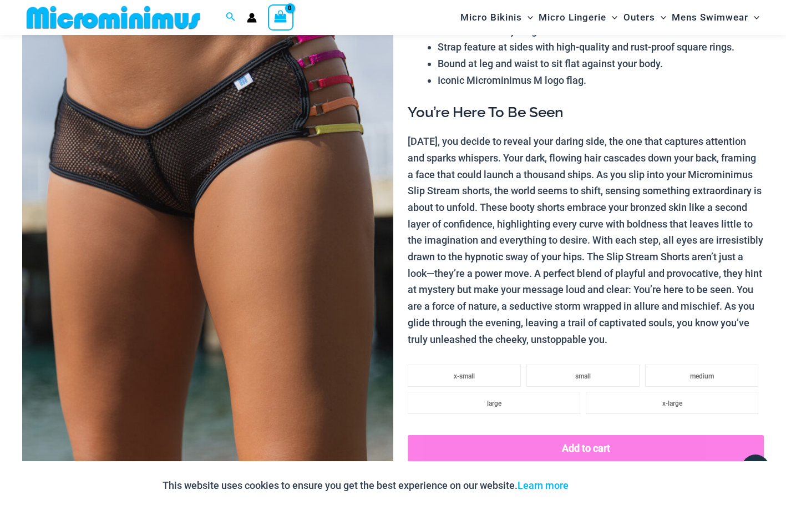
scroll to position [141, 0]
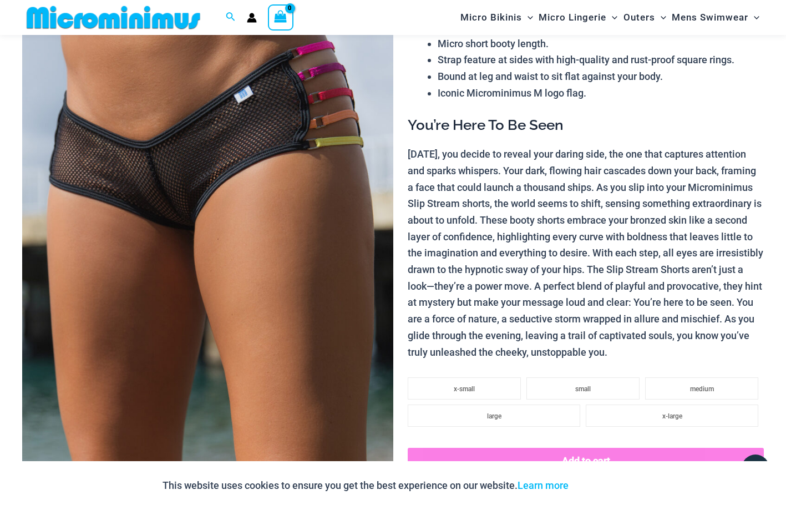
click at [198, 193] on img at bounding box center [207, 238] width 371 height 556
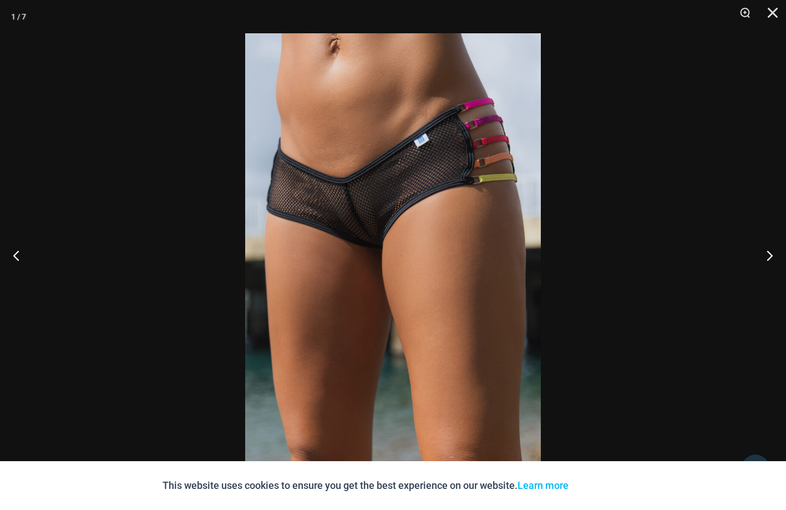
click at [369, 223] on img at bounding box center [392, 254] width 295 height 443
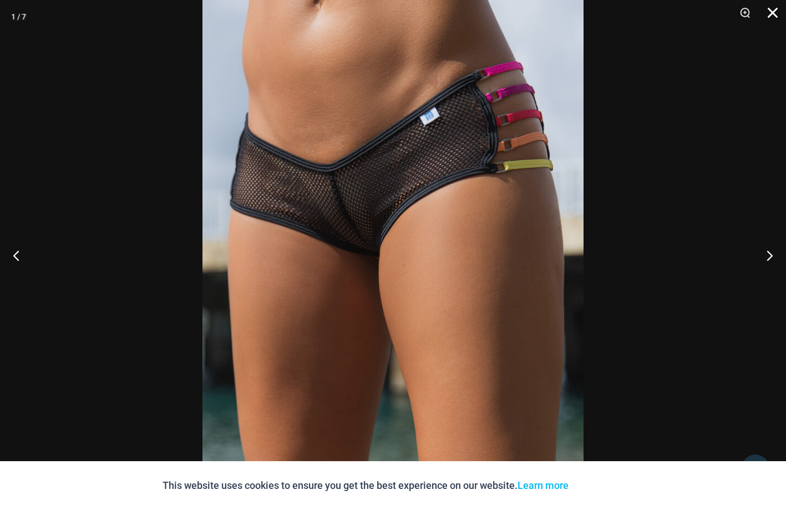
click at [771, 11] on button "Close" at bounding box center [769, 16] width 28 height 33
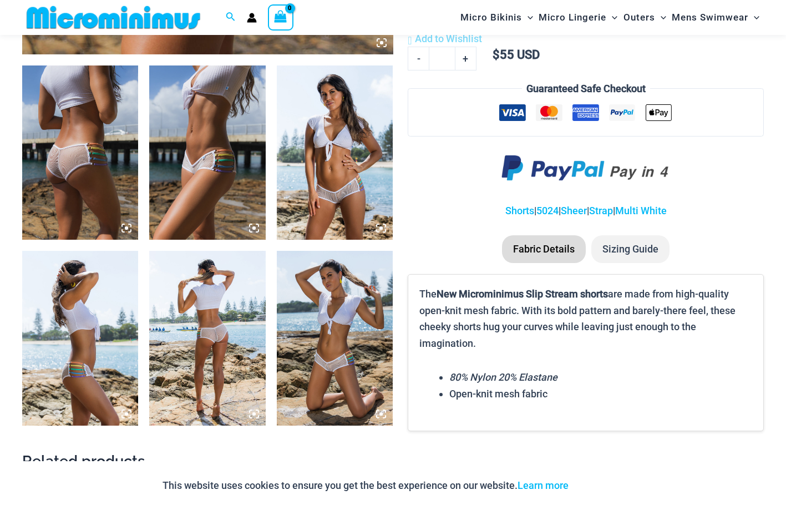
scroll to position [613, 0]
